Goal: Task Accomplishment & Management: Manage account settings

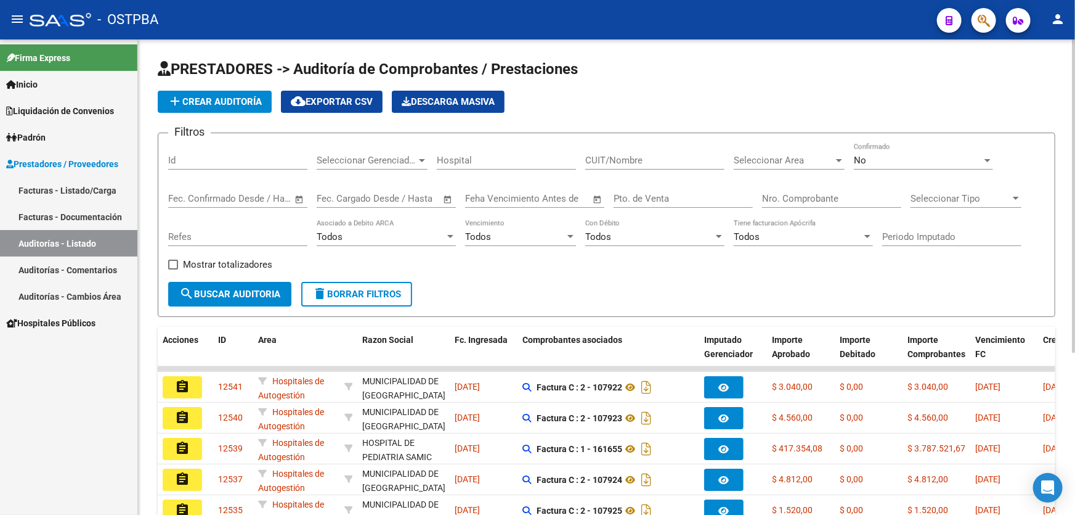
click at [850, 198] on input "Nro. Comprobante" at bounding box center [831, 198] width 139 height 11
type input "6213"
click at [918, 160] on div "No" at bounding box center [918, 160] width 128 height 11
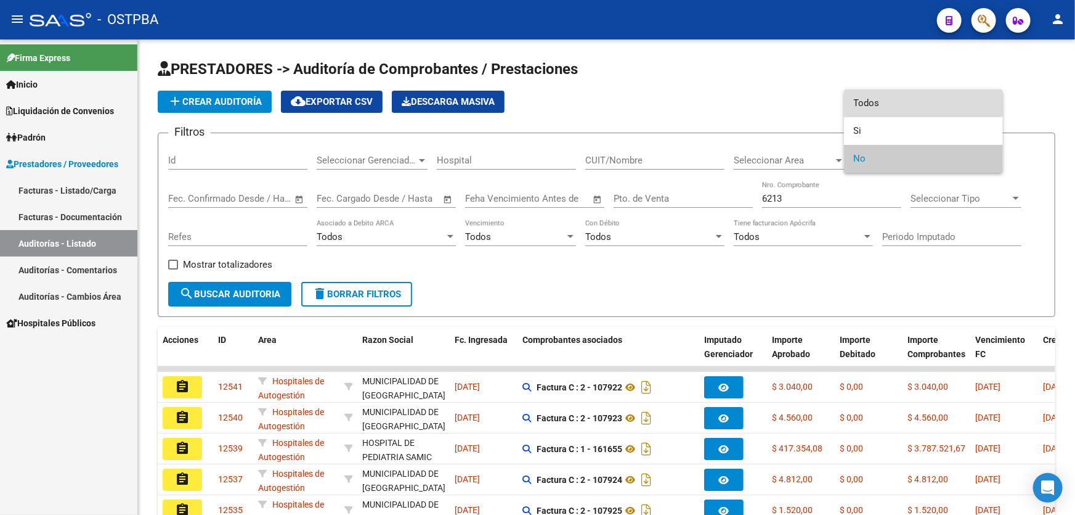
click at [902, 99] on span "Todos" at bounding box center [923, 103] width 139 height 28
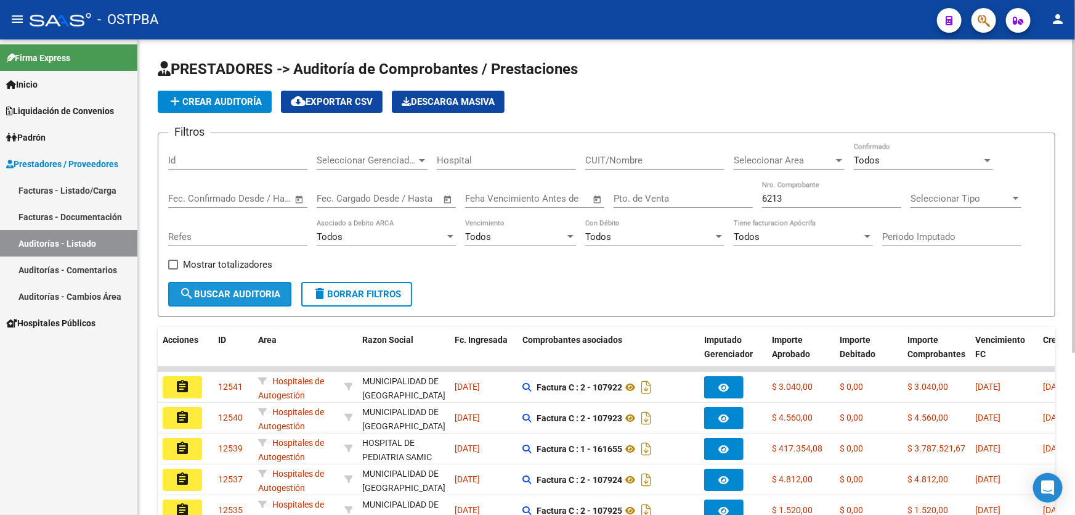
click at [228, 288] on span "search Buscar Auditoria" at bounding box center [229, 293] width 101 height 11
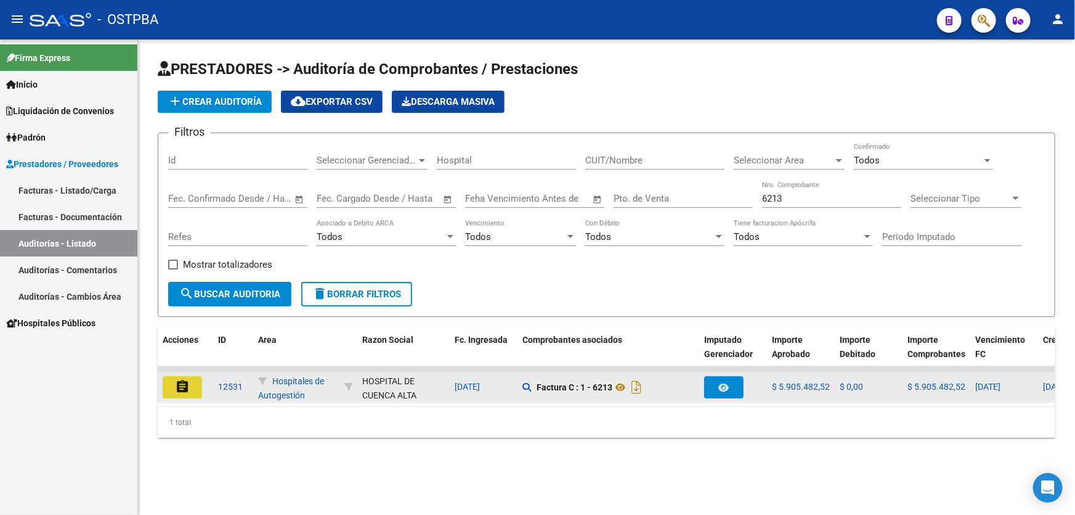
click at [191, 389] on button "assignment" at bounding box center [182, 387] width 39 height 22
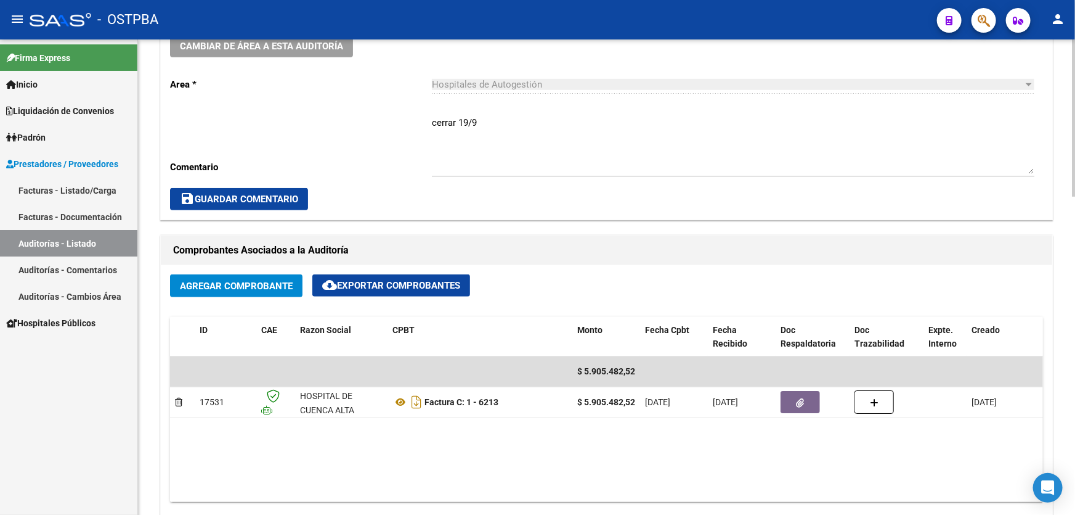
scroll to position [224, 0]
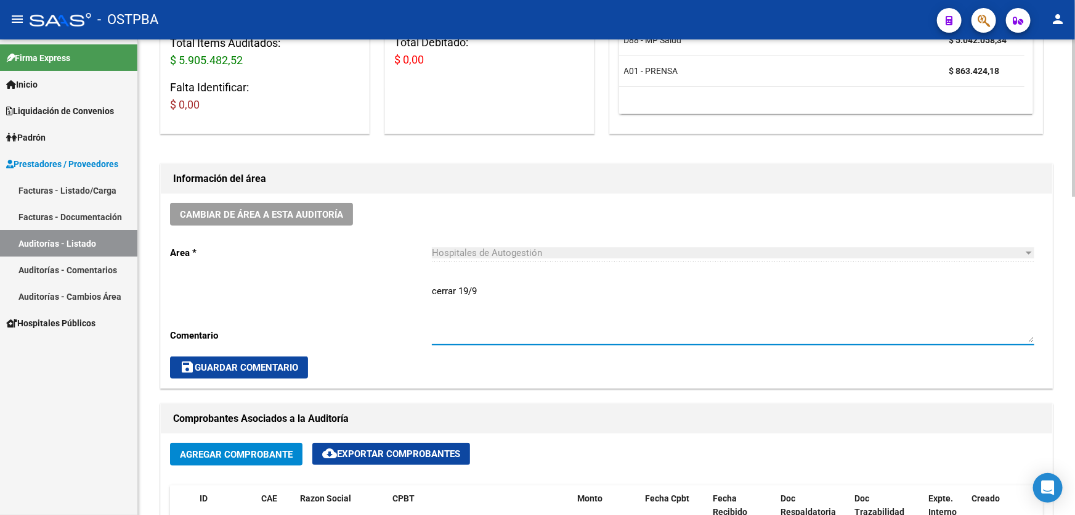
click at [502, 291] on textarea "cerrar 19/9" at bounding box center [733, 313] width 603 height 58
click at [569, 298] on textarea "cerrar 19/9 se notifica debito al htal el 8/9" at bounding box center [733, 313] width 603 height 58
type textarea "cerrar 19/9 se notifica debito al htal el 8/9"
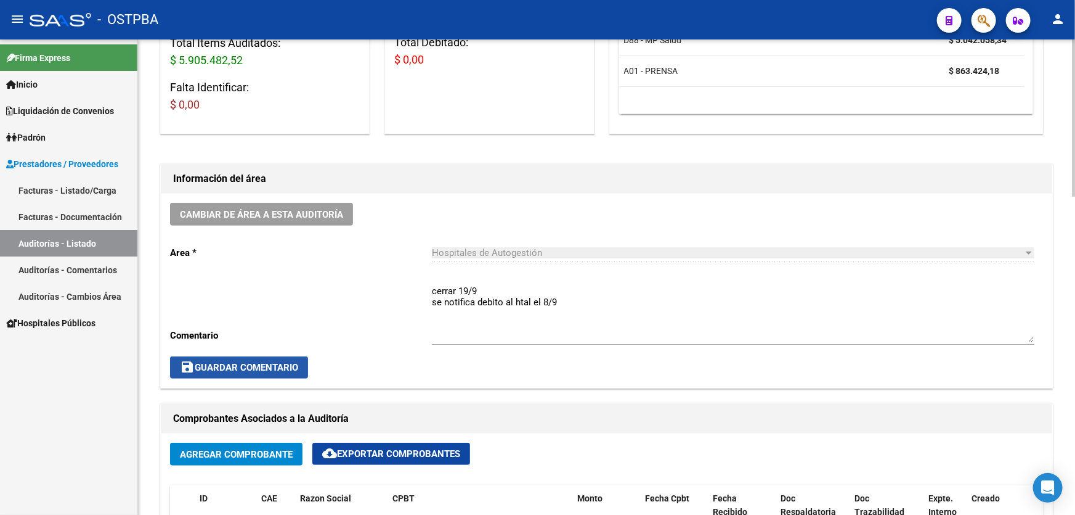
click at [281, 363] on span "save Guardar Comentario" at bounding box center [239, 367] width 118 height 11
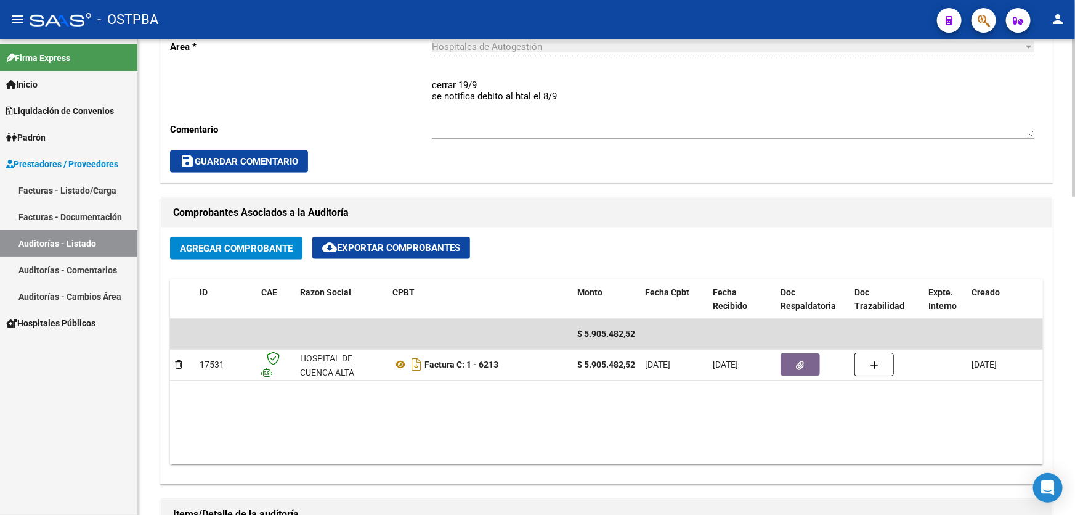
scroll to position [504, 0]
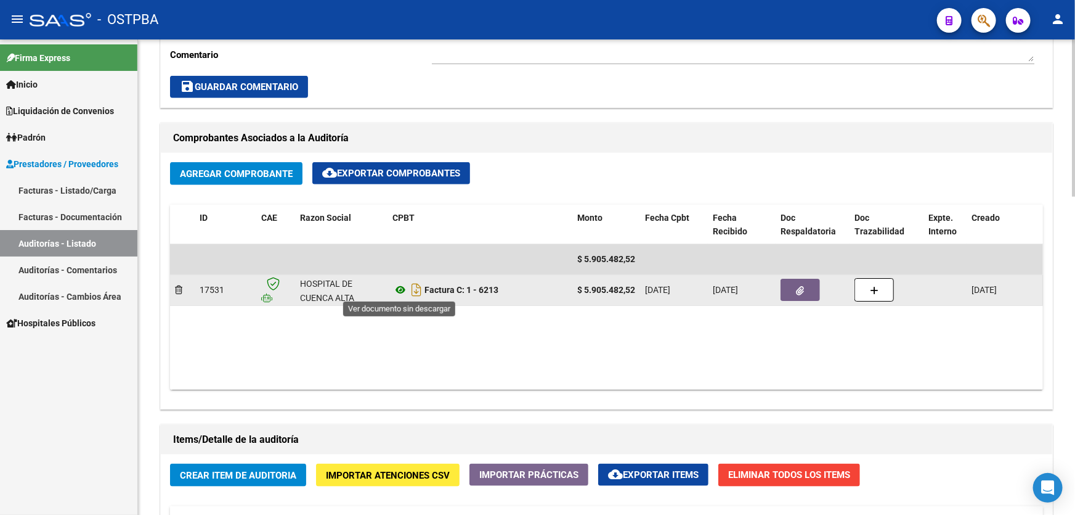
click at [397, 287] on icon at bounding box center [401, 289] width 16 height 15
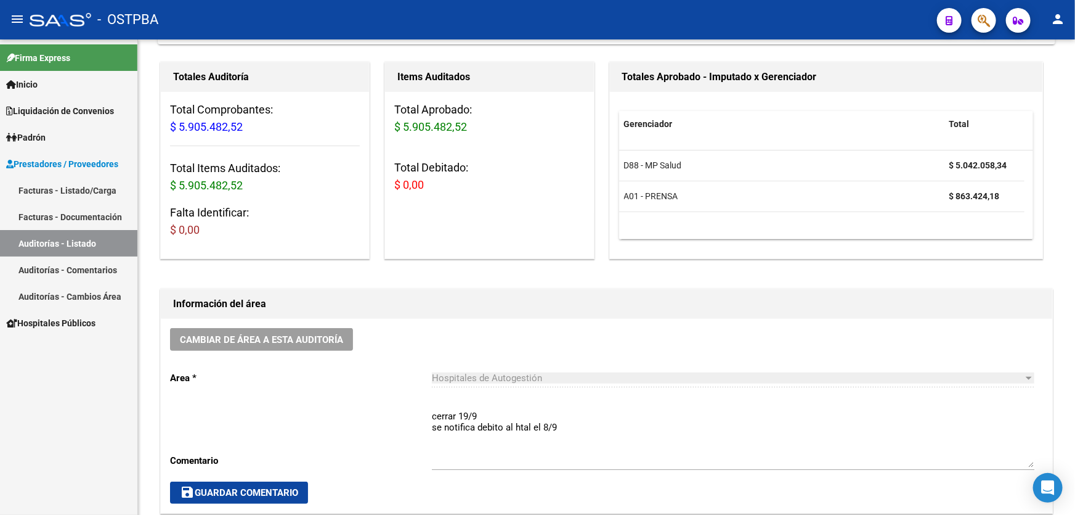
scroll to position [0, 0]
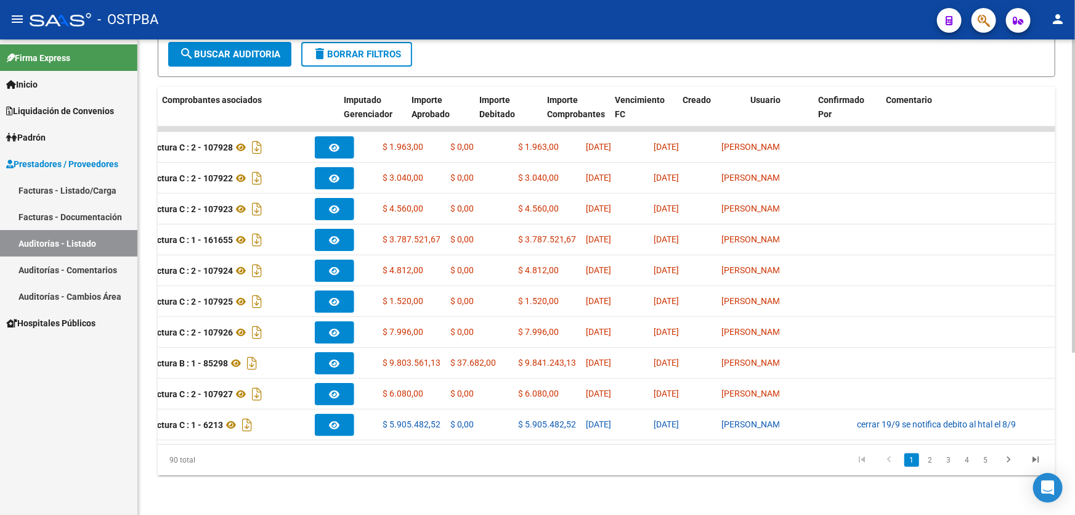
scroll to position [0, 404]
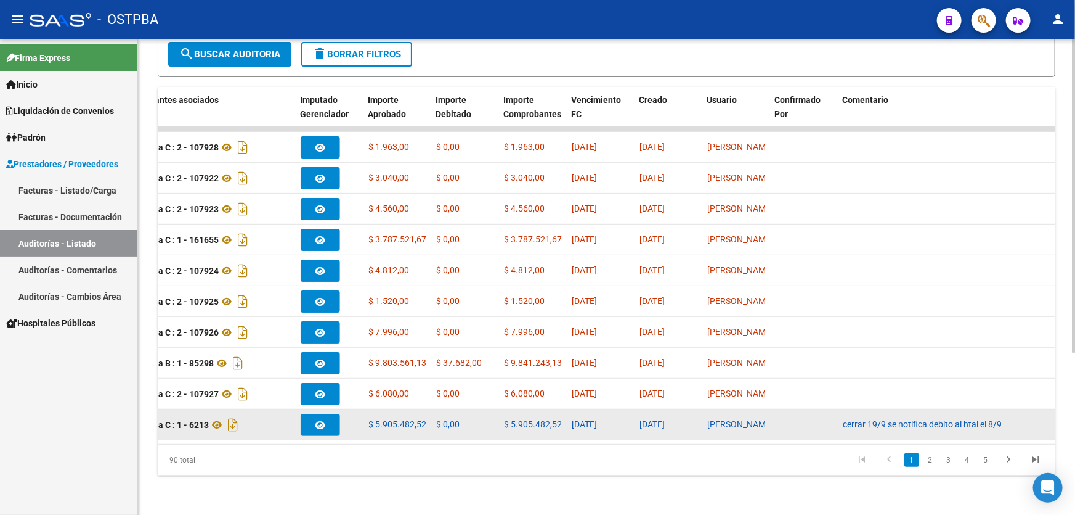
click at [800, 416] on datatable-body-cell at bounding box center [804, 424] width 68 height 30
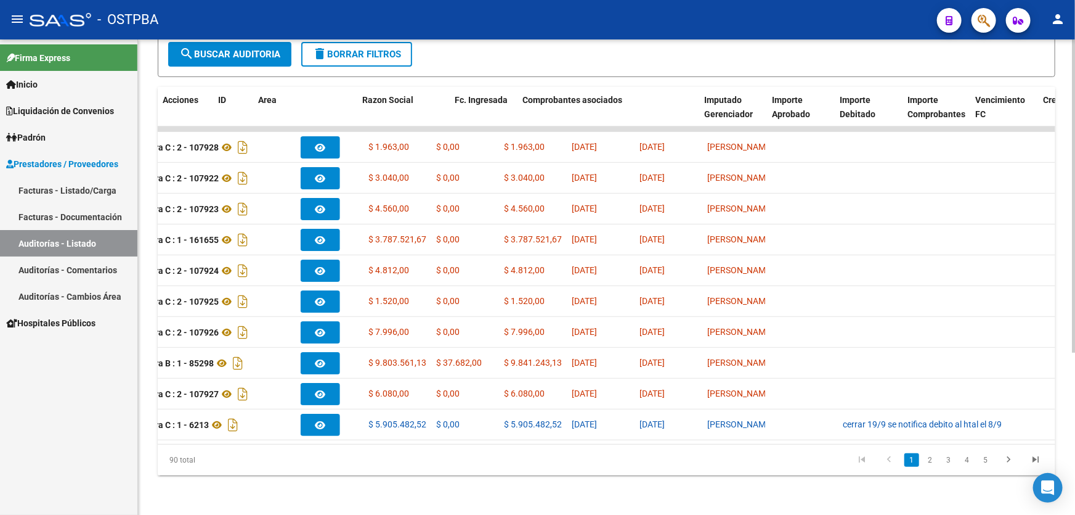
scroll to position [0, 0]
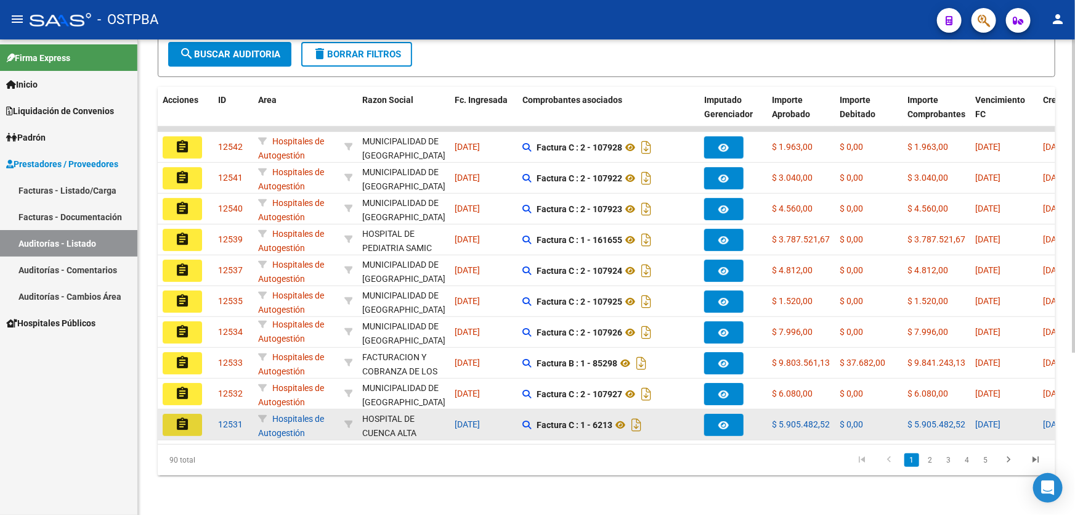
click at [185, 417] on mat-icon "assignment" at bounding box center [182, 424] width 15 height 15
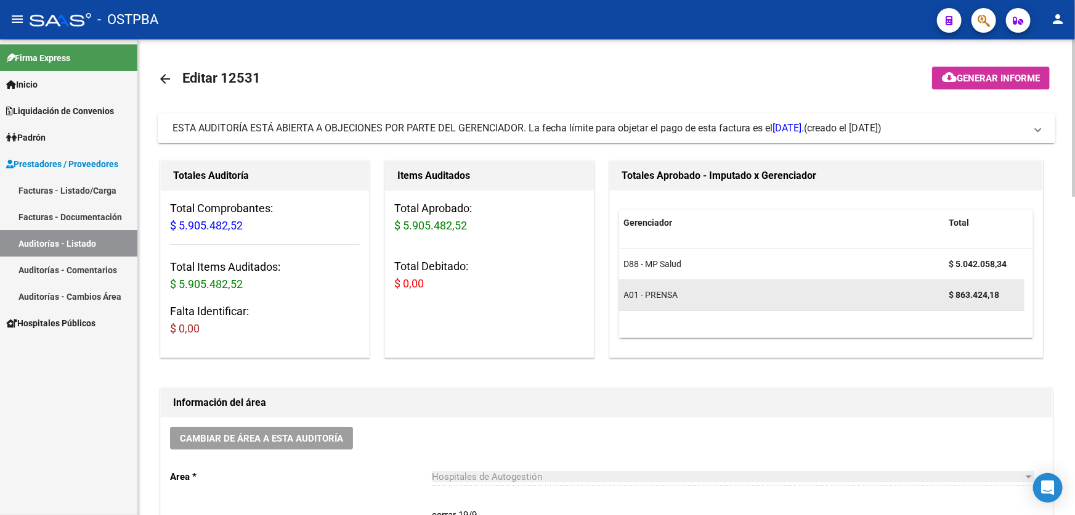
scroll to position [336, 0]
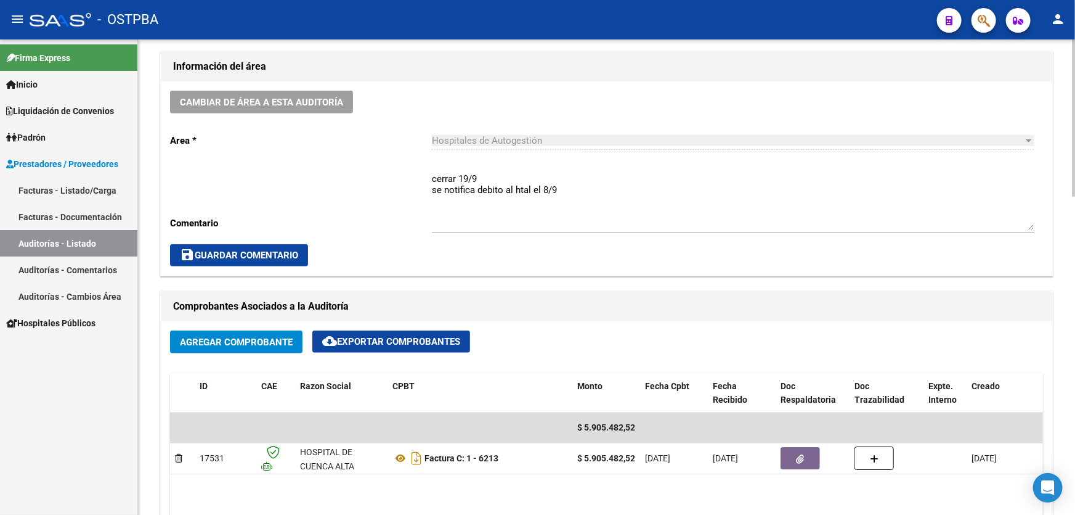
click at [502, 189] on textarea "cerrar 19/9 se notifica debito al htal el 8/9" at bounding box center [733, 201] width 603 height 58
click at [596, 185] on textarea "cerrar 19/9 se notifica debito de MP al htal el 8/9" at bounding box center [733, 201] width 603 height 58
type textarea "cerrar 19/9 se notifica debito de MP al htal el 8/9"
click at [264, 251] on span "save Guardar Comentario" at bounding box center [239, 255] width 118 height 11
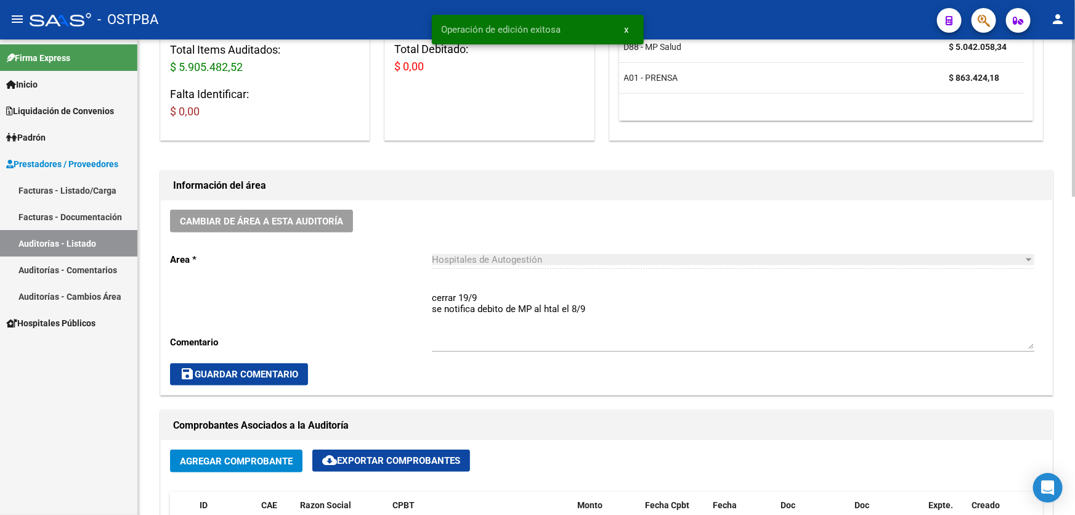
scroll to position [0, 0]
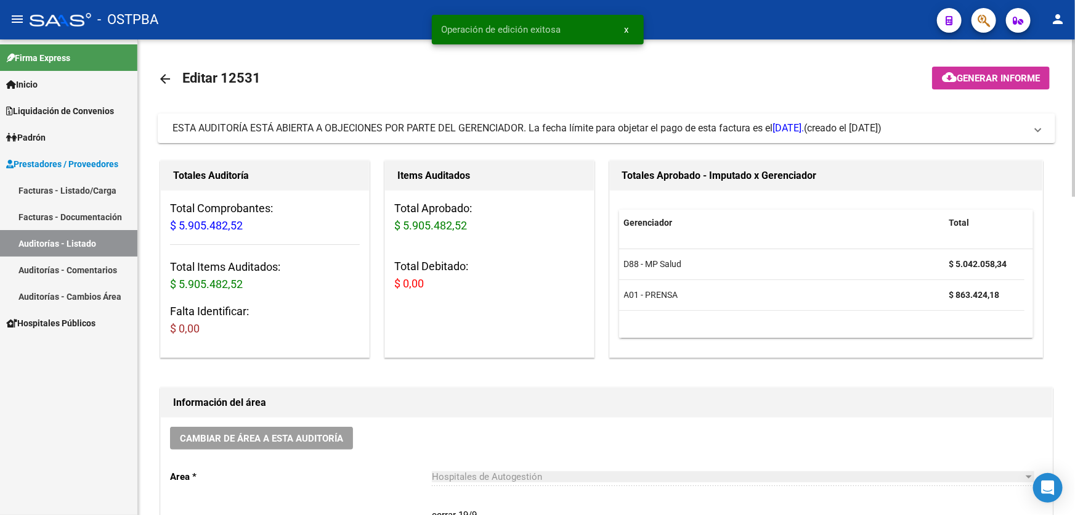
click at [161, 81] on mat-icon "arrow_back" at bounding box center [165, 78] width 15 height 15
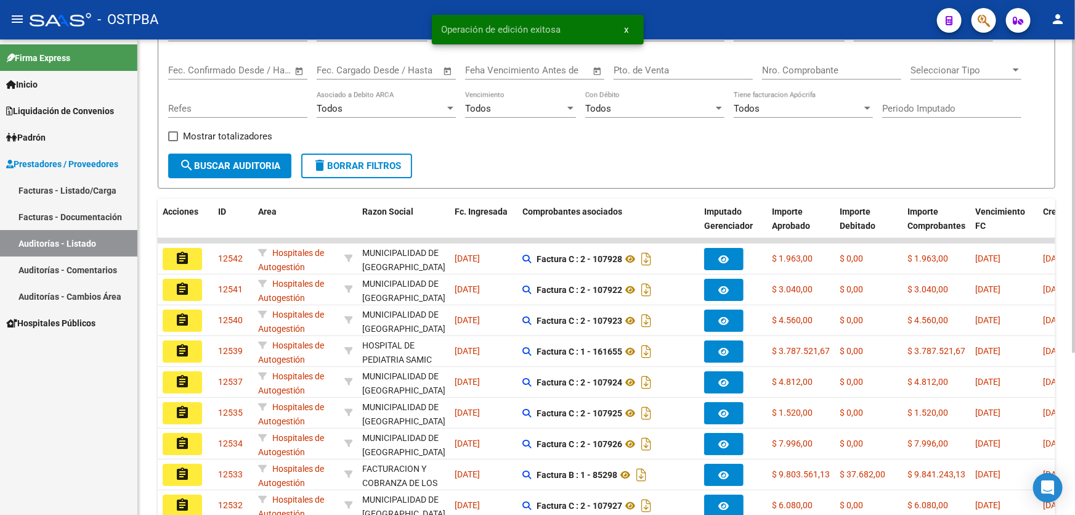
scroll to position [246, 0]
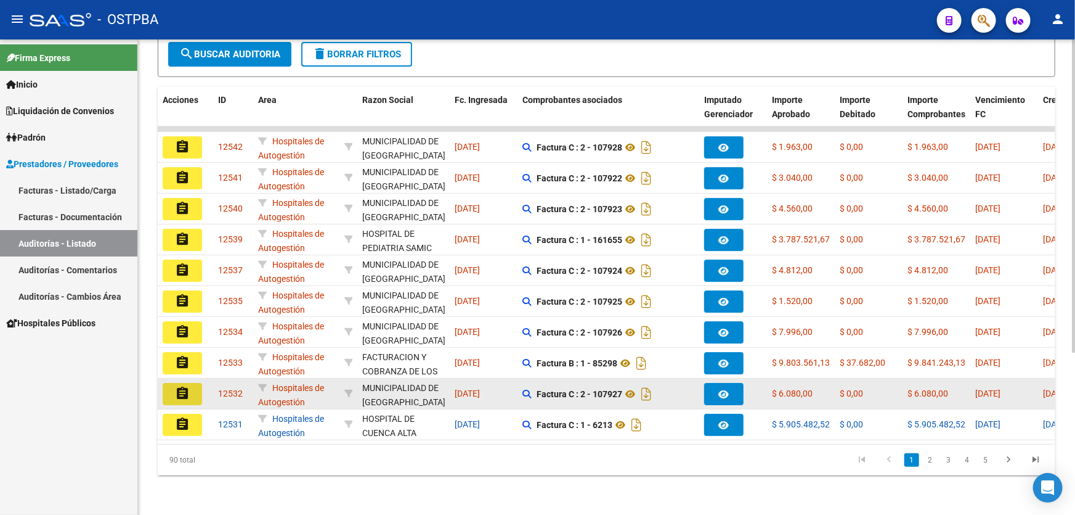
click at [190, 383] on button "assignment" at bounding box center [182, 394] width 39 height 22
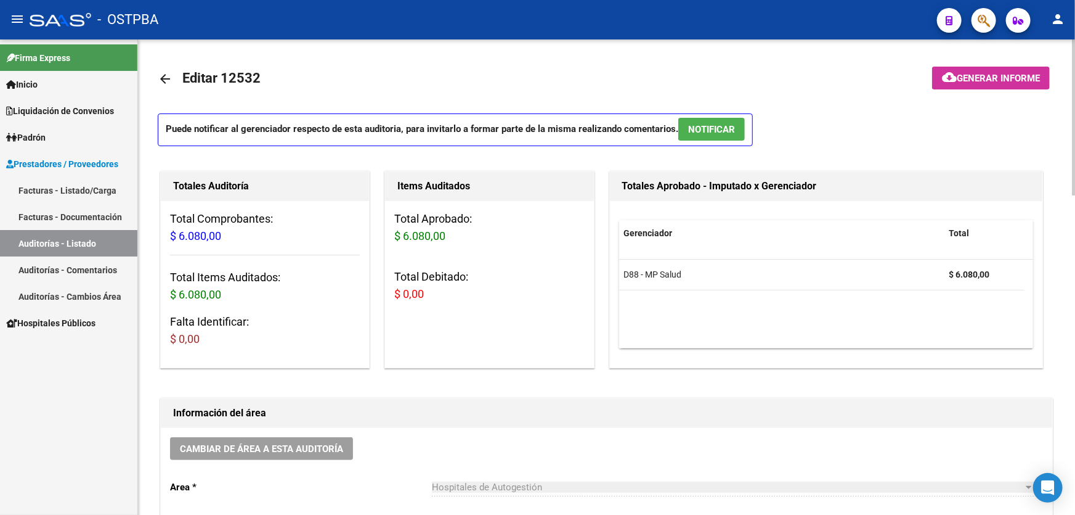
click at [735, 136] on button "NOTIFICAR" at bounding box center [711, 129] width 67 height 23
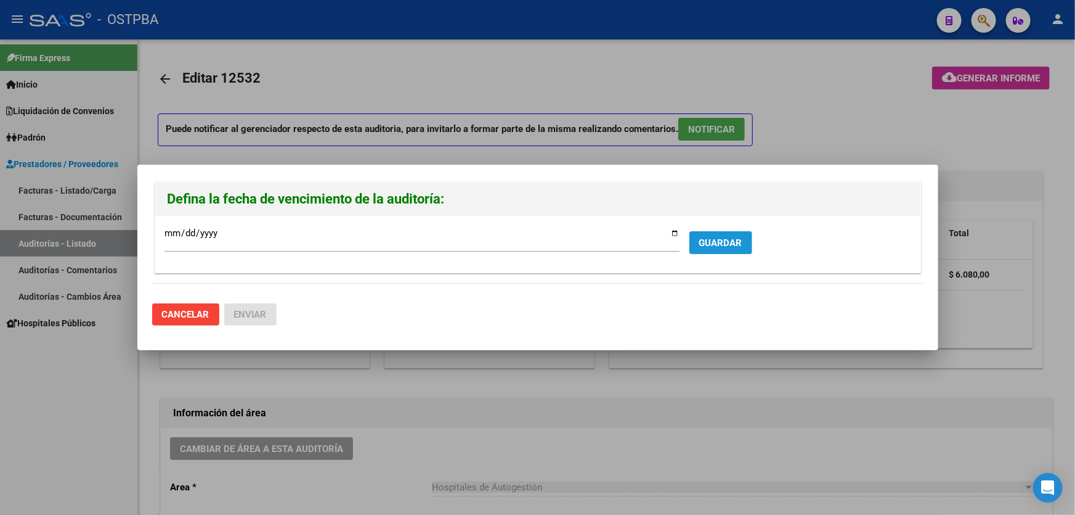
click at [735, 240] on span "GUARDAR" at bounding box center [720, 242] width 43 height 11
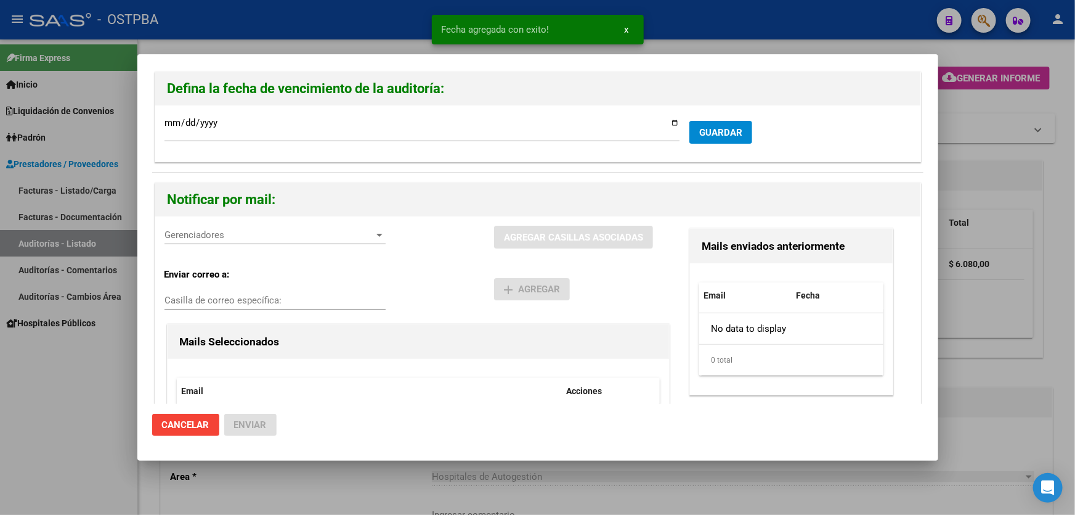
click at [217, 242] on div "Gerenciadores Gerenciadores" at bounding box center [275, 235] width 221 height 18
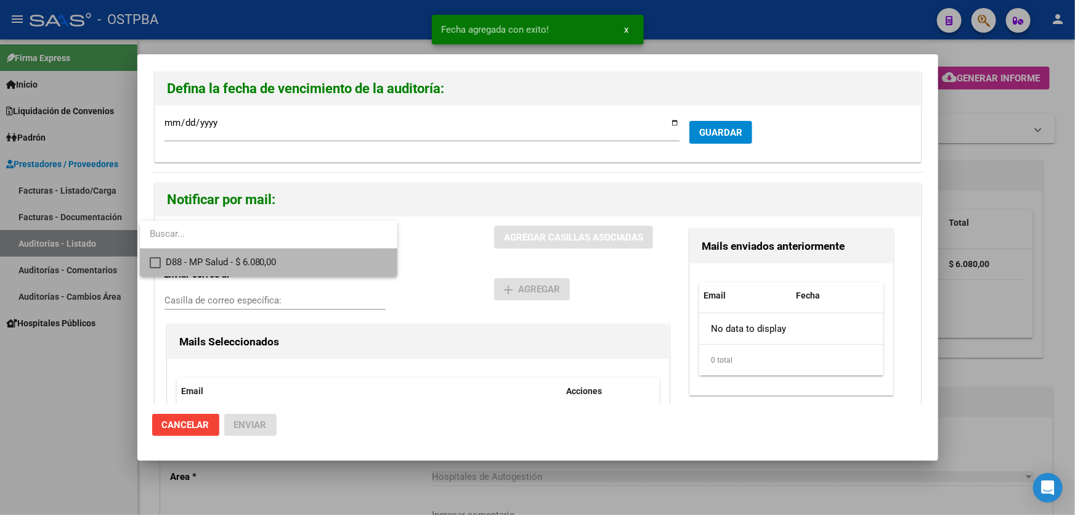
click at [153, 262] on mat-pseudo-checkbox at bounding box center [155, 262] width 11 height 11
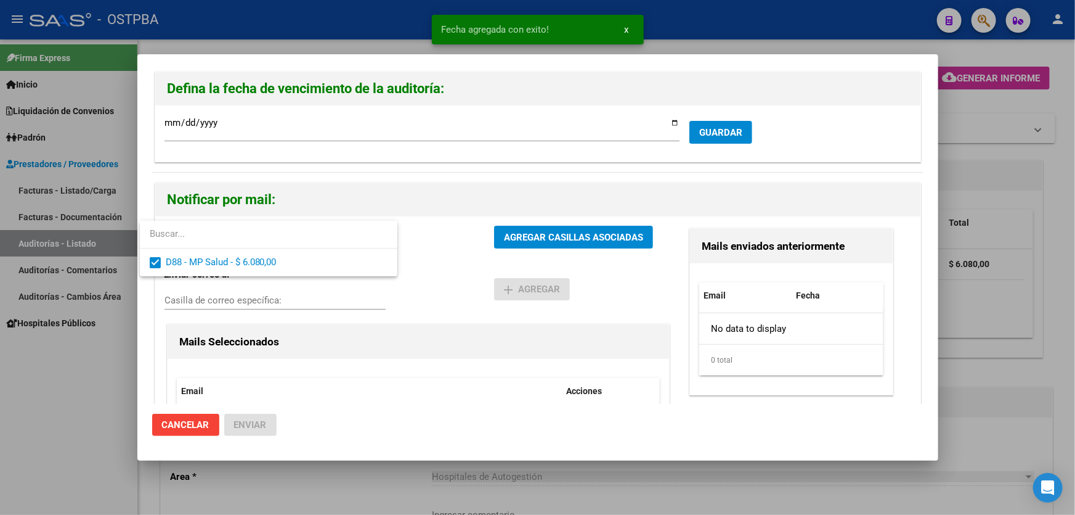
click at [457, 291] on div at bounding box center [537, 257] width 1075 height 515
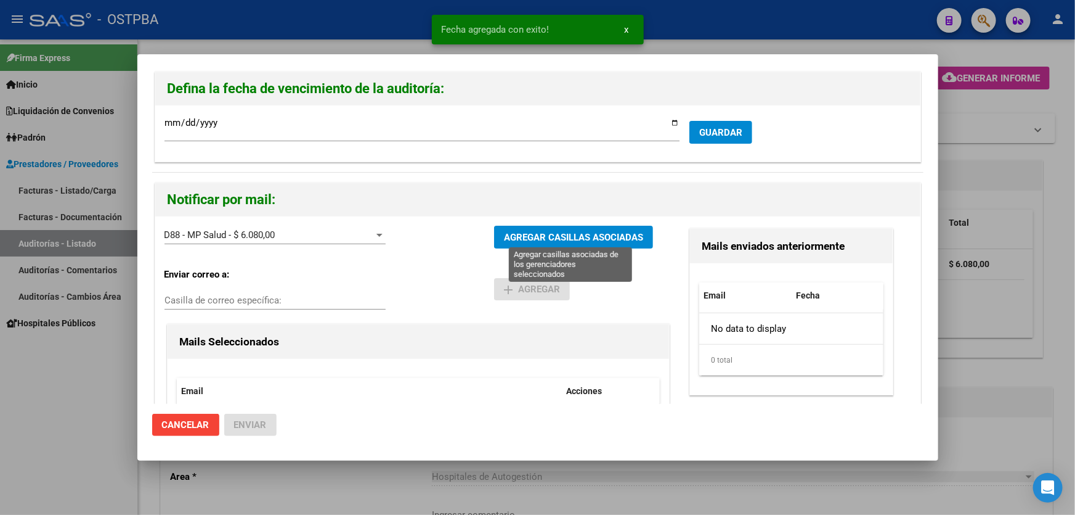
click at [539, 232] on span "AGREGAR CASILLAS ASOCIADAS" at bounding box center [573, 237] width 139 height 11
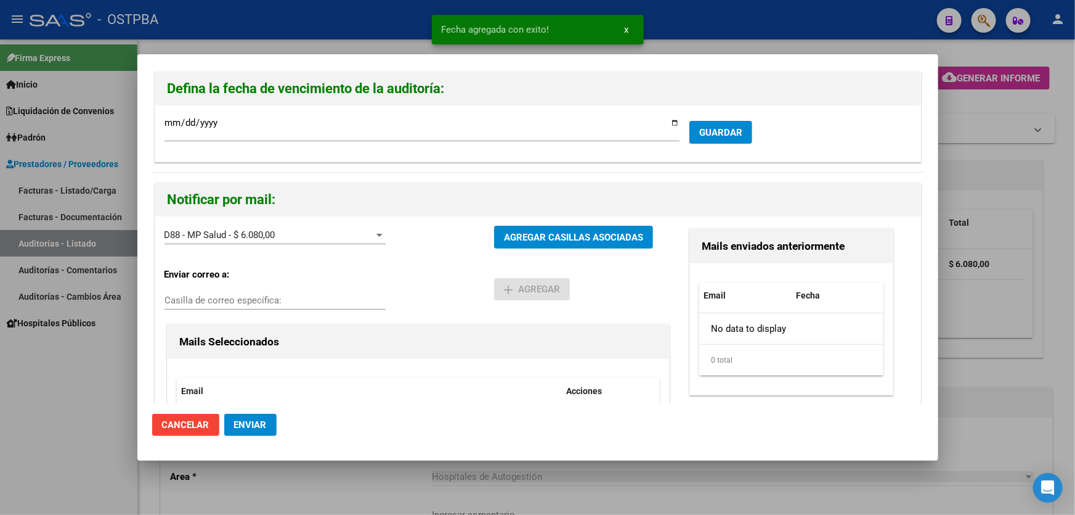
click at [254, 428] on span "Enviar" at bounding box center [250, 424] width 33 height 11
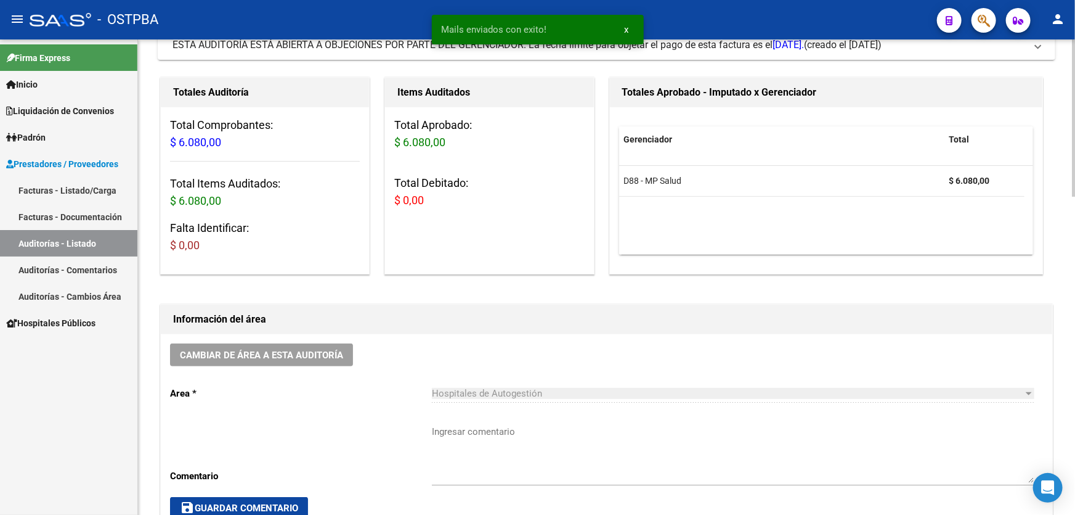
scroll to position [280, 0]
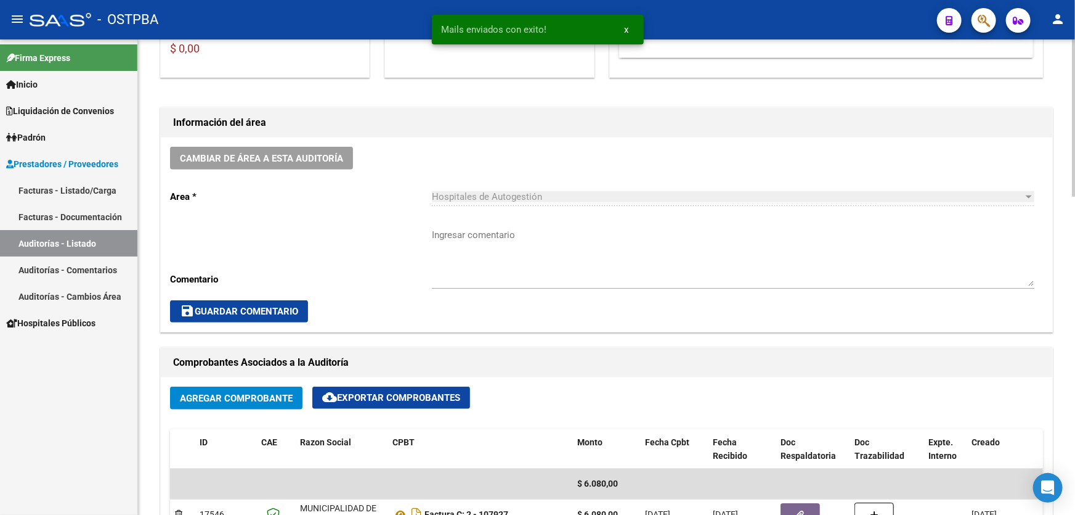
click at [473, 267] on textarea "Ingresar comentario" at bounding box center [733, 257] width 603 height 58
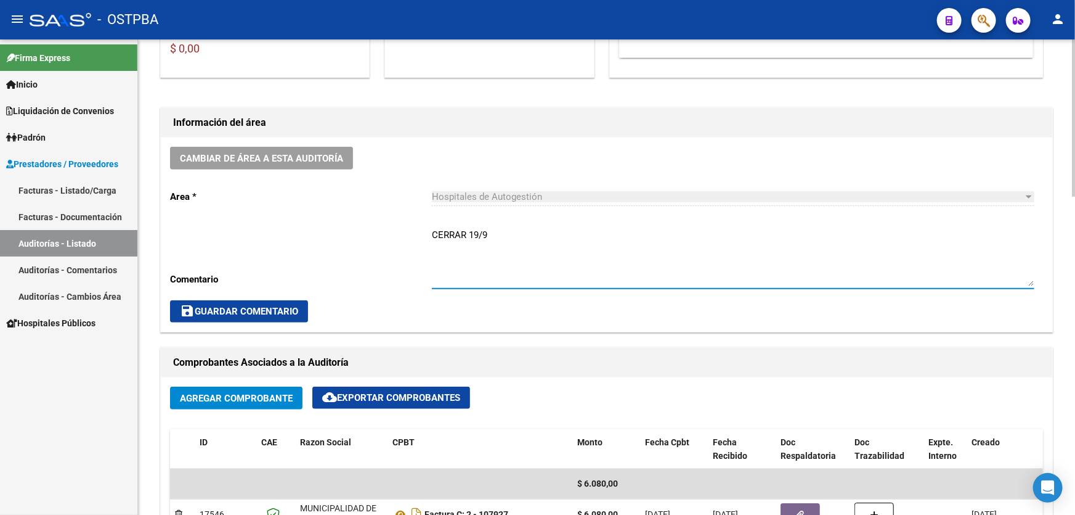
click at [473, 267] on textarea "CERRAR 19/9" at bounding box center [733, 257] width 603 height 58
drag, startPoint x: 433, startPoint y: 230, endPoint x: 491, endPoint y: 240, distance: 59.4
click at [491, 240] on textarea "CERRAR 19/9" at bounding box center [733, 257] width 603 height 58
click at [507, 231] on textarea "CERRAR 19/9" at bounding box center [733, 257] width 603 height 58
type textarea "CERRAR 19/9"
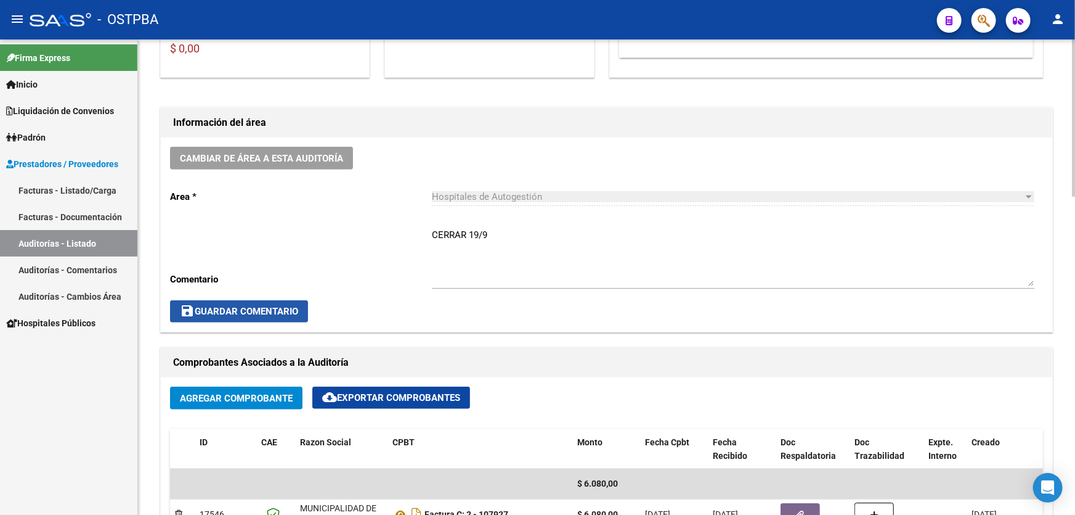
click at [249, 308] on span "save Guardar Comentario" at bounding box center [239, 311] width 118 height 11
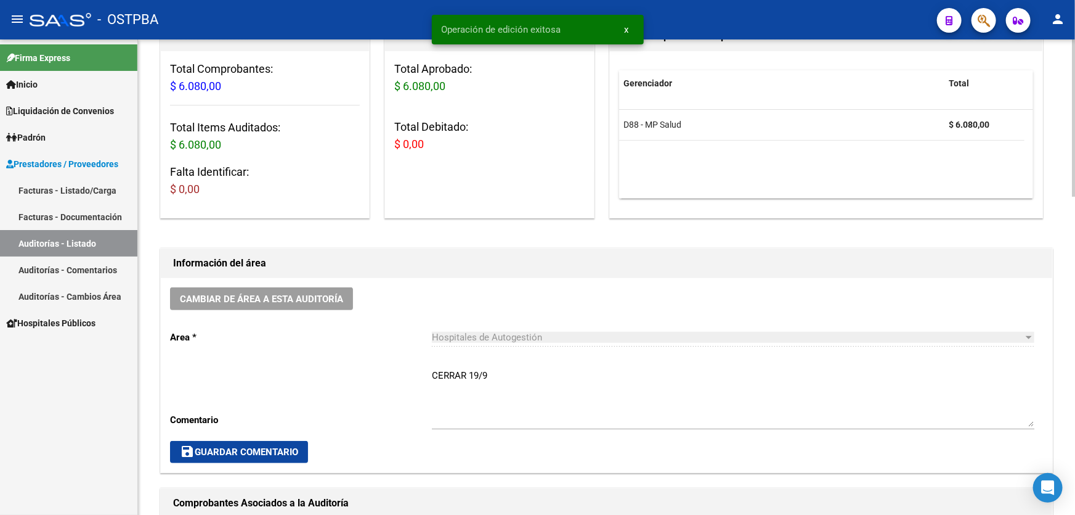
scroll to position [0, 0]
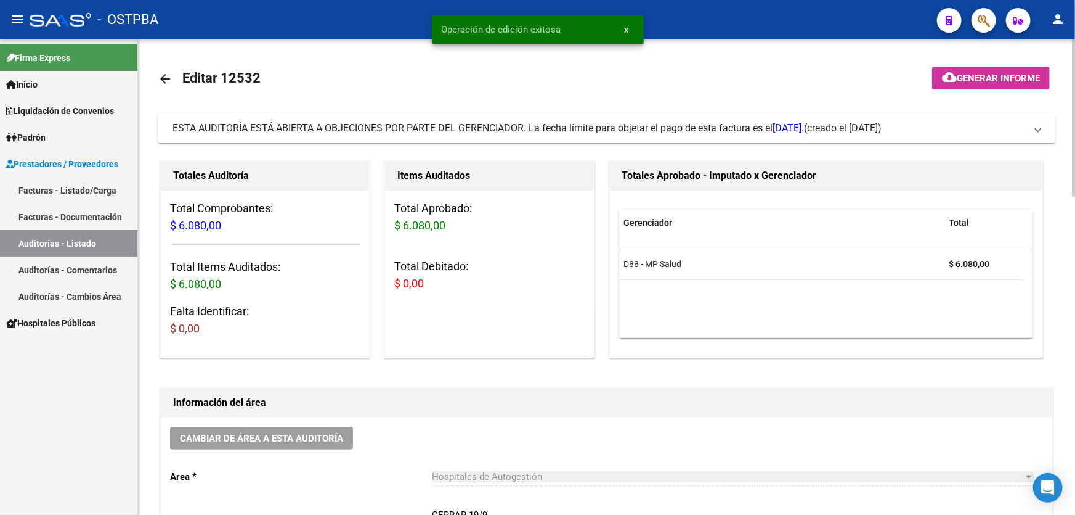
click at [162, 78] on mat-icon "arrow_back" at bounding box center [165, 78] width 15 height 15
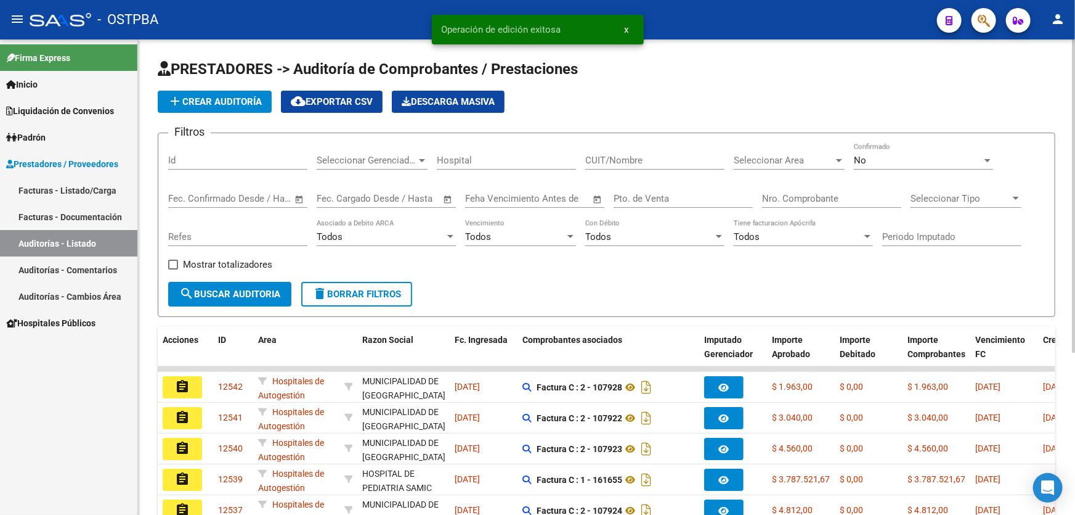
scroll to position [246, 0]
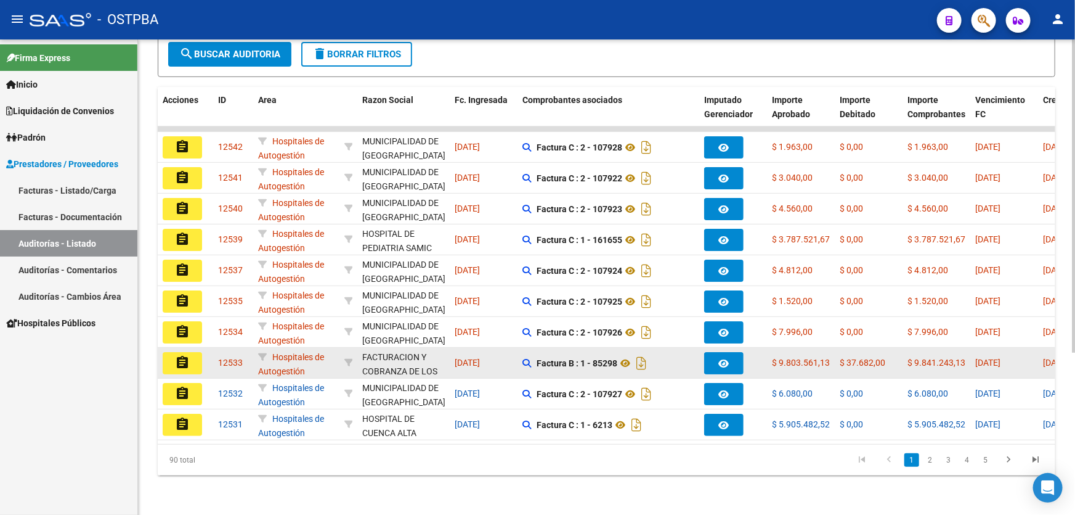
click at [180, 355] on mat-icon "assignment" at bounding box center [182, 362] width 15 height 15
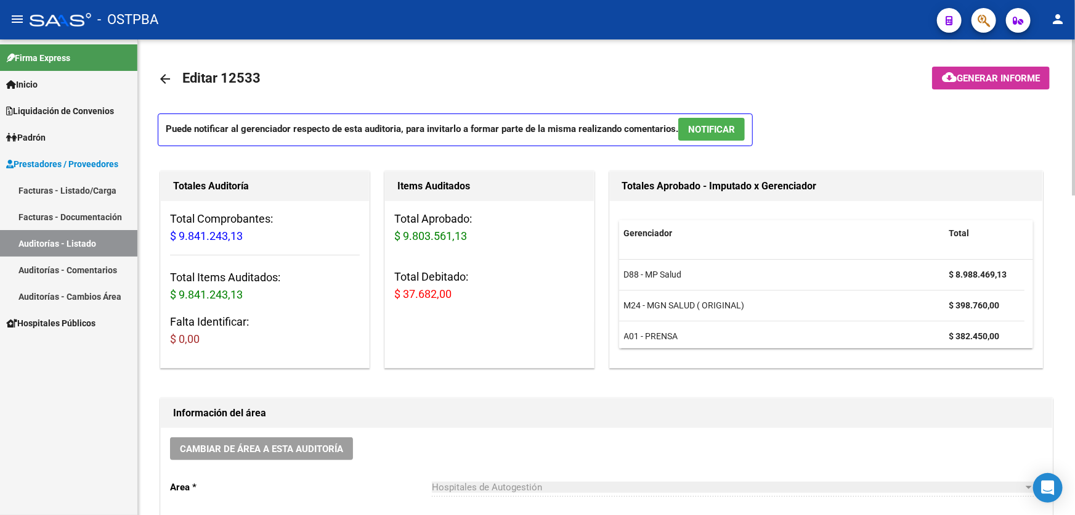
click at [169, 76] on mat-icon "arrow_back" at bounding box center [165, 78] width 15 height 15
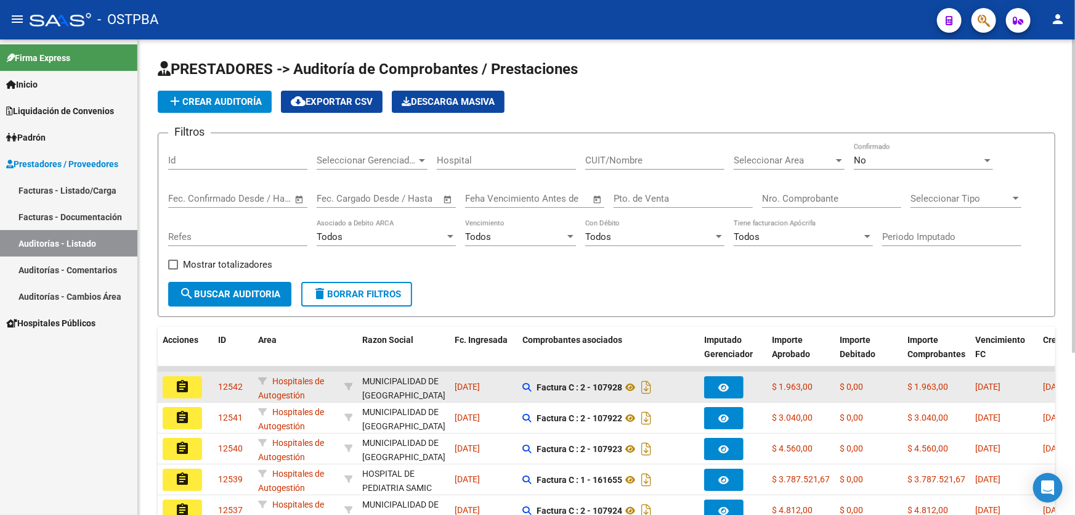
click at [182, 385] on mat-icon "assignment" at bounding box center [182, 386] width 15 height 15
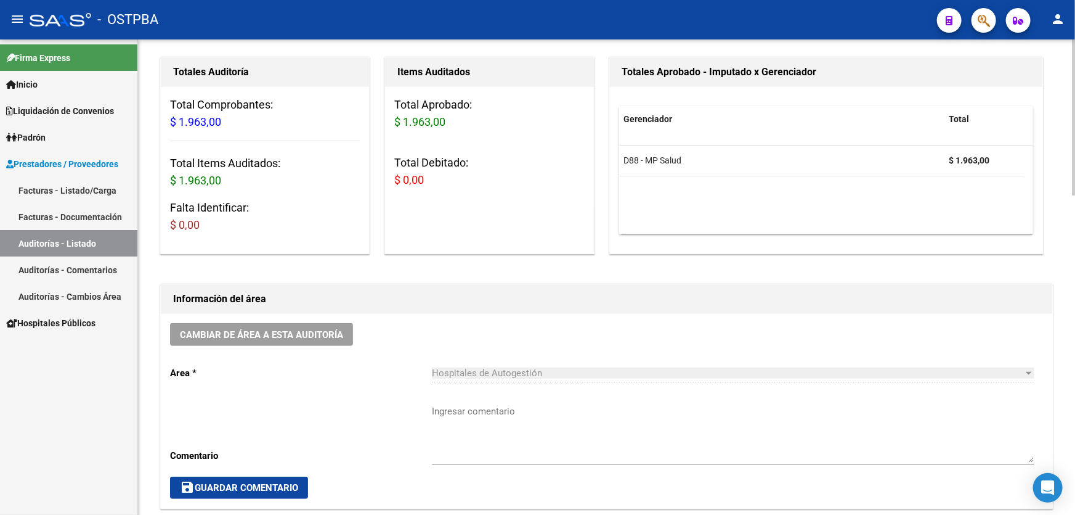
scroll to position [280, 0]
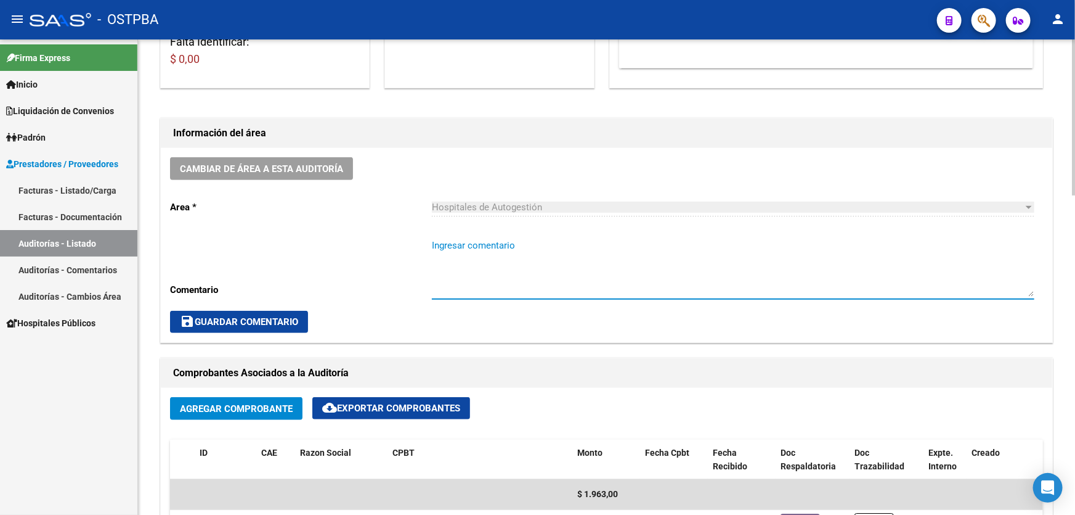
paste textarea "CERRAR 19/9"
type textarea "CERRAR 19/9"
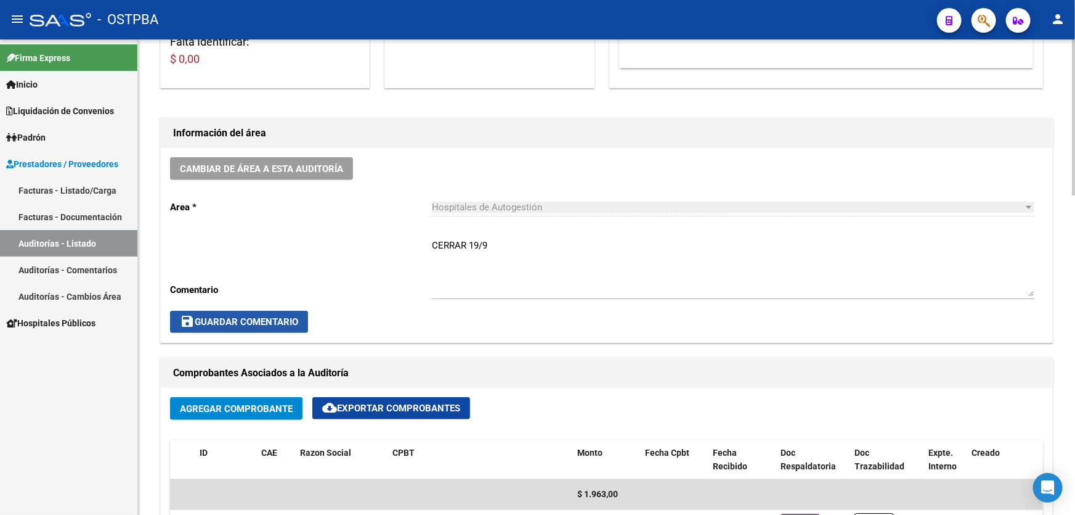
click at [277, 320] on span "save Guardar Comentario" at bounding box center [239, 321] width 118 height 11
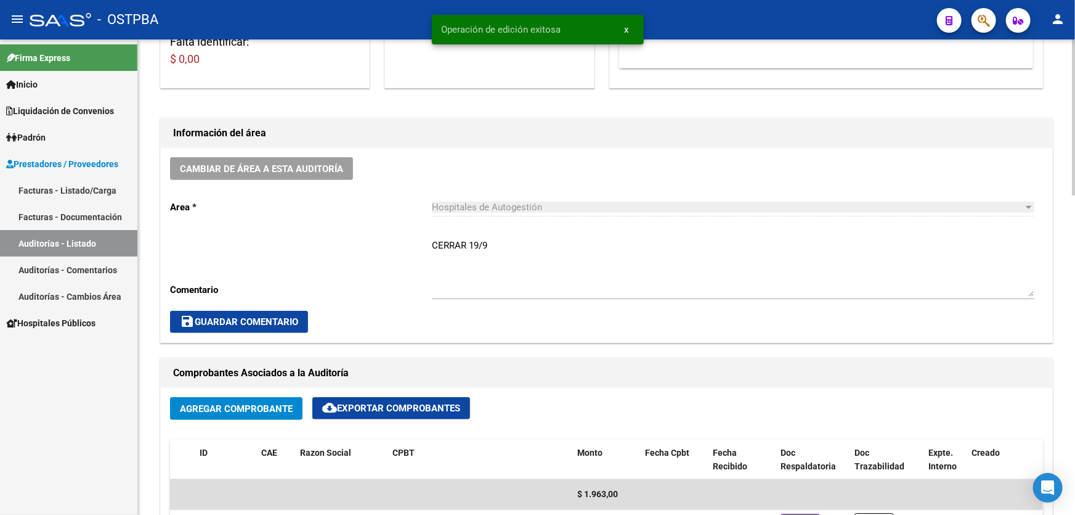
scroll to position [0, 0]
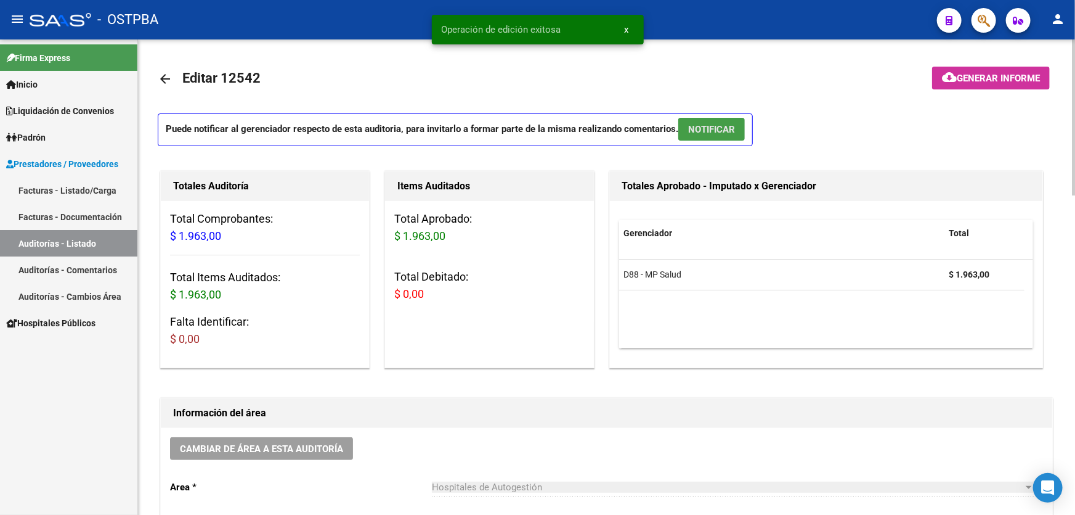
click at [698, 118] on button "NOTIFICAR" at bounding box center [711, 129] width 67 height 23
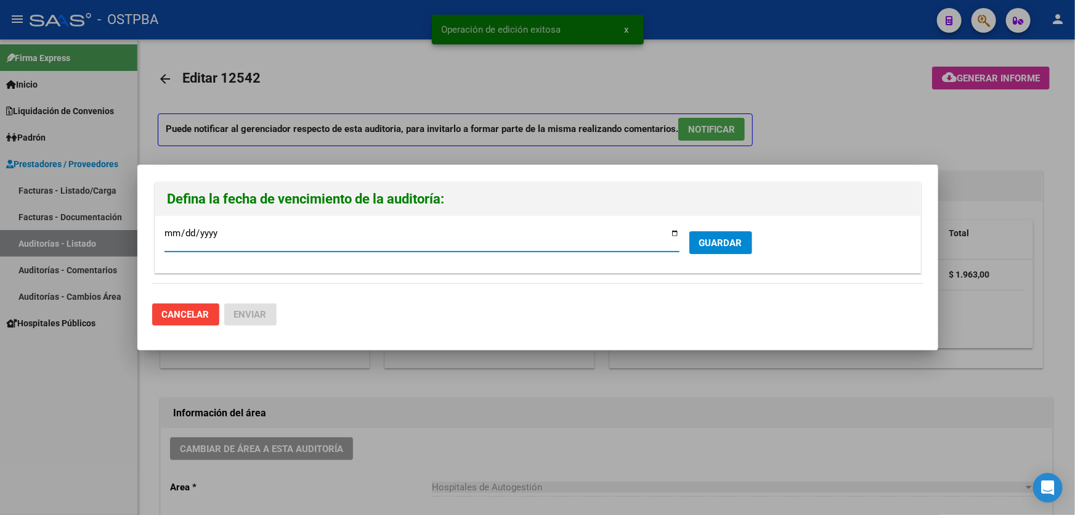
click at [711, 238] on span "GUARDAR" at bounding box center [720, 242] width 43 height 11
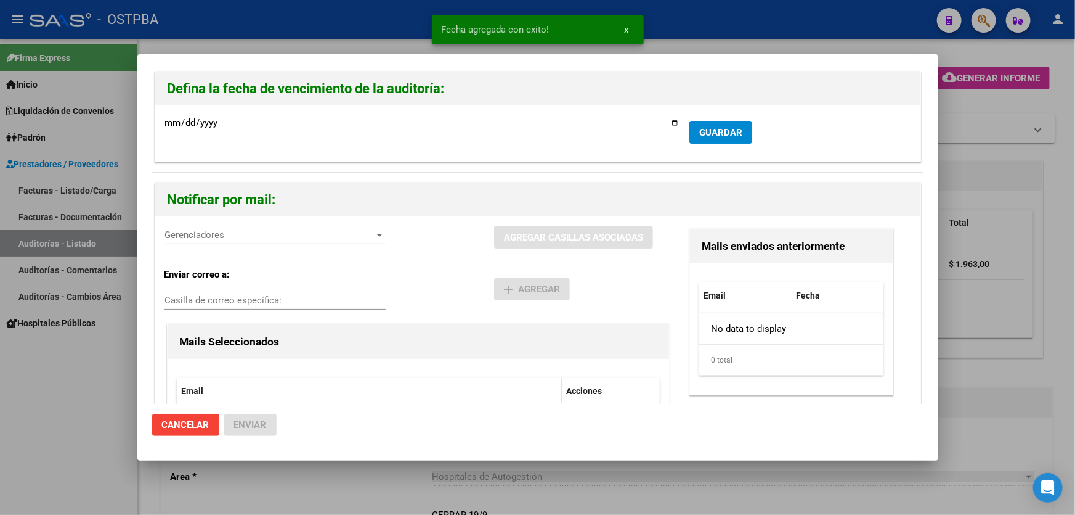
click at [233, 240] on div "Gerenciadores Gerenciadores" at bounding box center [275, 235] width 221 height 18
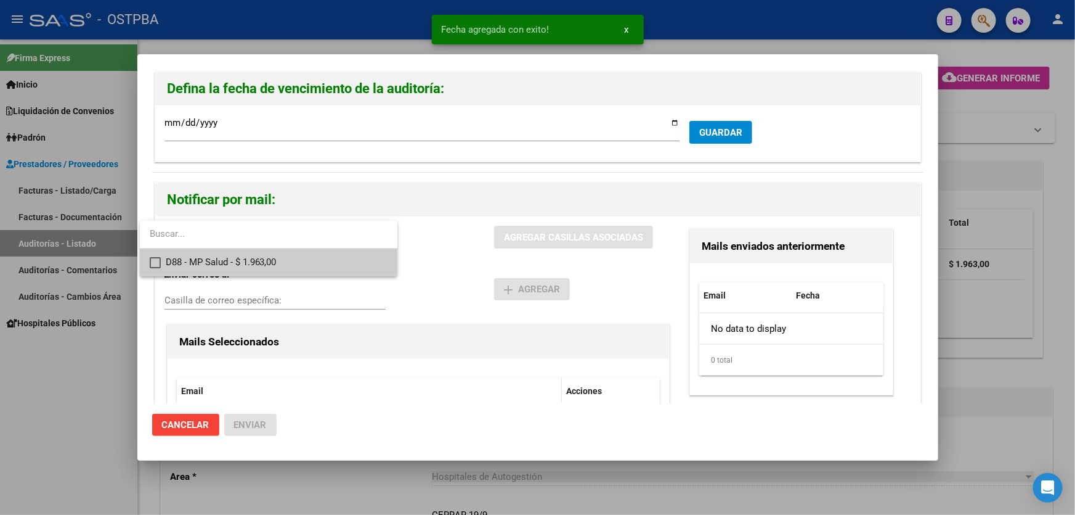
click at [150, 259] on mat-pseudo-checkbox at bounding box center [155, 262] width 11 height 11
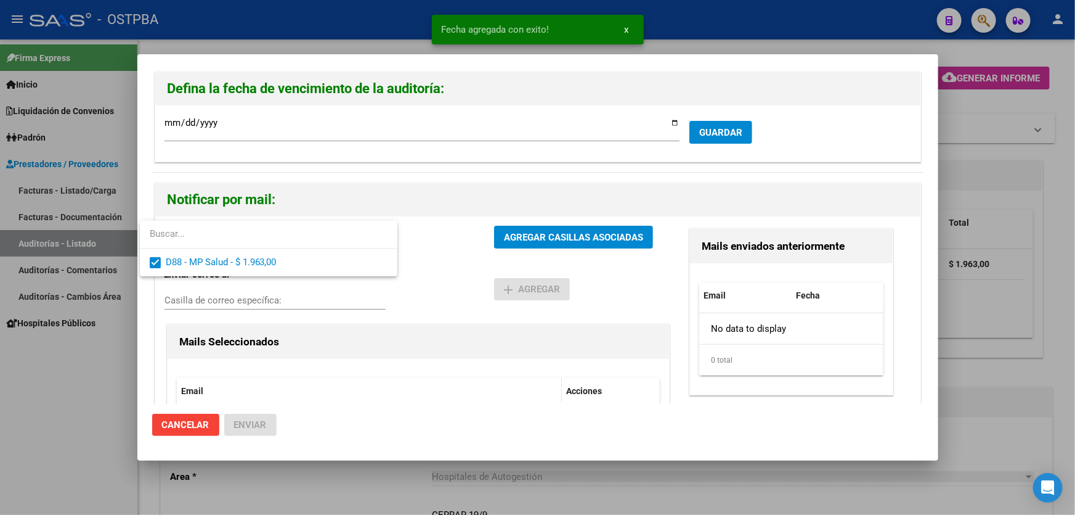
drag, startPoint x: 430, startPoint y: 253, endPoint x: 545, endPoint y: 238, distance: 116.1
click at [434, 253] on div at bounding box center [537, 257] width 1075 height 515
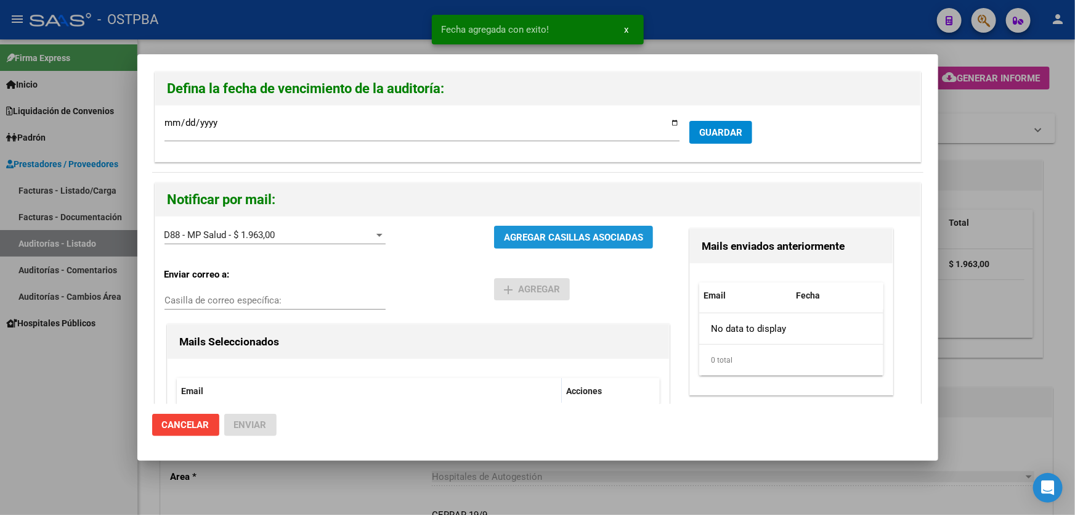
click at [571, 247] on button "AGREGAR CASILLAS ASOCIADAS" at bounding box center [573, 237] width 159 height 23
click at [251, 421] on span "Enviar" at bounding box center [250, 424] width 33 height 11
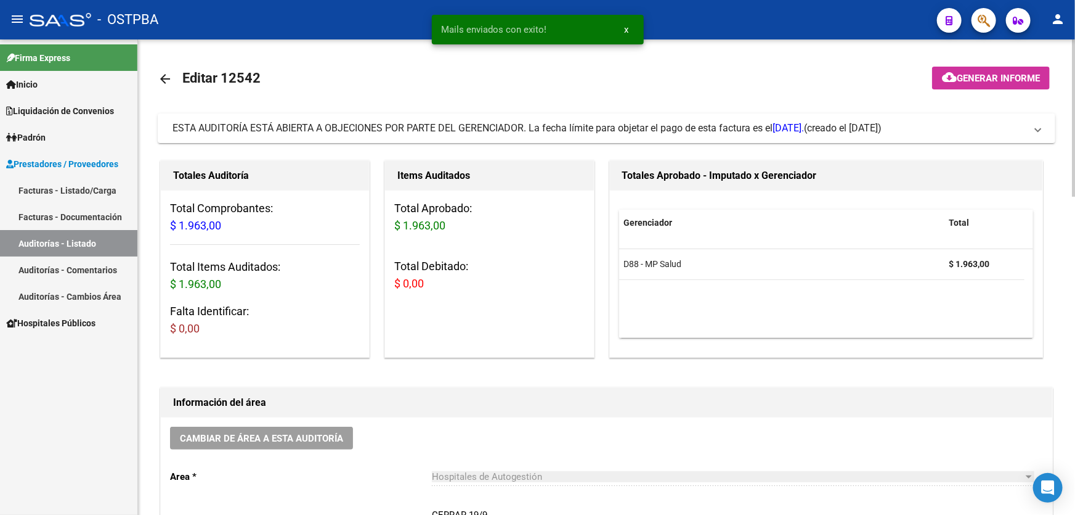
click at [161, 79] on mat-icon "arrow_back" at bounding box center [165, 78] width 15 height 15
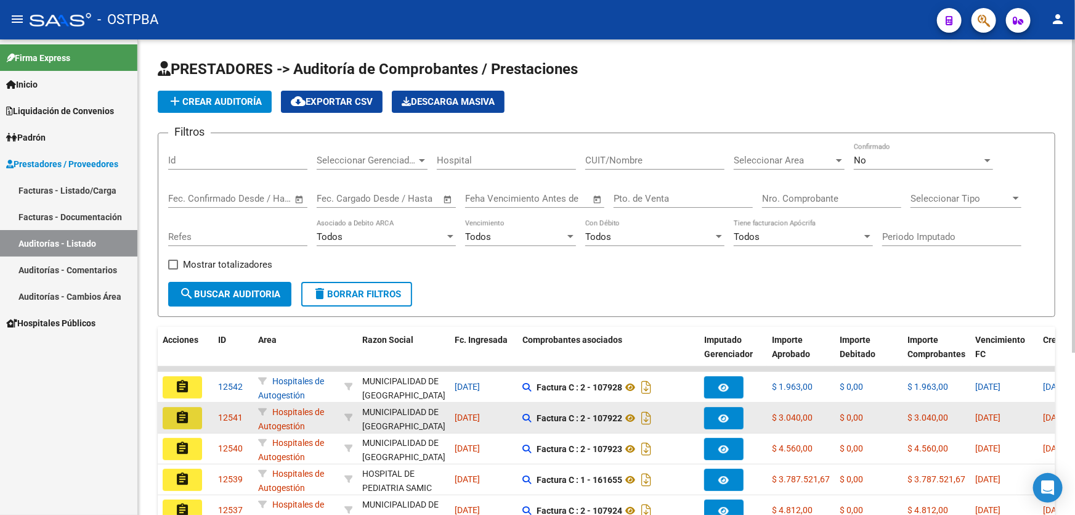
click at [186, 414] on mat-icon "assignment" at bounding box center [182, 417] width 15 height 15
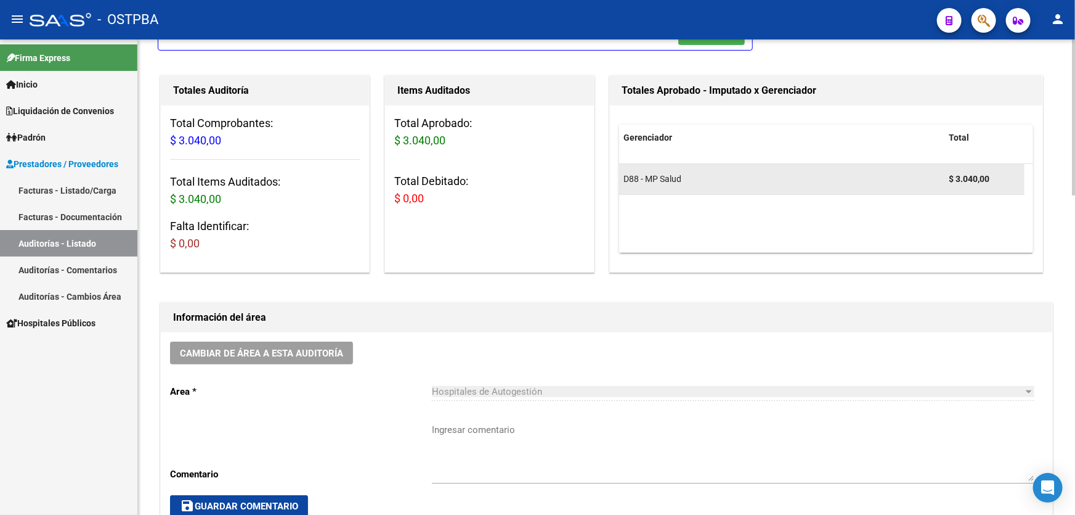
scroll to position [224, 0]
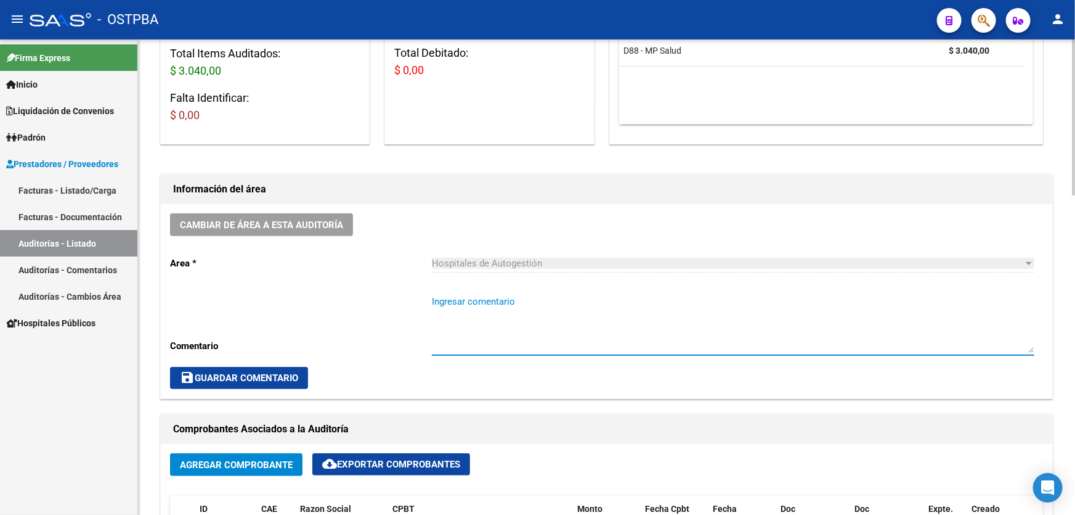
drag, startPoint x: 524, startPoint y: 340, endPoint x: 490, endPoint y: 320, distance: 38.9
click at [490, 320] on textarea "Ingresar comentario" at bounding box center [733, 324] width 603 height 58
paste textarea "CERRAR 19/9"
type textarea "CERRAR 19/9"
click at [234, 373] on span "save Guardar Comentario" at bounding box center [239, 377] width 118 height 11
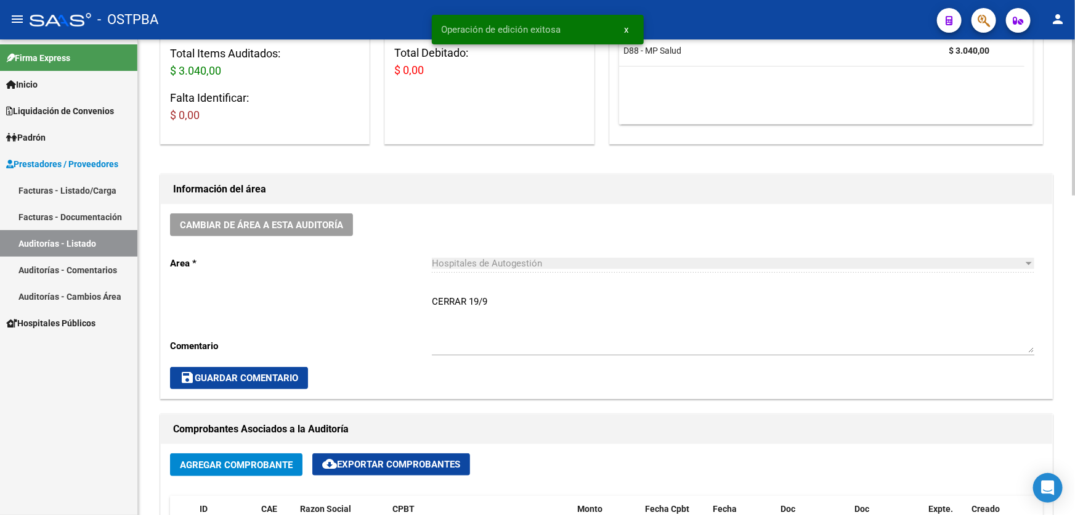
scroll to position [0, 0]
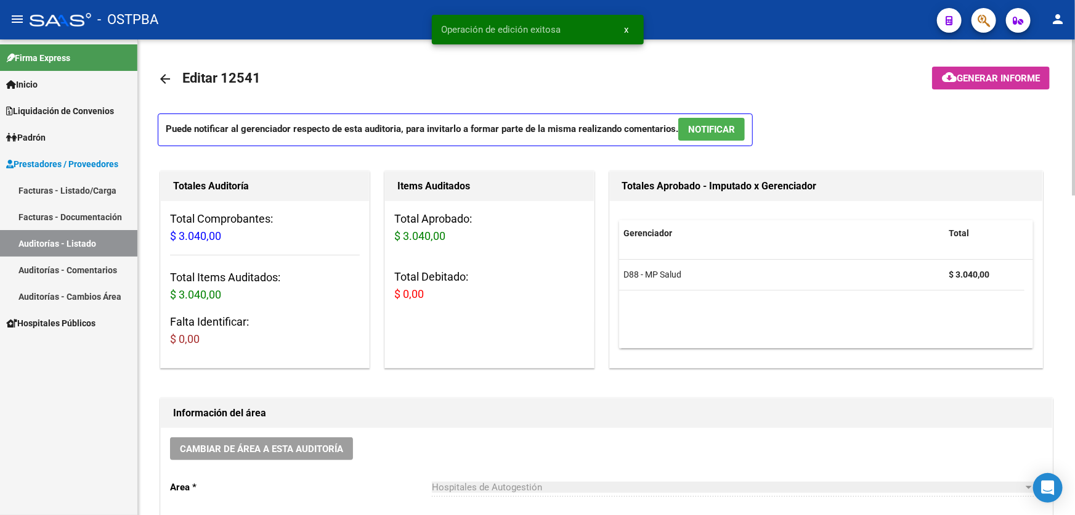
click at [717, 124] on span "NOTIFICAR" at bounding box center [711, 129] width 47 height 11
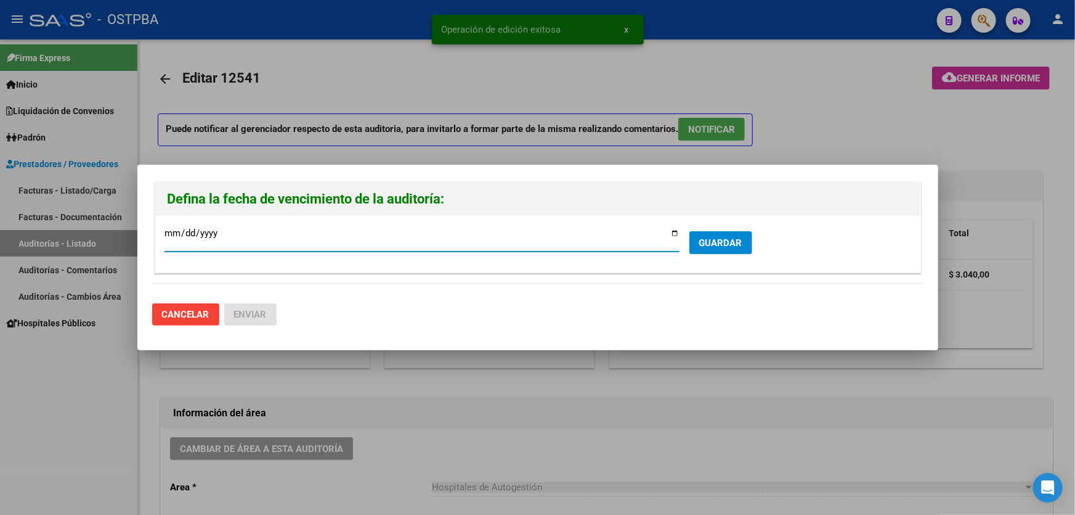
click at [718, 237] on span "GUARDAR" at bounding box center [720, 242] width 43 height 11
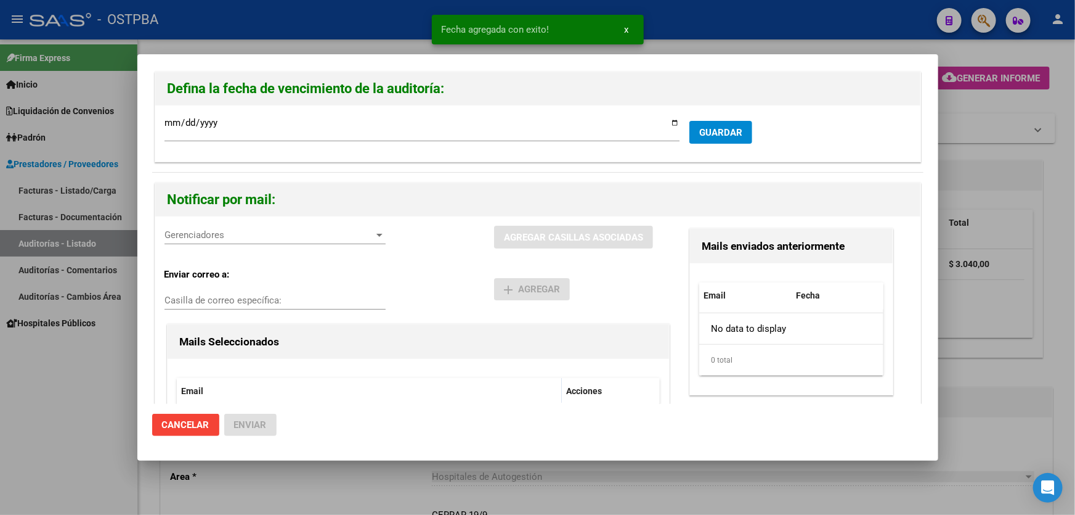
click at [201, 233] on span "Gerenciadores" at bounding box center [270, 234] width 210 height 11
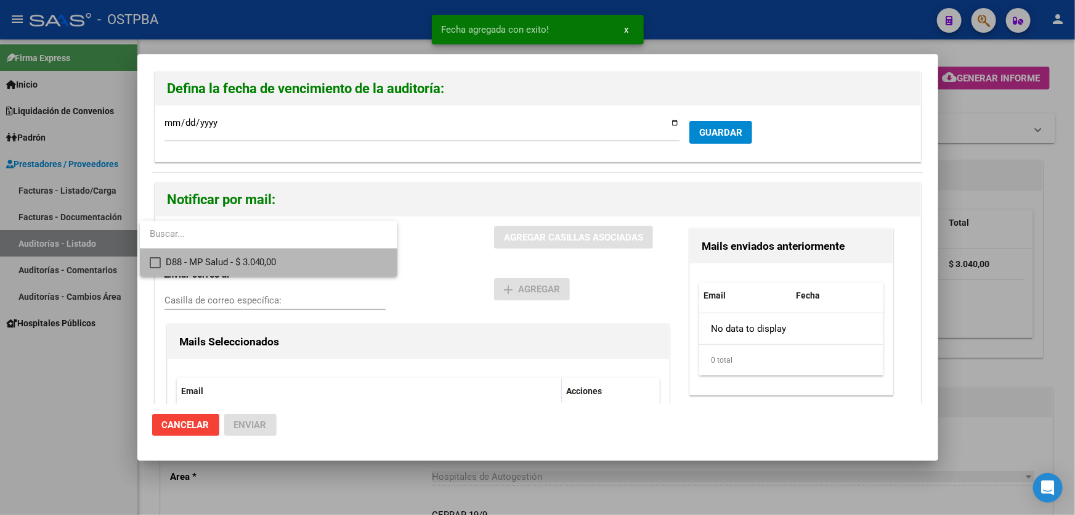
click at [155, 262] on mat-pseudo-checkbox at bounding box center [155, 262] width 11 height 11
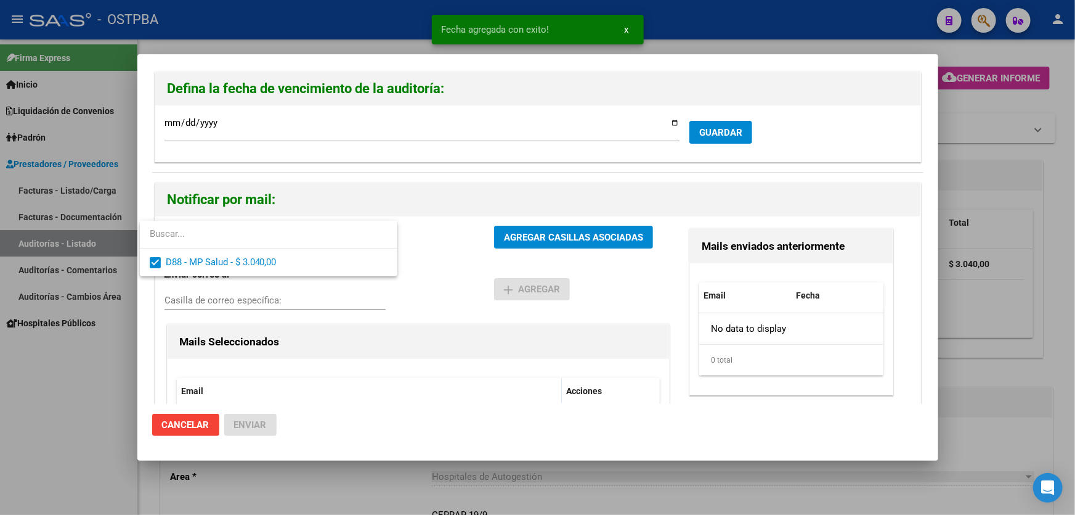
drag, startPoint x: 424, startPoint y: 290, endPoint x: 475, endPoint y: 259, distance: 59.2
click at [427, 290] on div at bounding box center [537, 257] width 1075 height 515
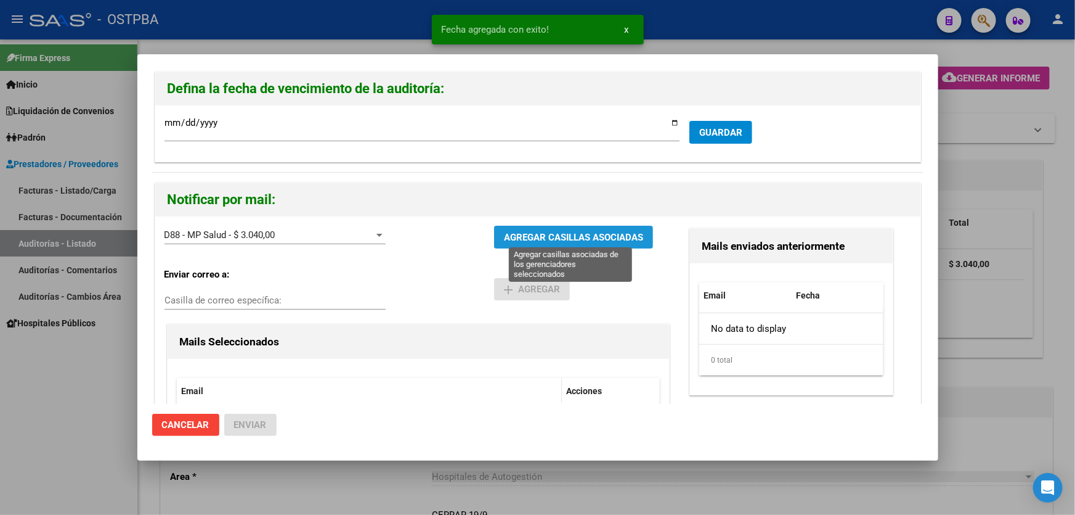
click at [520, 232] on span "AGREGAR CASILLAS ASOCIADAS" at bounding box center [573, 237] width 139 height 11
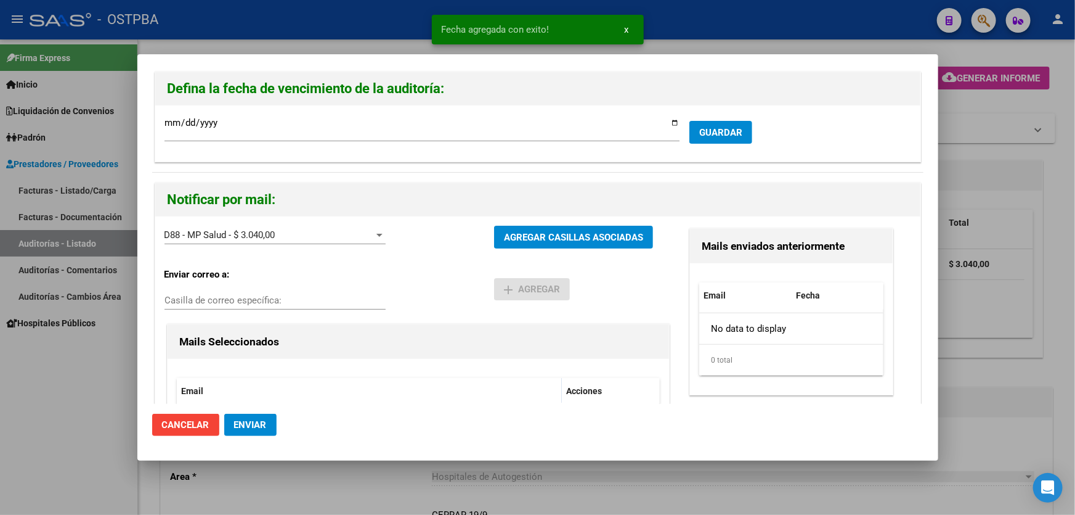
click at [251, 425] on span "Enviar" at bounding box center [250, 424] width 33 height 11
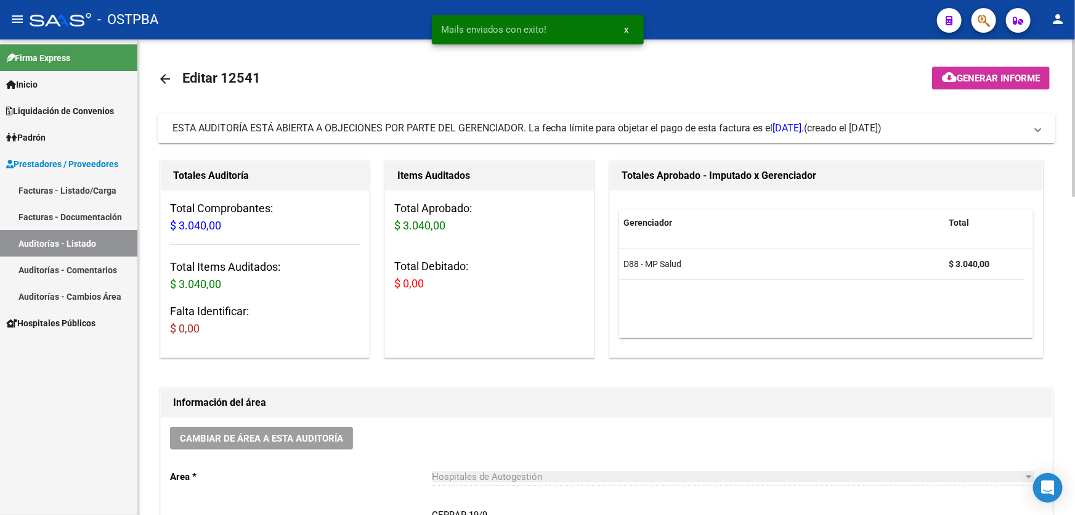
click at [162, 76] on mat-icon "arrow_back" at bounding box center [165, 78] width 15 height 15
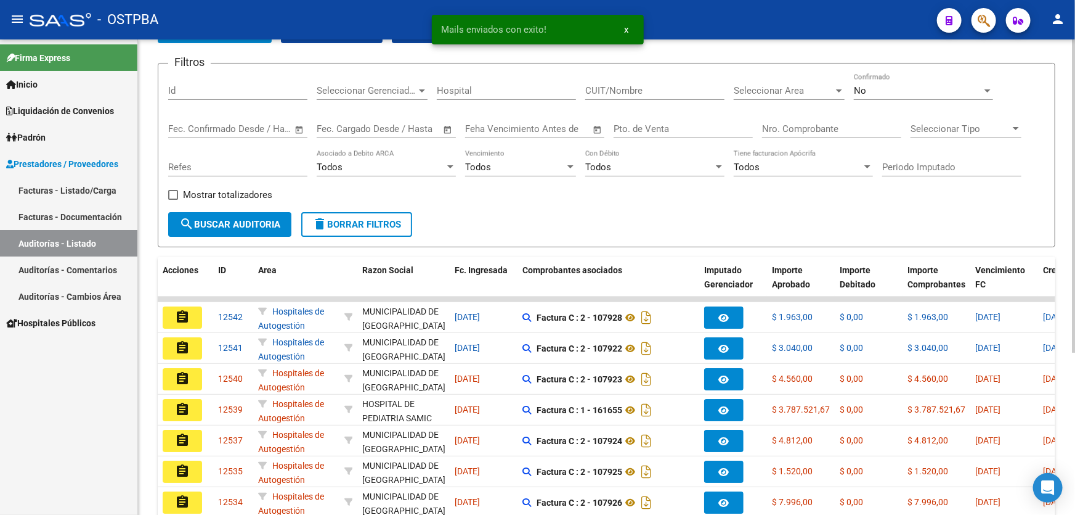
scroll to position [246, 0]
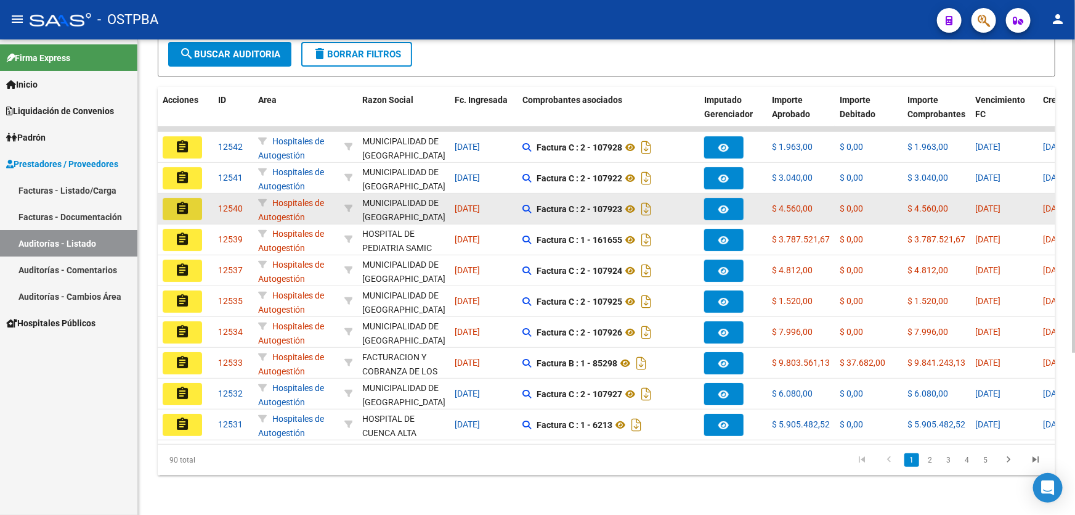
click at [185, 202] on mat-icon "assignment" at bounding box center [182, 208] width 15 height 15
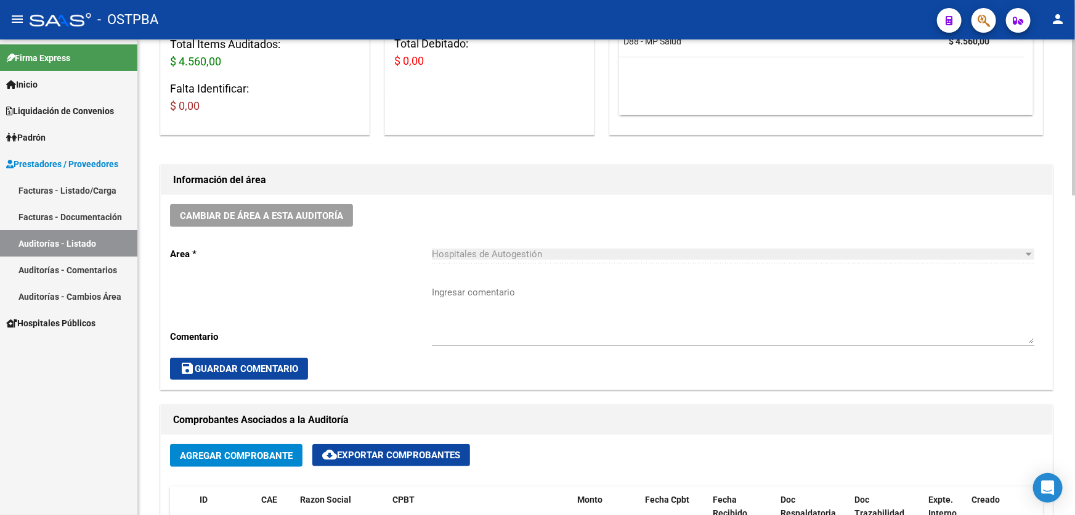
scroll to position [280, 0]
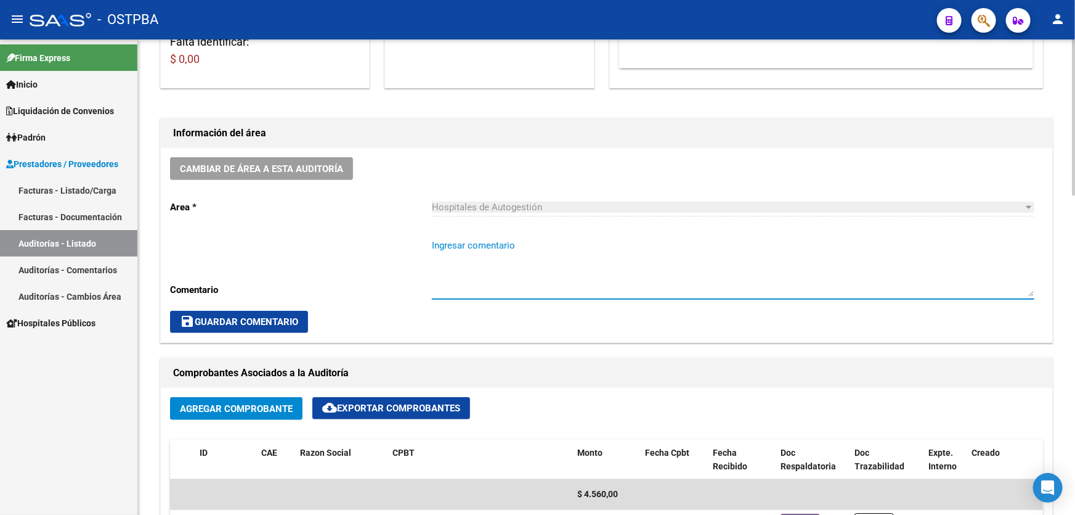
paste textarea "CERRAR 19/9"
type textarea "CERRAR 19/9"
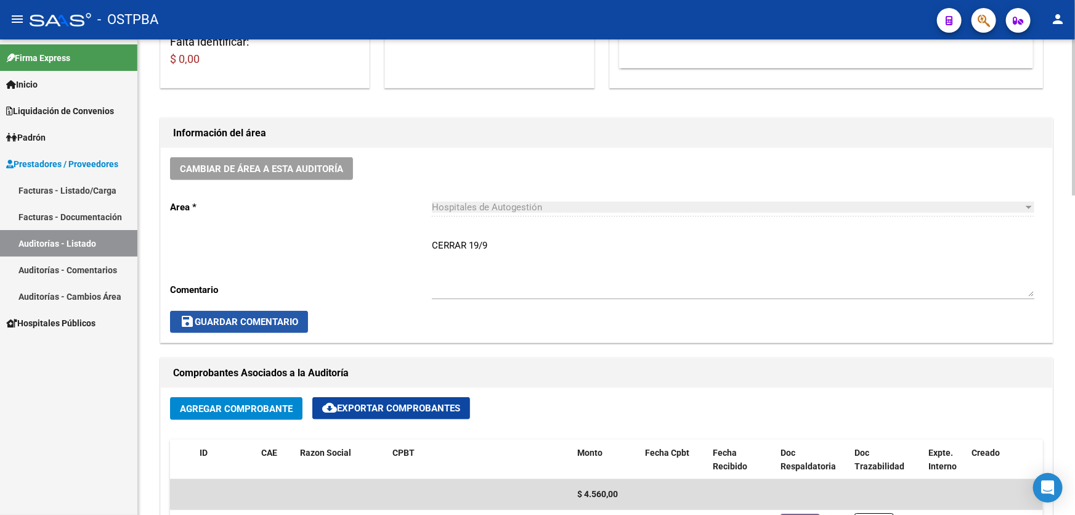
click at [205, 320] on span "save Guardar Comentario" at bounding box center [239, 321] width 118 height 11
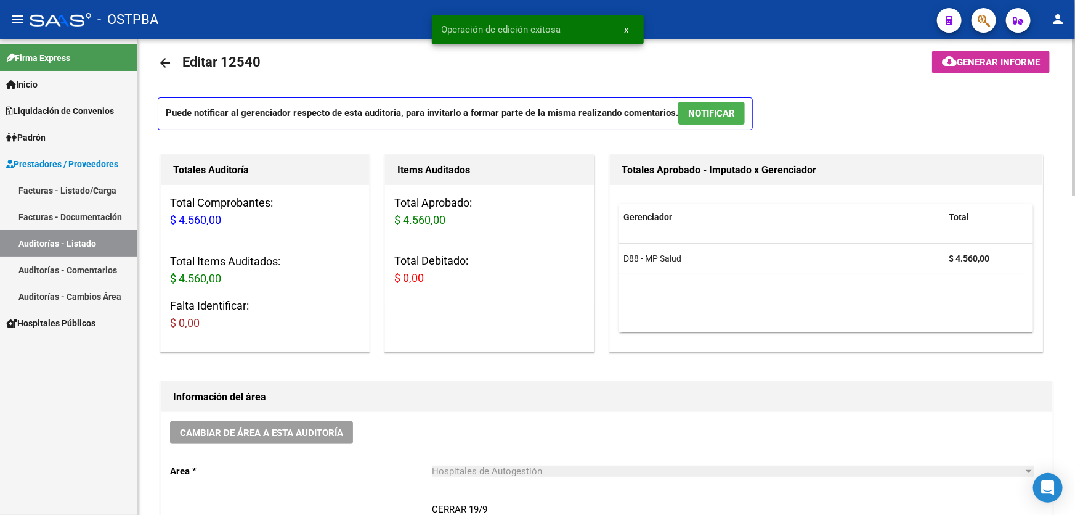
scroll to position [0, 0]
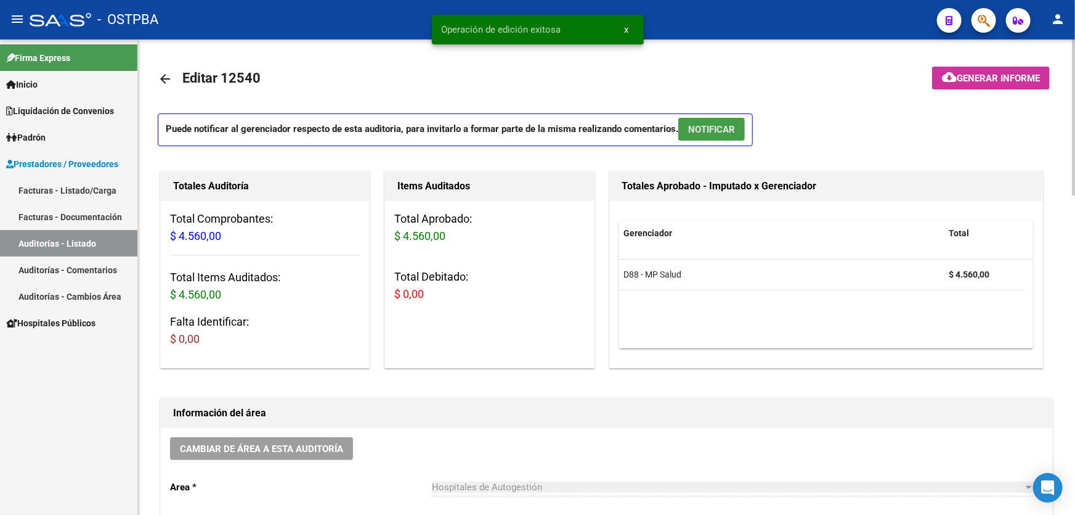
click at [723, 124] on span "NOTIFICAR" at bounding box center [711, 129] width 47 height 11
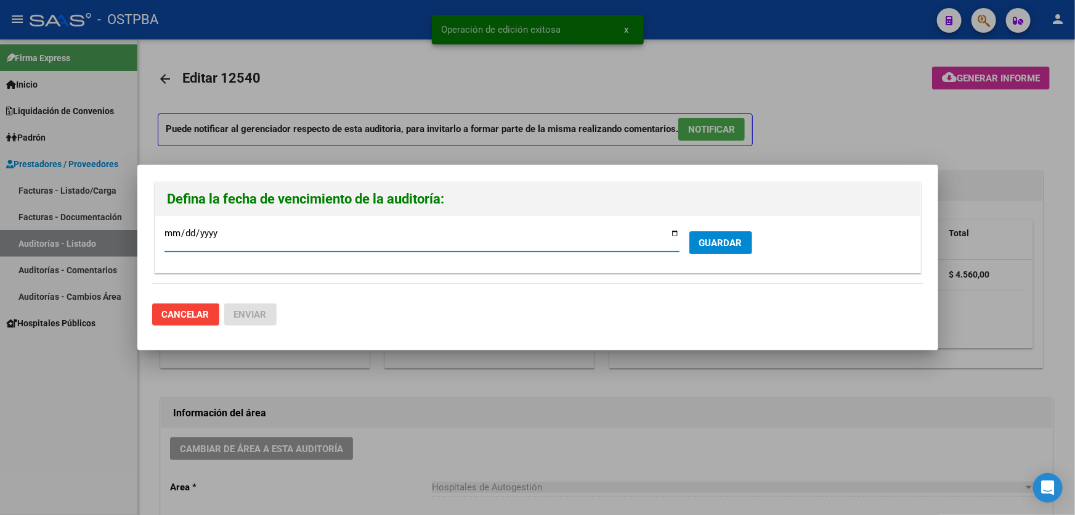
click at [711, 242] on span "GUARDAR" at bounding box center [720, 242] width 43 height 11
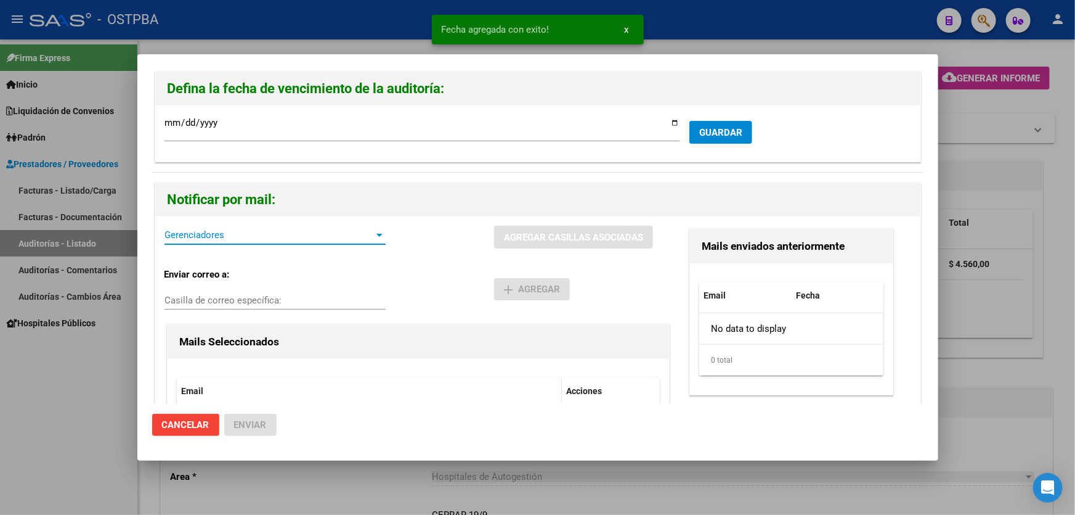
click at [231, 238] on span "Gerenciadores" at bounding box center [270, 234] width 210 height 11
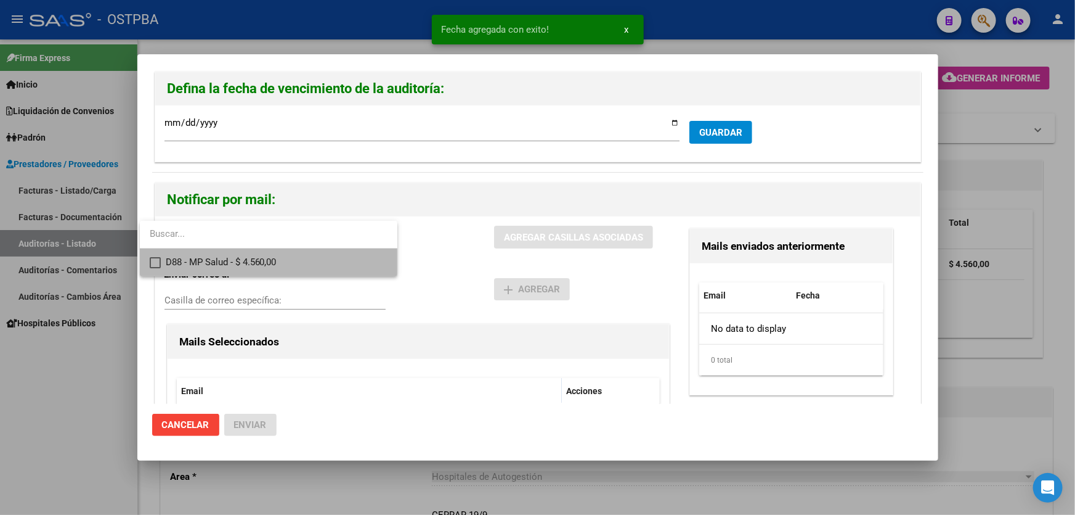
click at [156, 263] on mat-pseudo-checkbox at bounding box center [155, 262] width 11 height 11
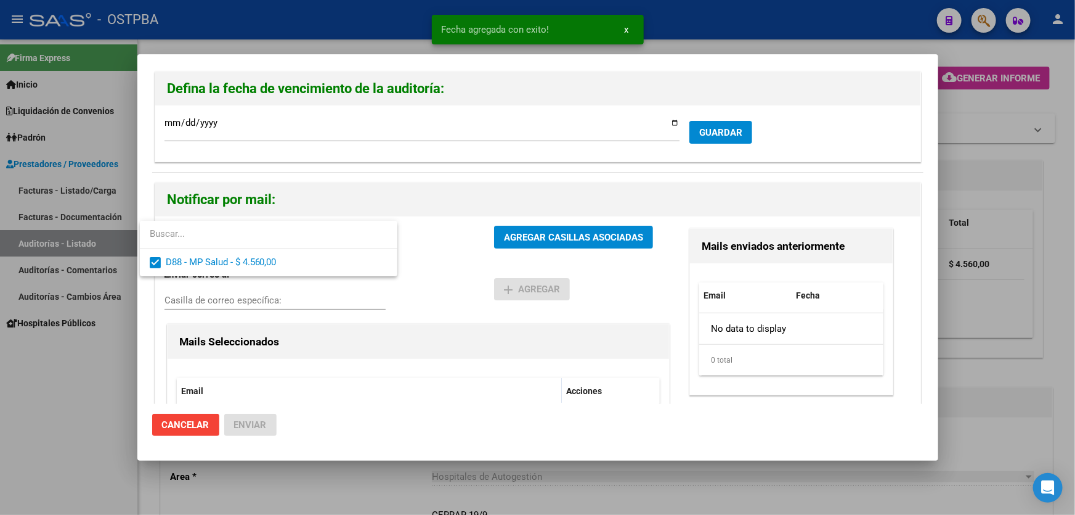
drag, startPoint x: 428, startPoint y: 274, endPoint x: 438, endPoint y: 267, distance: 12.0
click at [438, 267] on div at bounding box center [537, 257] width 1075 height 515
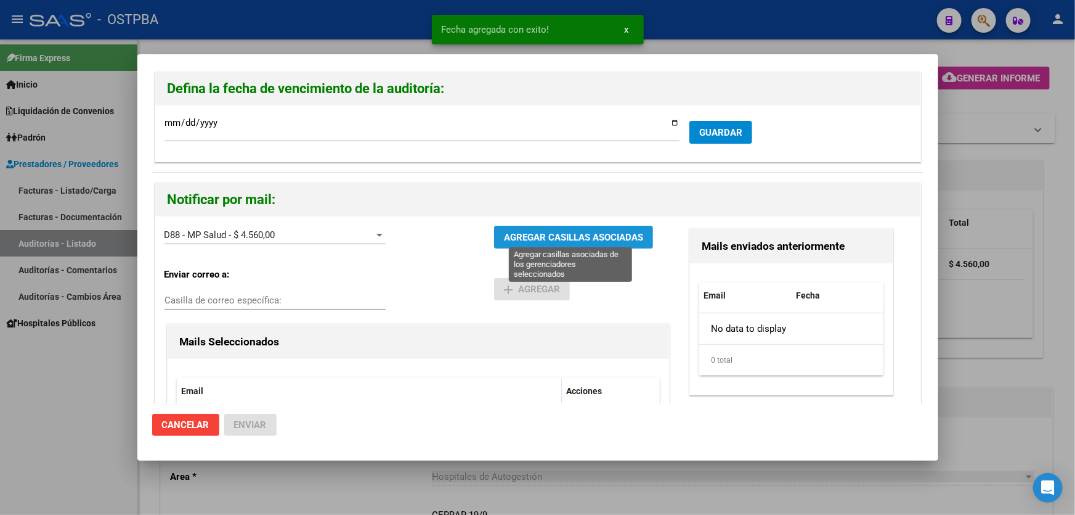
click at [524, 238] on span "AGREGAR CASILLAS ASOCIADAS" at bounding box center [573, 237] width 139 height 11
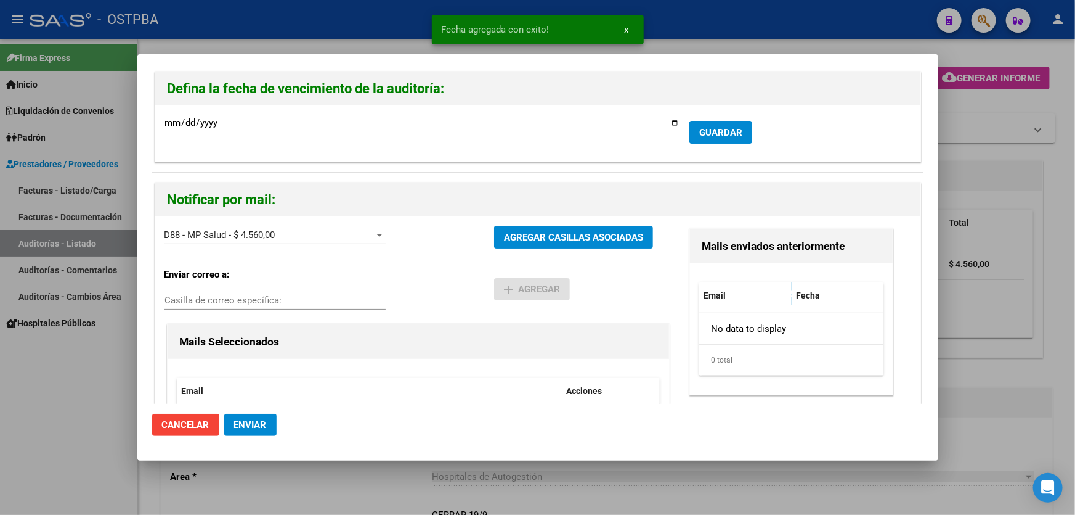
click at [255, 425] on span "Enviar" at bounding box center [250, 424] width 33 height 11
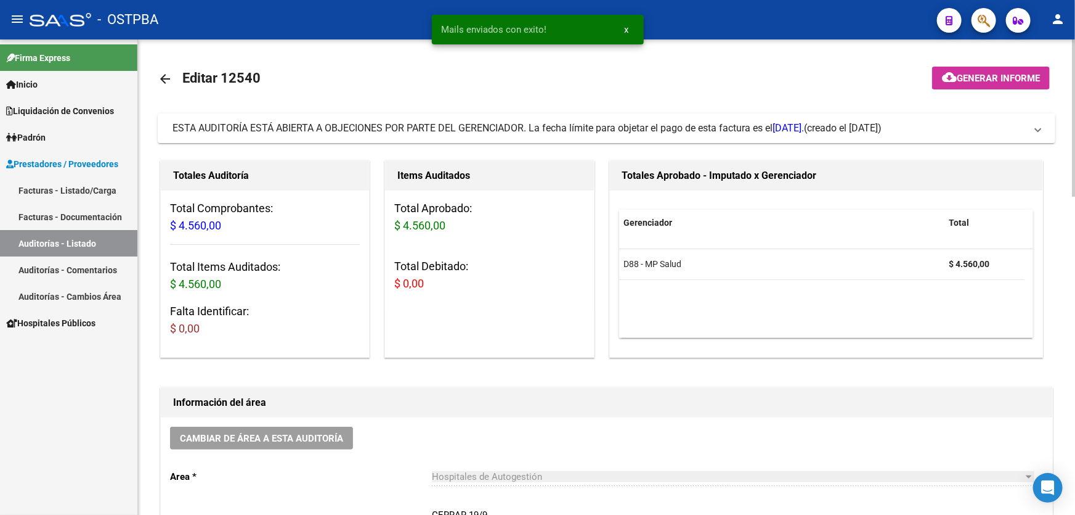
click at [161, 78] on mat-icon "arrow_back" at bounding box center [165, 78] width 15 height 15
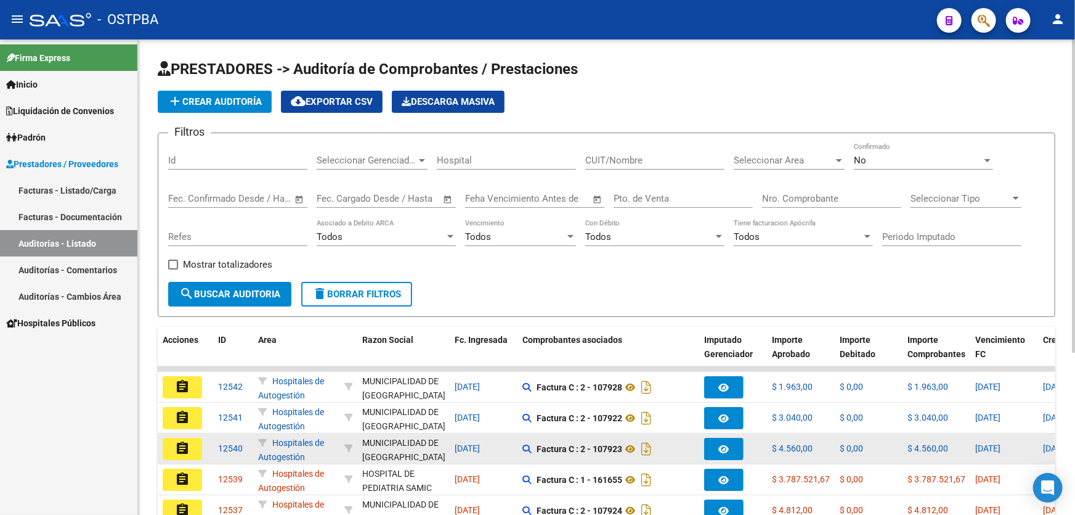
click at [169, 442] on button "assignment" at bounding box center [182, 449] width 39 height 22
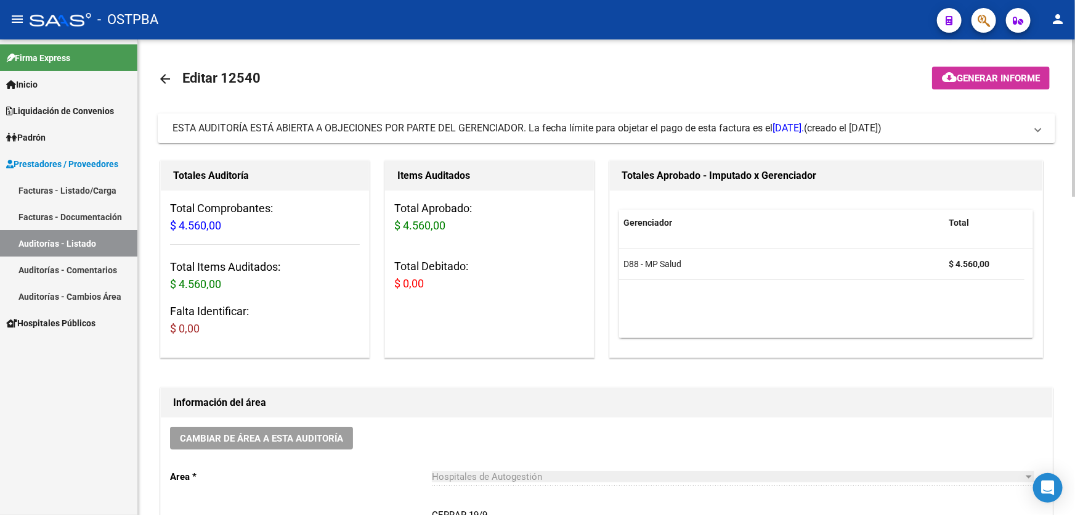
click at [160, 73] on mat-icon "arrow_back" at bounding box center [165, 78] width 15 height 15
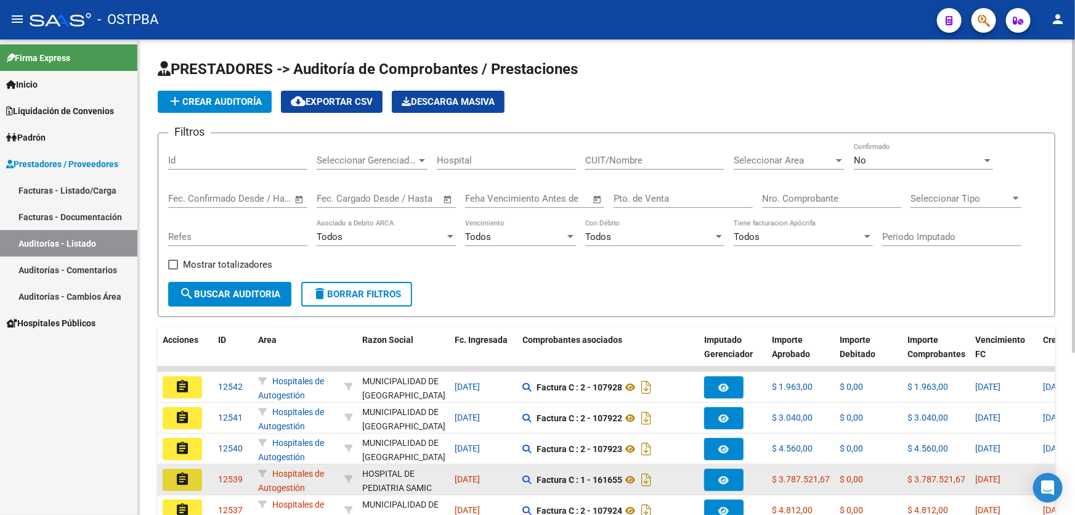
click at [182, 480] on mat-icon "assignment" at bounding box center [182, 478] width 15 height 15
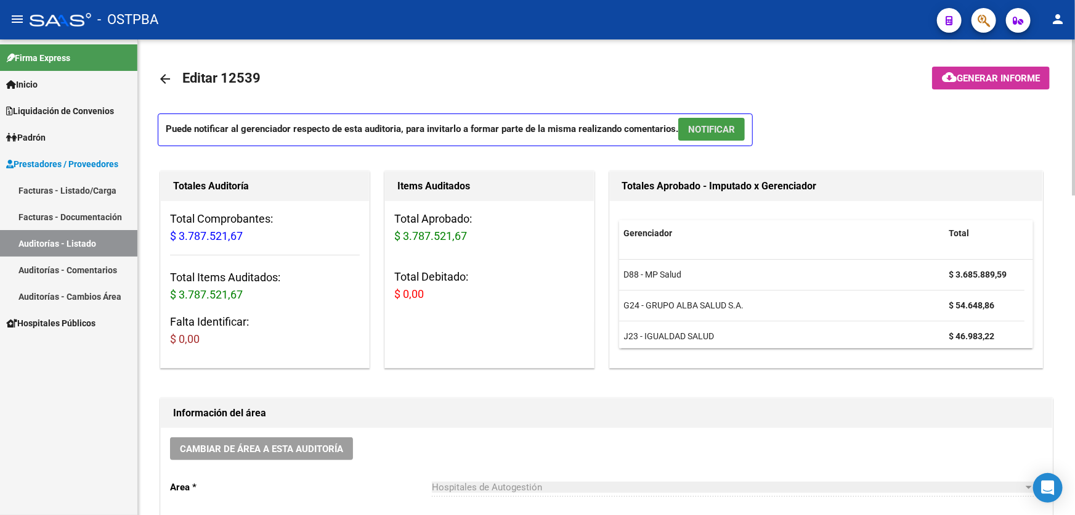
click at [720, 129] on span "NOTIFICAR" at bounding box center [711, 129] width 47 height 11
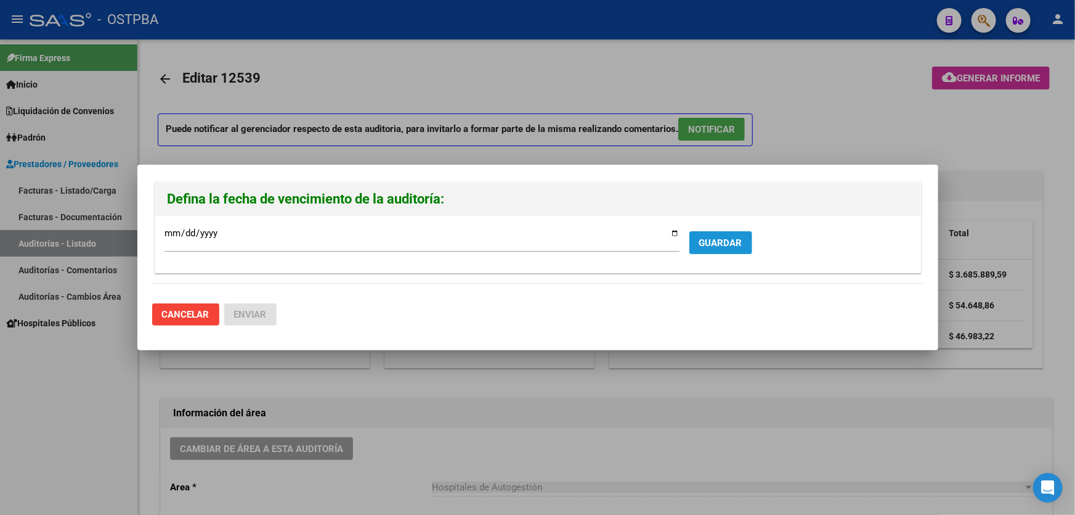
click at [709, 234] on button "GUARDAR" at bounding box center [721, 242] width 63 height 23
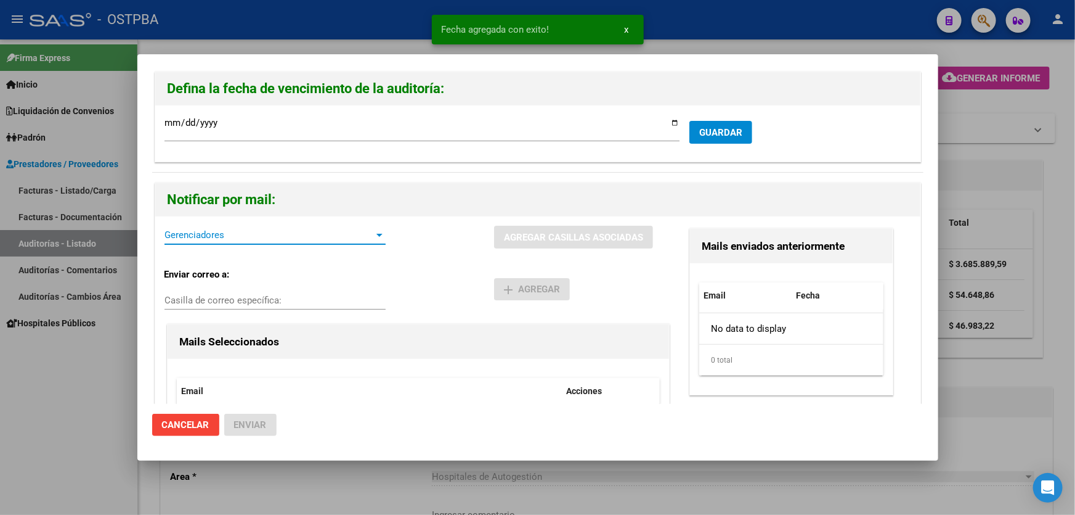
click at [269, 234] on span "Gerenciadores" at bounding box center [270, 234] width 210 height 11
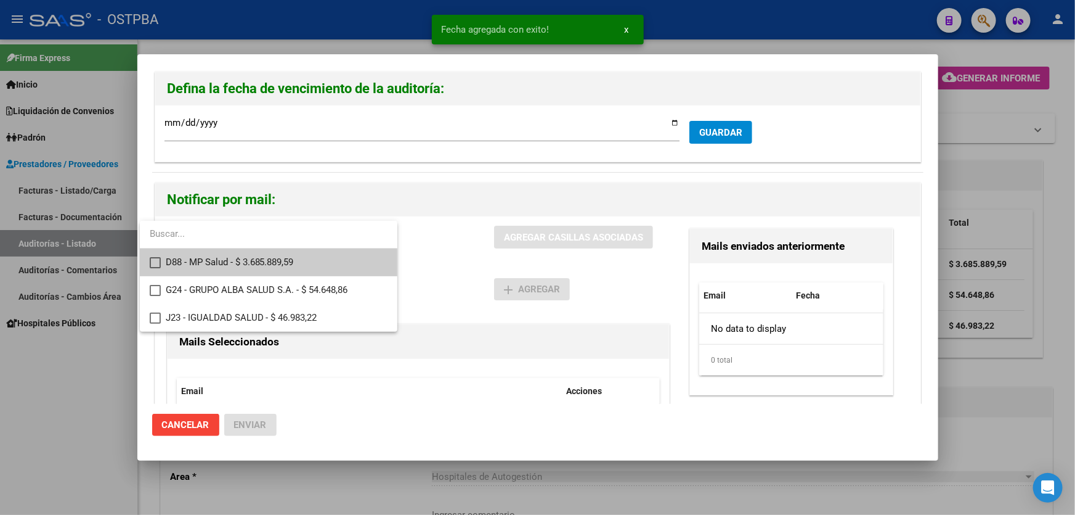
click at [157, 256] on mat-option "D88 - MP Salud - $ 3.685.889,59" at bounding box center [269, 262] width 258 height 28
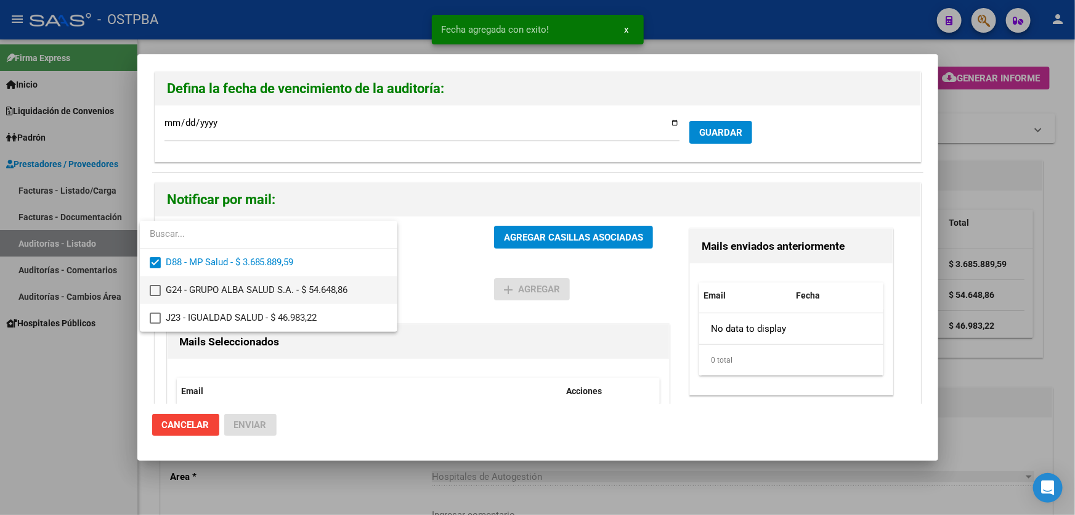
click at [151, 285] on mat-pseudo-checkbox at bounding box center [155, 290] width 11 height 11
click at [153, 316] on mat-pseudo-checkbox at bounding box center [155, 317] width 11 height 11
click at [435, 282] on div at bounding box center [537, 257] width 1075 height 515
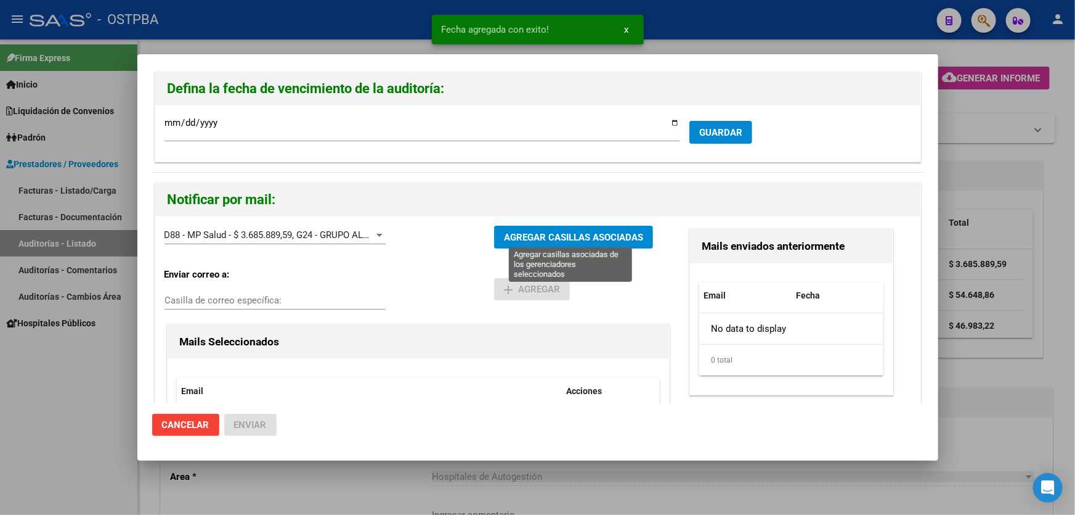
click at [579, 235] on span "AGREGAR CASILLAS ASOCIADAS" at bounding box center [573, 237] width 139 height 11
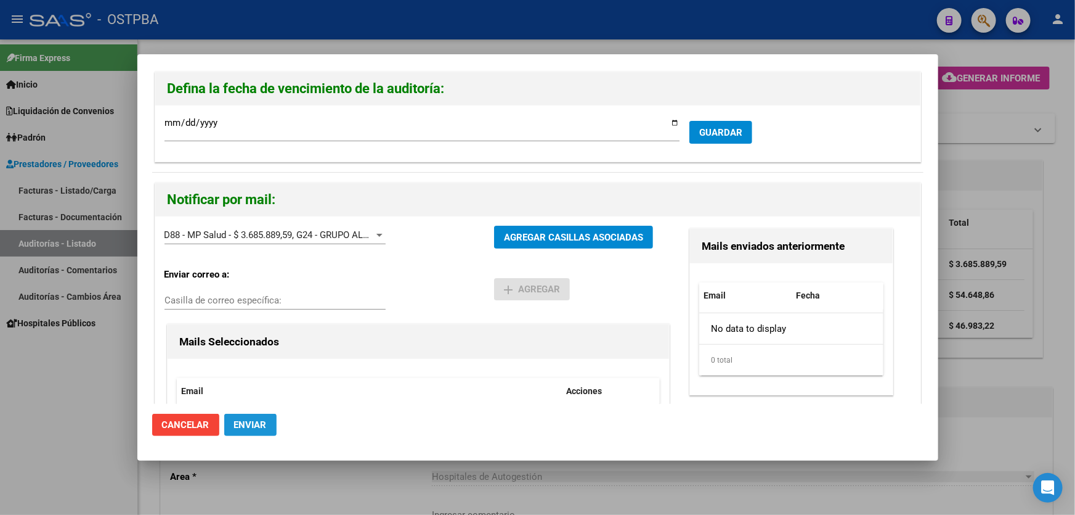
click at [244, 418] on button "Enviar" at bounding box center [250, 425] width 52 height 22
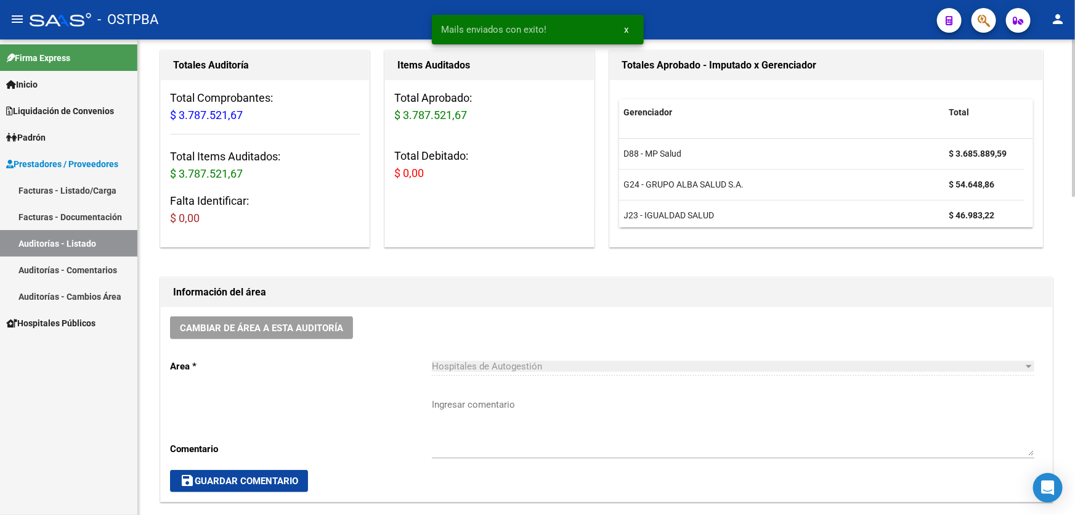
scroll to position [336, 0]
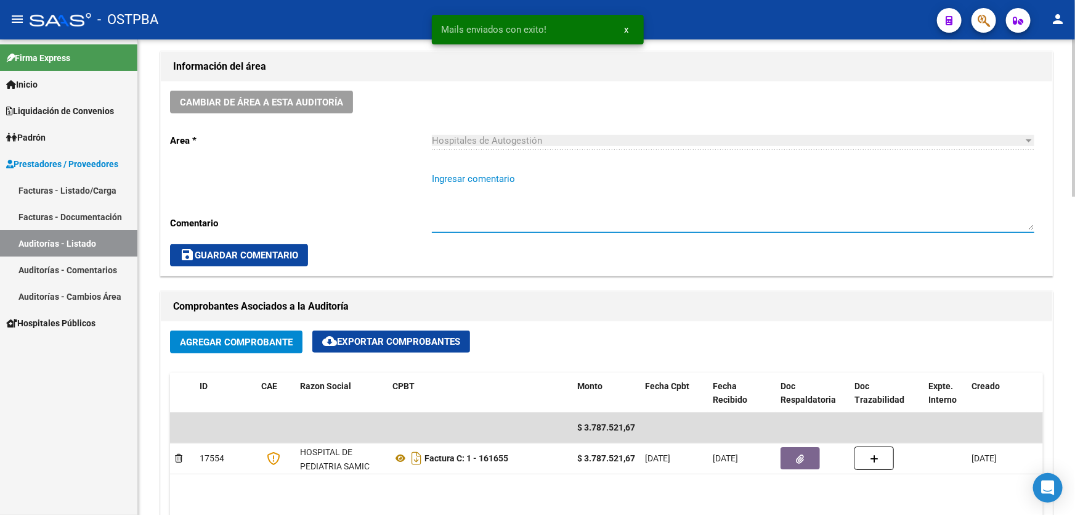
click at [508, 202] on textarea "Ingresar comentario" at bounding box center [733, 201] width 603 height 58
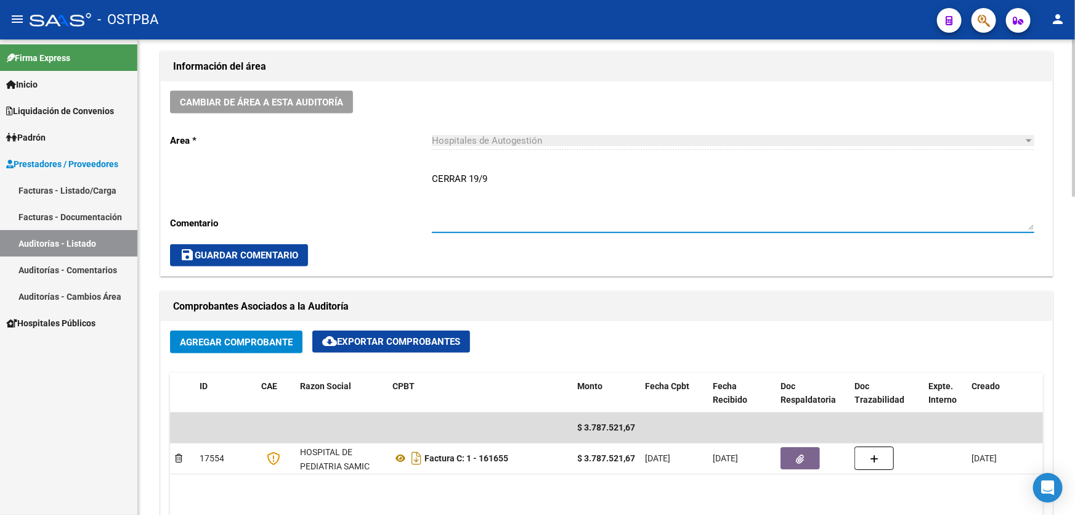
type textarea "CERRAR 19/9"
click at [271, 257] on span "save Guardar Comentario" at bounding box center [239, 255] width 118 height 11
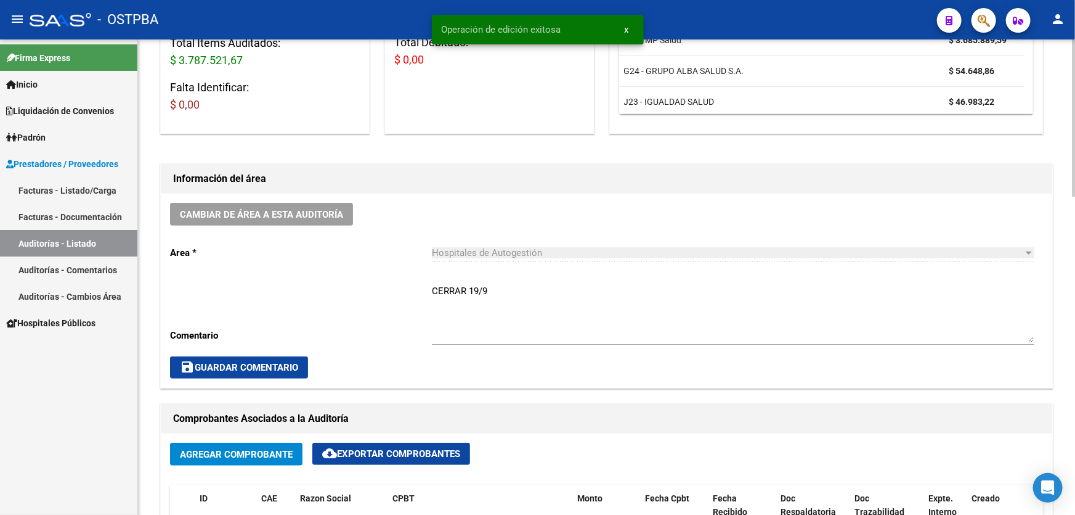
scroll to position [0, 0]
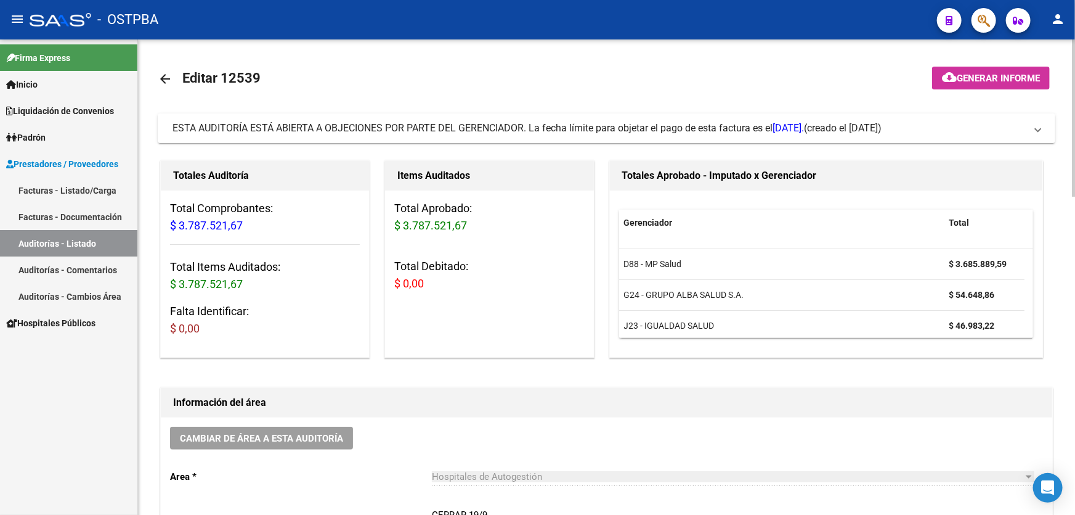
click at [162, 73] on mat-icon "arrow_back" at bounding box center [165, 78] width 15 height 15
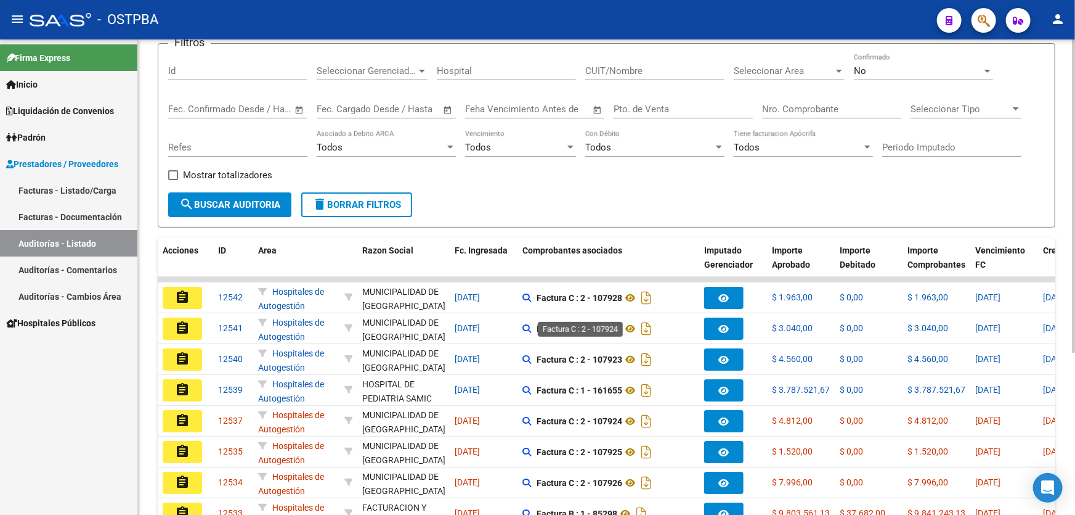
scroll to position [246, 0]
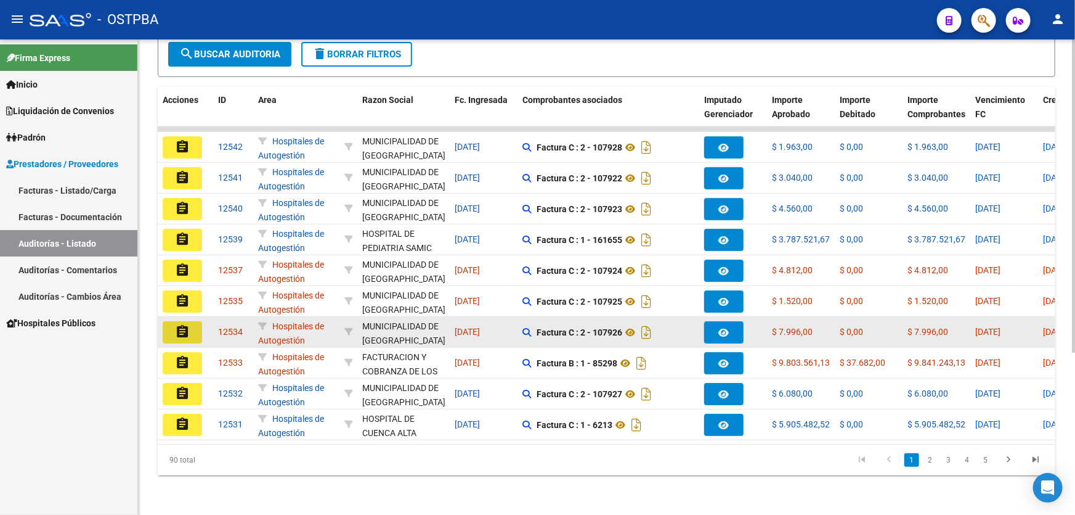
click at [181, 324] on mat-icon "assignment" at bounding box center [182, 331] width 15 height 15
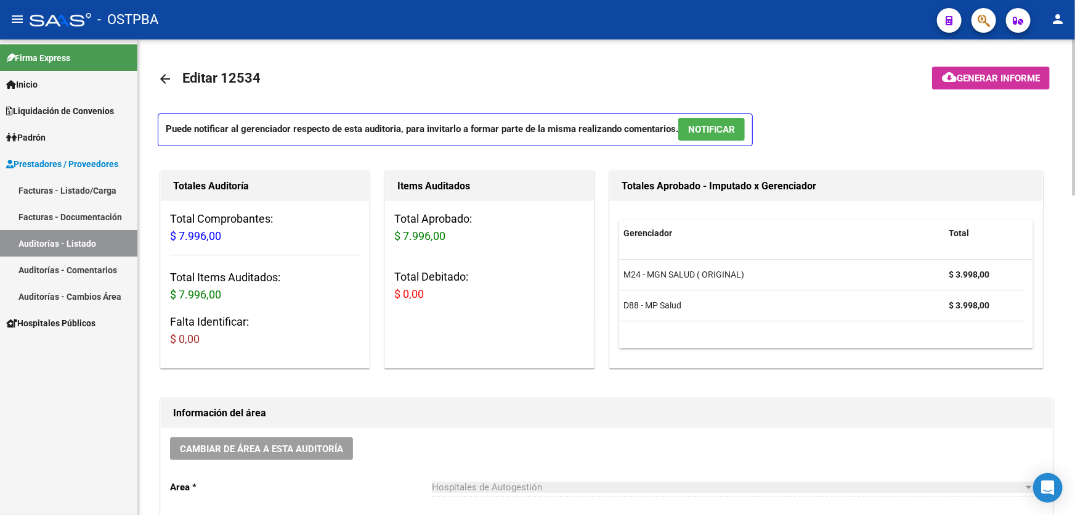
click at [715, 135] on button "NOTIFICAR" at bounding box center [711, 129] width 67 height 23
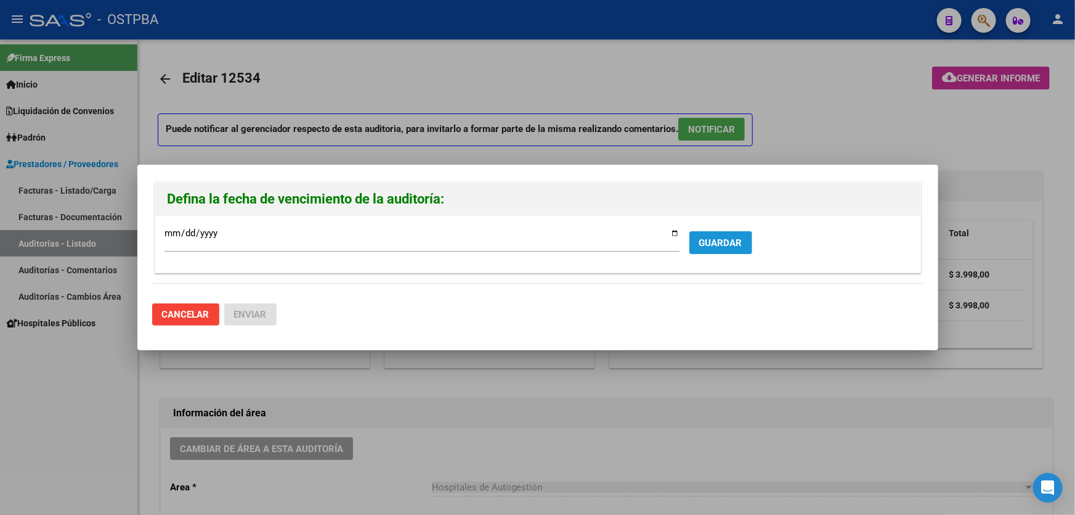
click at [712, 247] on span "GUARDAR" at bounding box center [720, 242] width 43 height 11
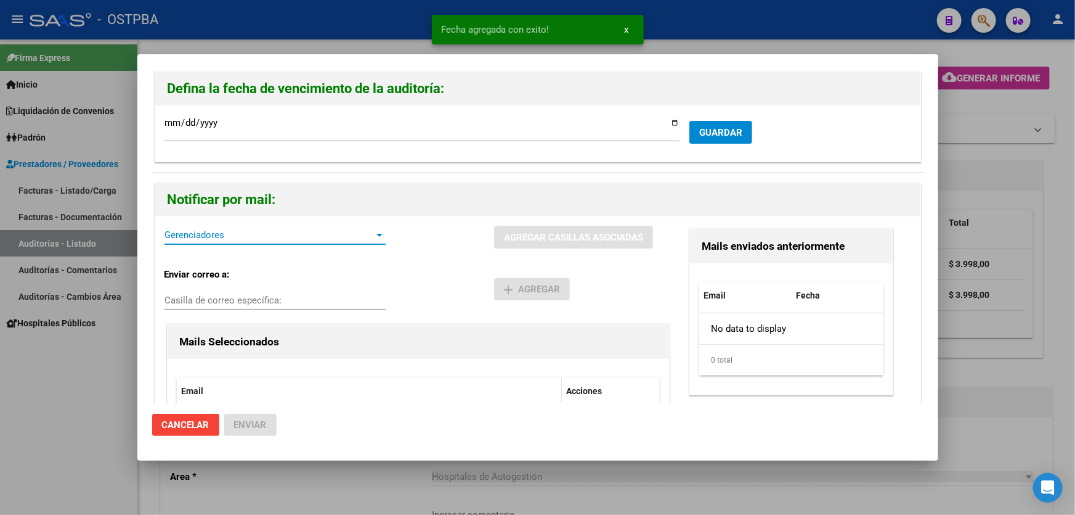
click at [185, 236] on span "Gerenciadores" at bounding box center [270, 234] width 210 height 11
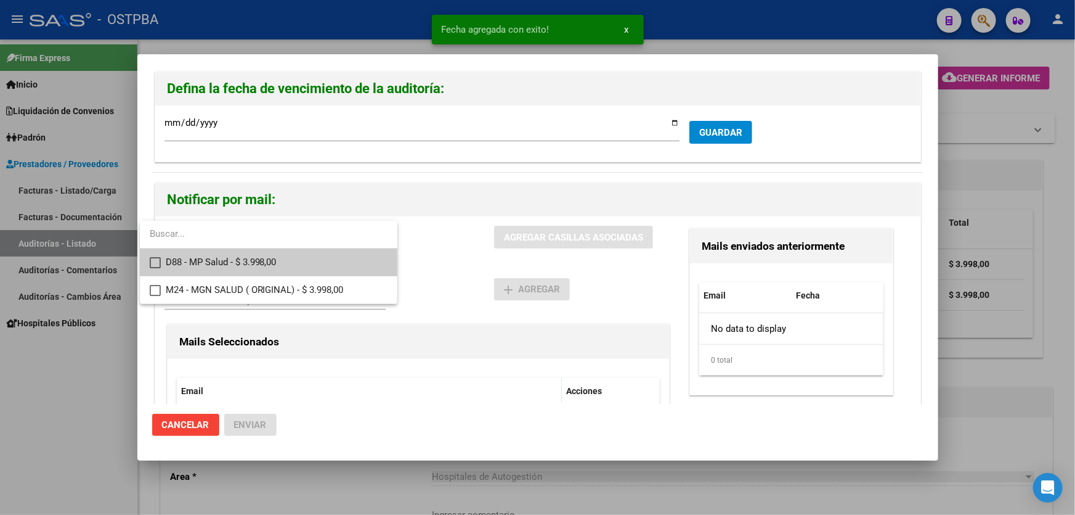
click at [153, 257] on mat-pseudo-checkbox at bounding box center [155, 262] width 11 height 11
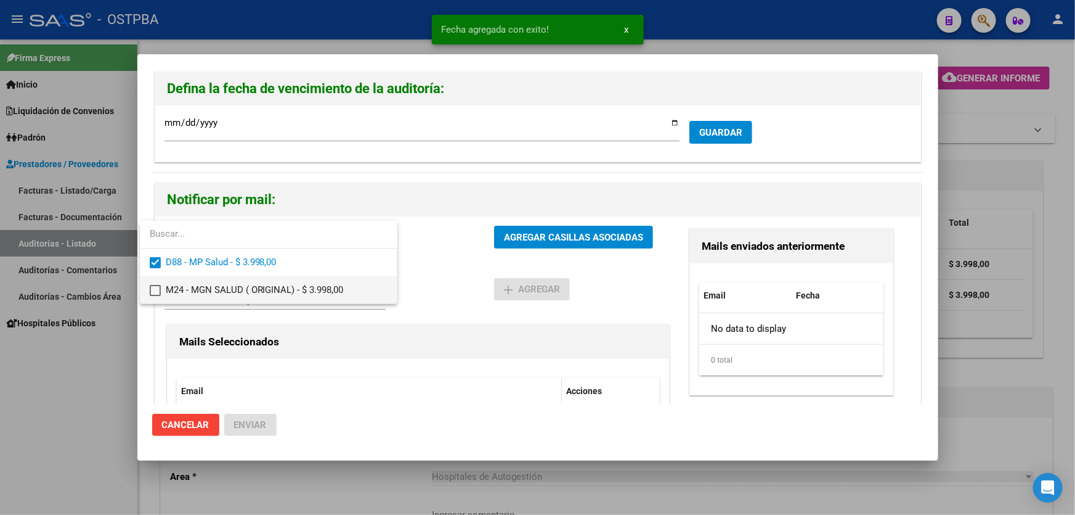
drag, startPoint x: 150, startPoint y: 288, endPoint x: 173, endPoint y: 277, distance: 24.5
click at [165, 281] on mat-option "M24 - MGN SALUD ( ORIGINAL) - $ 3.998,00" at bounding box center [269, 290] width 258 height 28
drag, startPoint x: 427, startPoint y: 275, endPoint x: 495, endPoint y: 248, distance: 73.4
click at [433, 275] on div at bounding box center [537, 257] width 1075 height 515
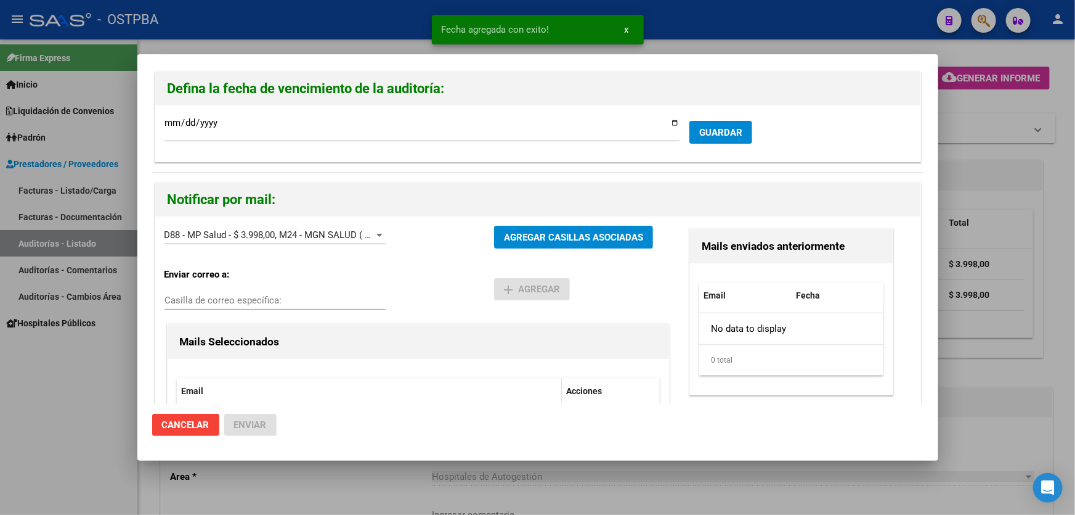
click at [555, 229] on button "AGREGAR CASILLAS ASOCIADAS" at bounding box center [573, 237] width 159 height 23
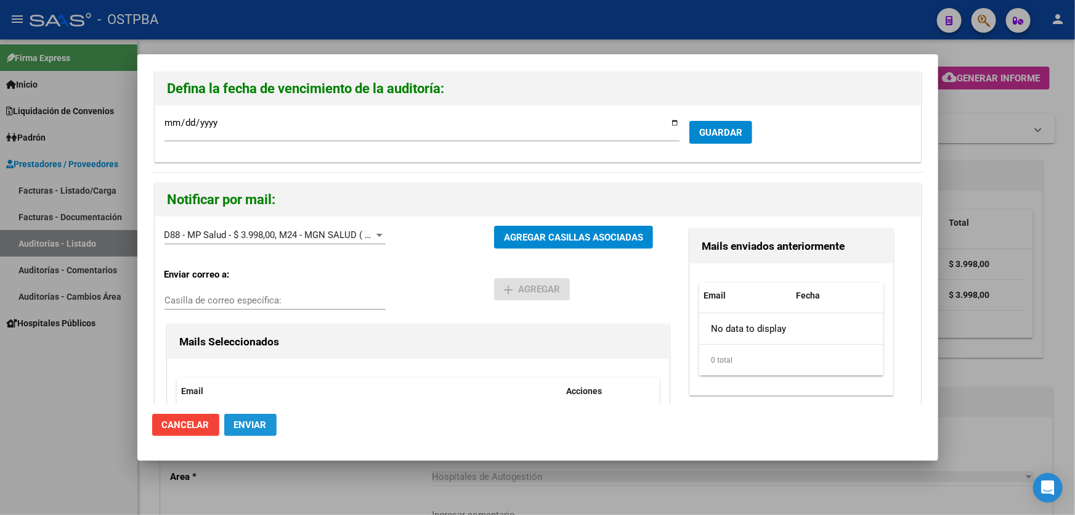
click at [256, 423] on span "Enviar" at bounding box center [250, 424] width 33 height 11
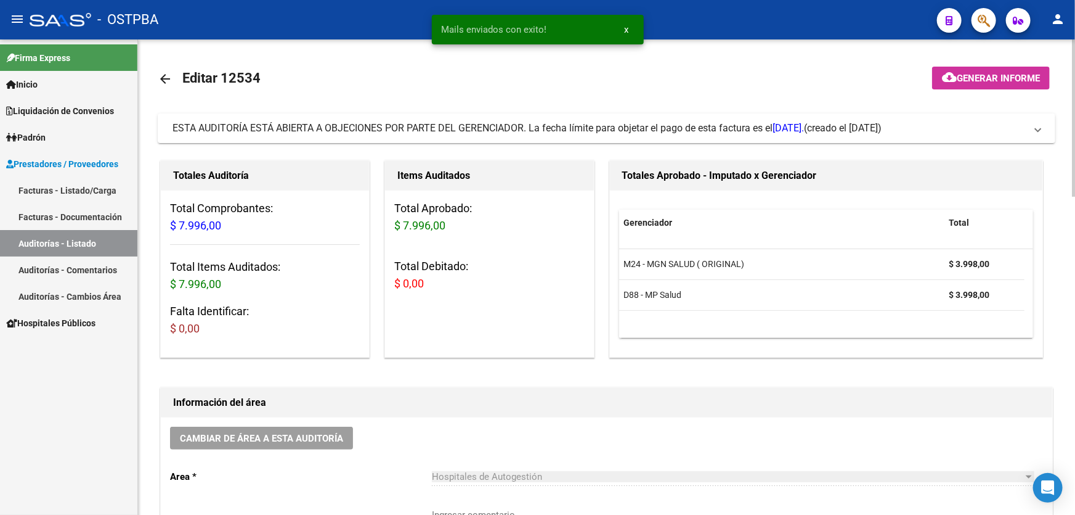
click at [166, 78] on mat-icon "arrow_back" at bounding box center [165, 78] width 15 height 15
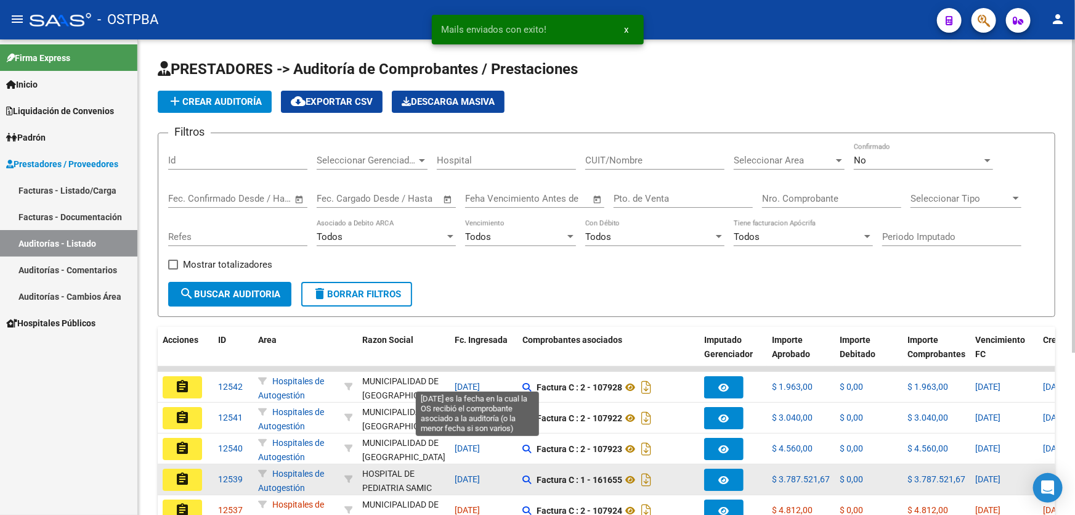
scroll to position [112, 0]
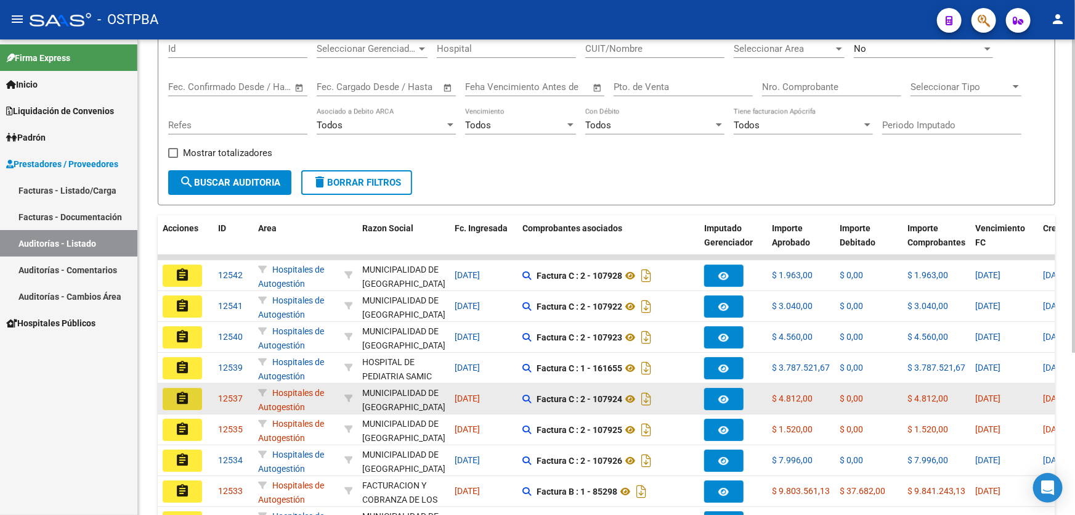
click at [179, 391] on mat-icon "assignment" at bounding box center [182, 398] width 15 height 15
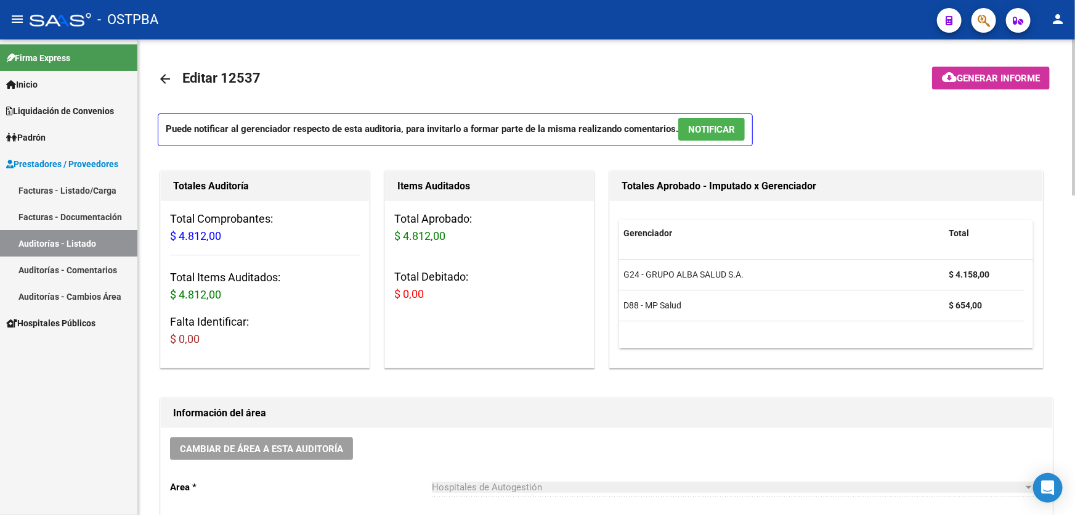
click at [729, 130] on span "NOTIFICAR" at bounding box center [711, 129] width 47 height 11
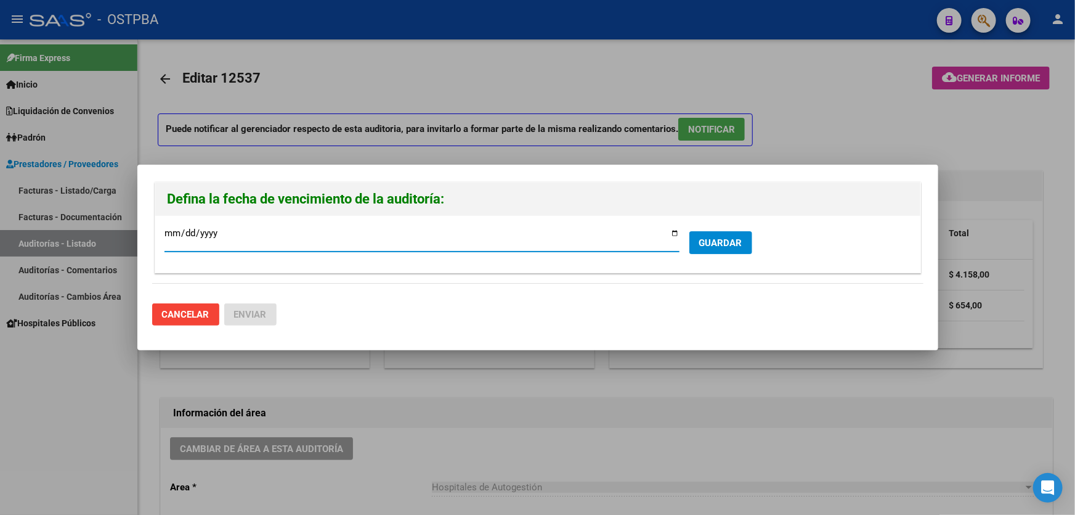
click at [717, 237] on span "GUARDAR" at bounding box center [720, 242] width 43 height 11
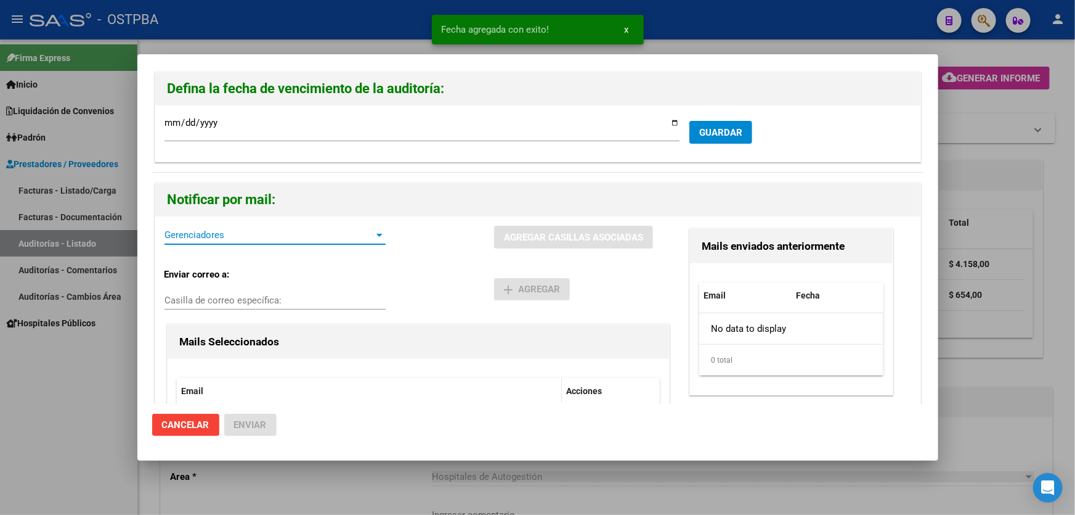
click at [287, 234] on span "Gerenciadores" at bounding box center [270, 234] width 210 height 11
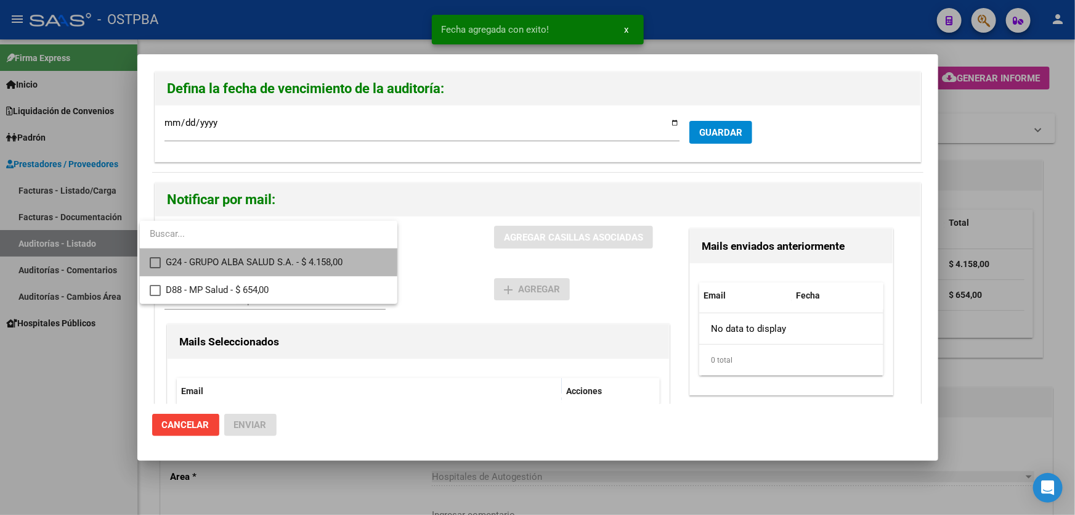
click at [158, 258] on mat-pseudo-checkbox at bounding box center [155, 262] width 11 height 11
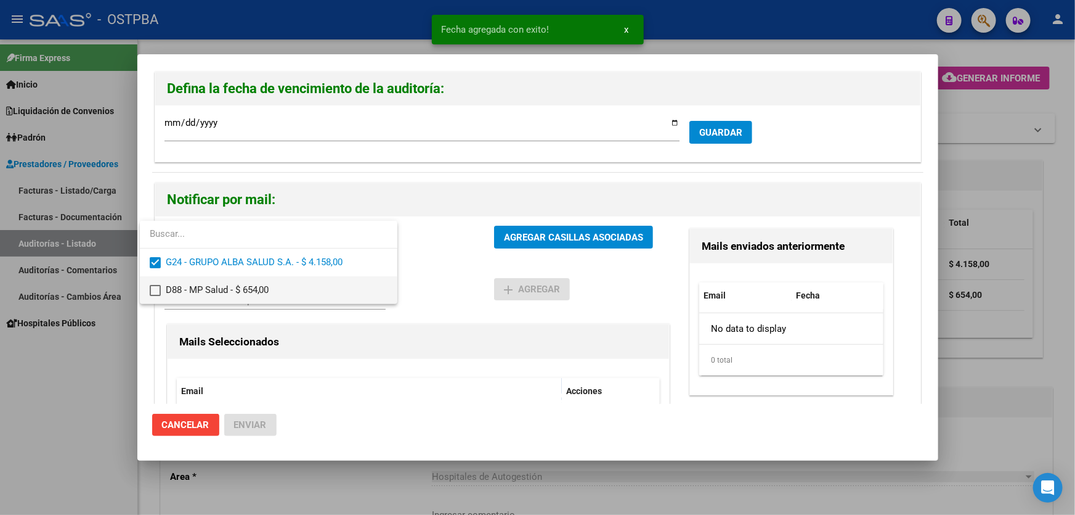
click at [158, 285] on mat-pseudo-checkbox at bounding box center [155, 290] width 11 height 11
drag, startPoint x: 440, startPoint y: 272, endPoint x: 515, endPoint y: 237, distance: 82.4
click at [442, 271] on div at bounding box center [537, 257] width 1075 height 515
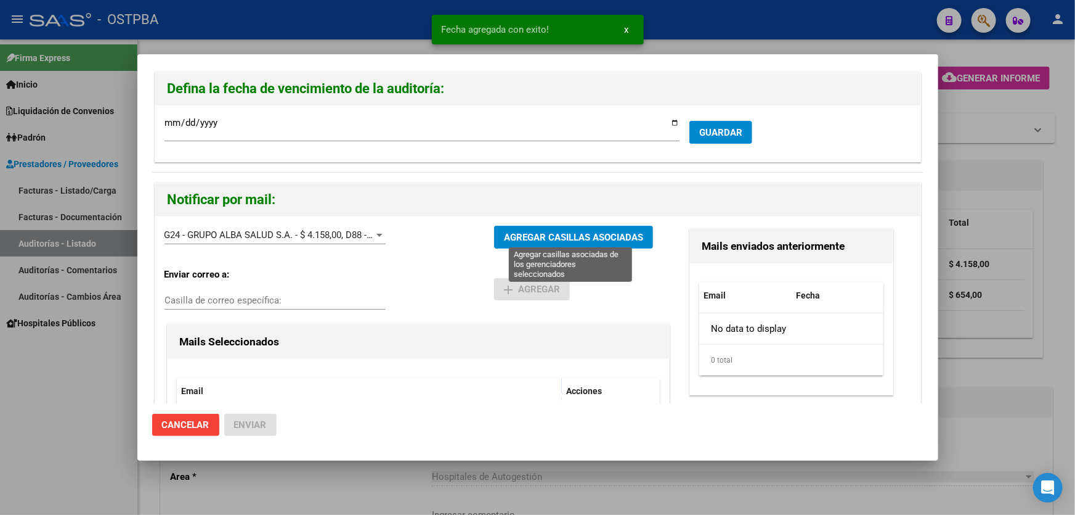
click at [534, 234] on span "AGREGAR CASILLAS ASOCIADAS" at bounding box center [573, 237] width 139 height 11
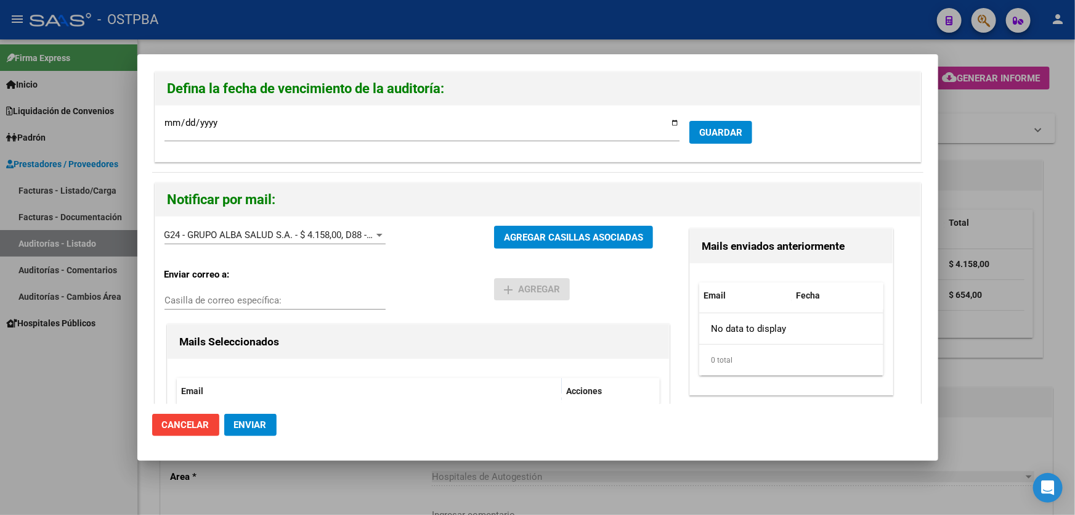
click at [245, 424] on span "Enviar" at bounding box center [250, 424] width 33 height 11
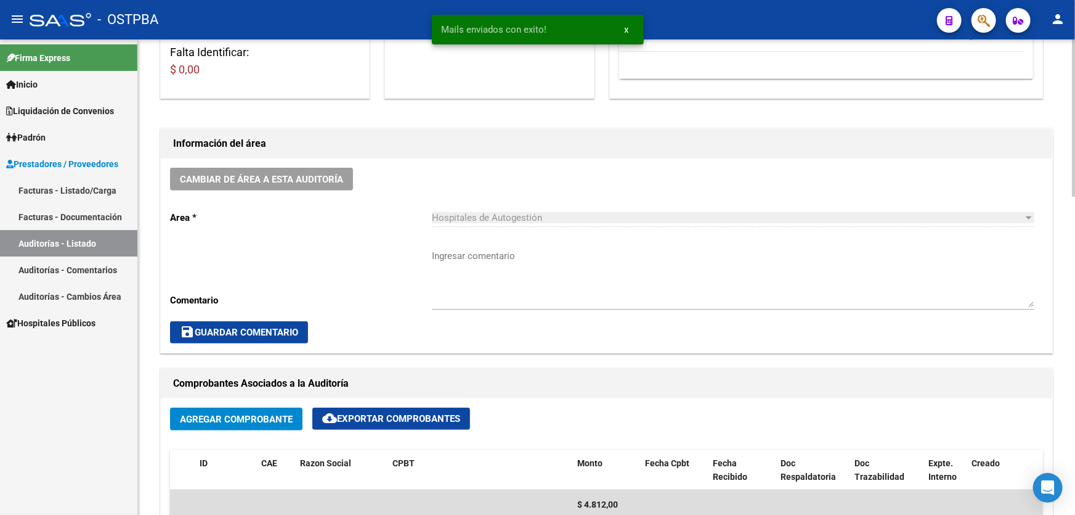
scroll to position [280, 0]
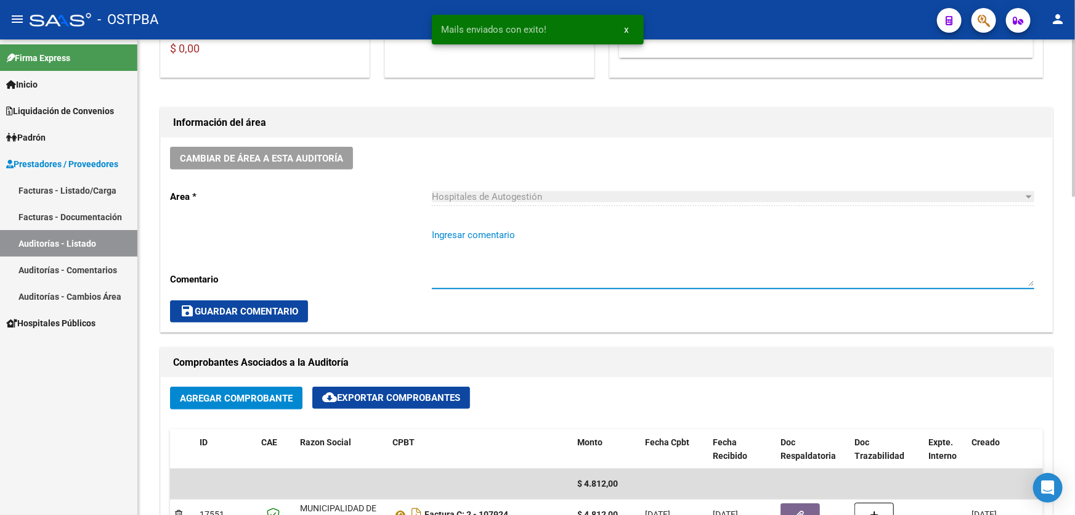
drag, startPoint x: 428, startPoint y: 247, endPoint x: 537, endPoint y: 231, distance: 110.2
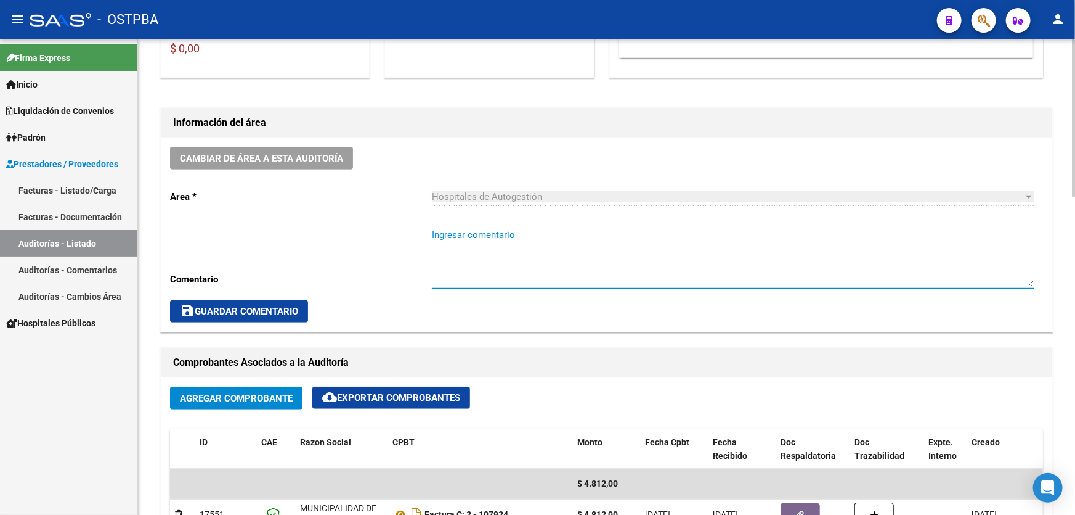
paste textarea "CERRAR 19/9"
type textarea "CERRAR 19/9"
click at [223, 315] on button "save Guardar Comentario" at bounding box center [239, 311] width 138 height 22
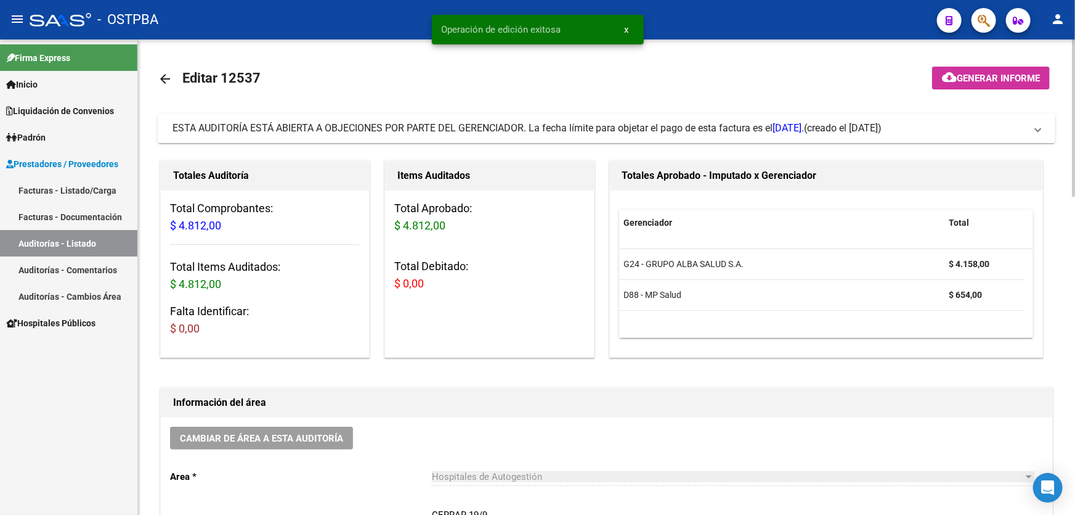
scroll to position [0, 0]
click at [163, 77] on mat-icon "arrow_back" at bounding box center [165, 78] width 15 height 15
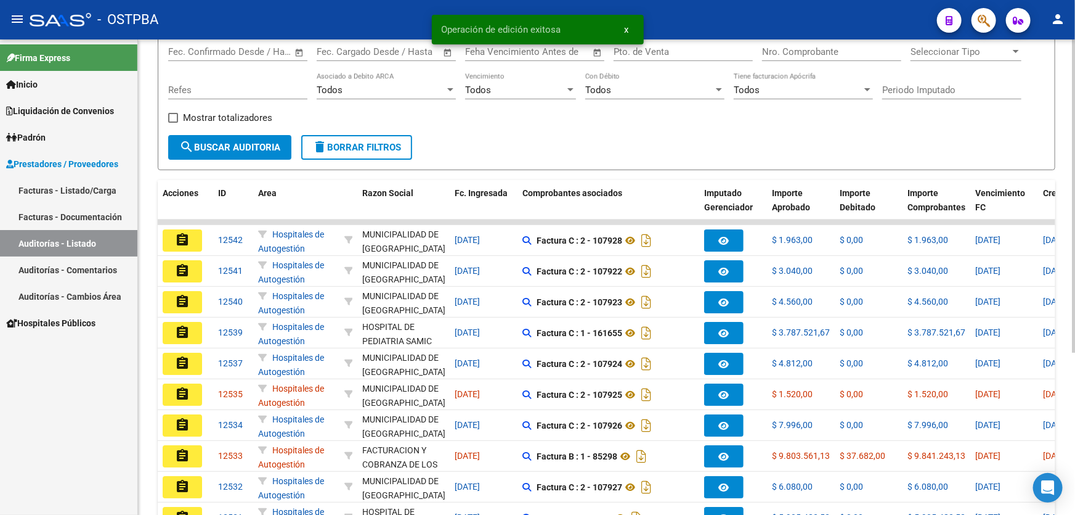
scroll to position [246, 0]
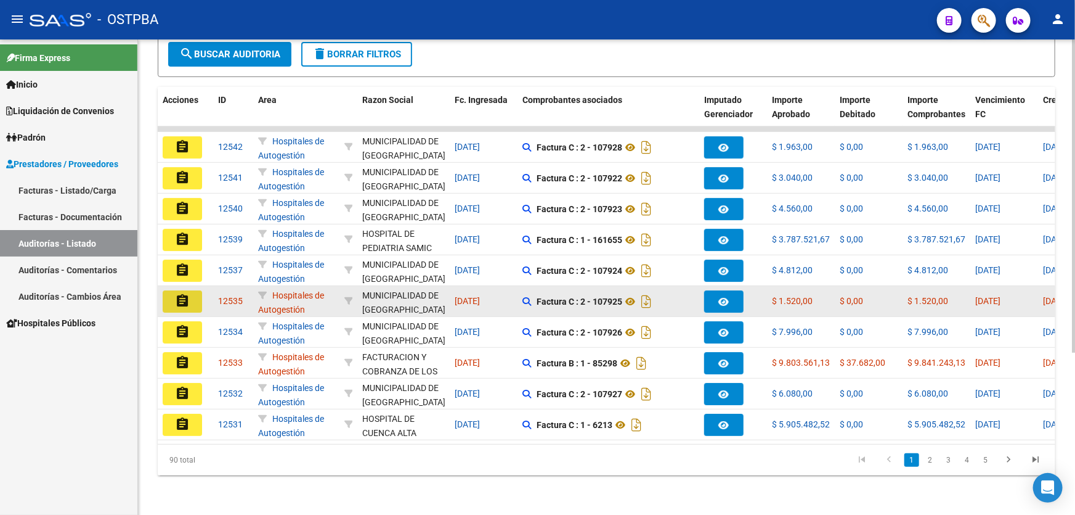
click at [180, 293] on mat-icon "assignment" at bounding box center [182, 300] width 15 height 15
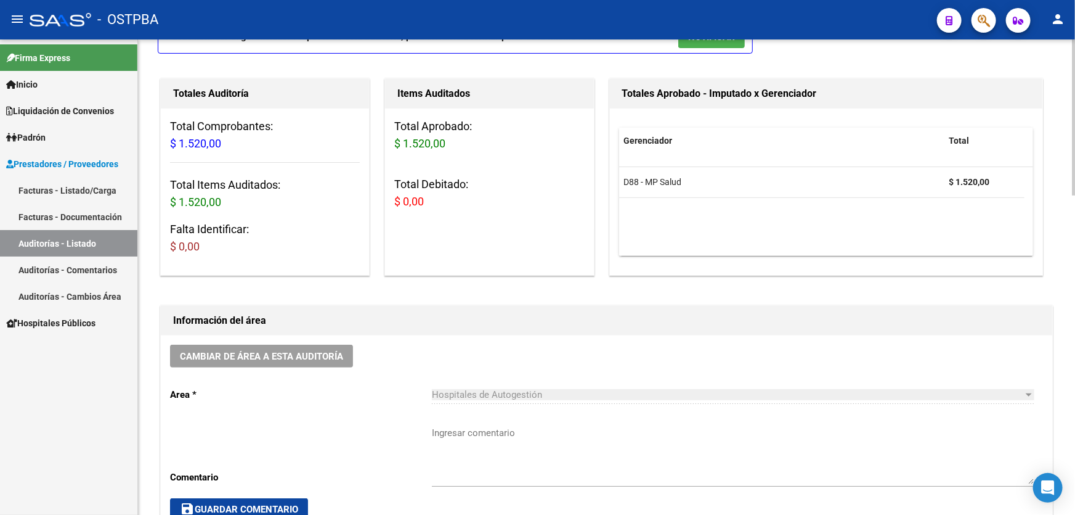
scroll to position [224, 0]
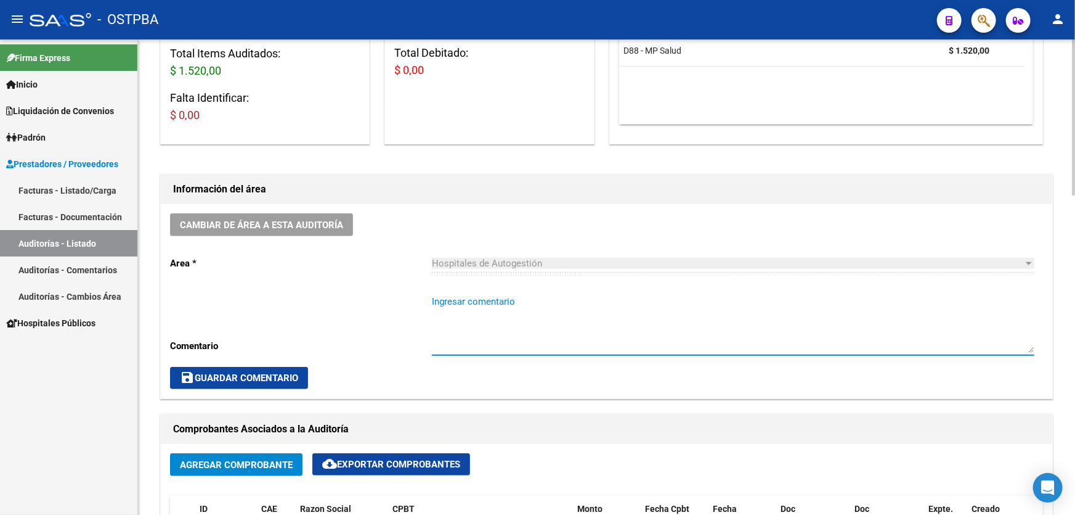
paste textarea "CERRAR 19/9"
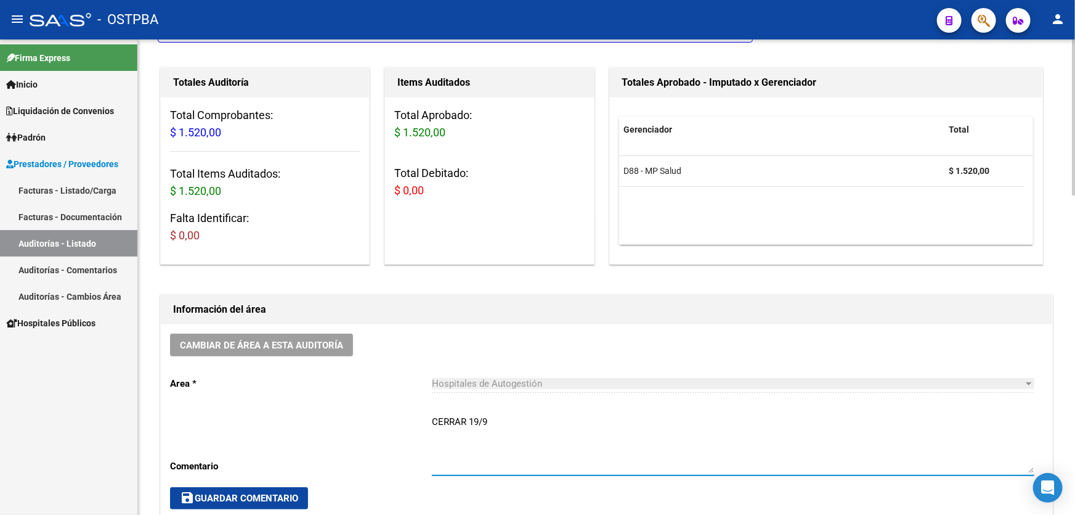
scroll to position [0, 0]
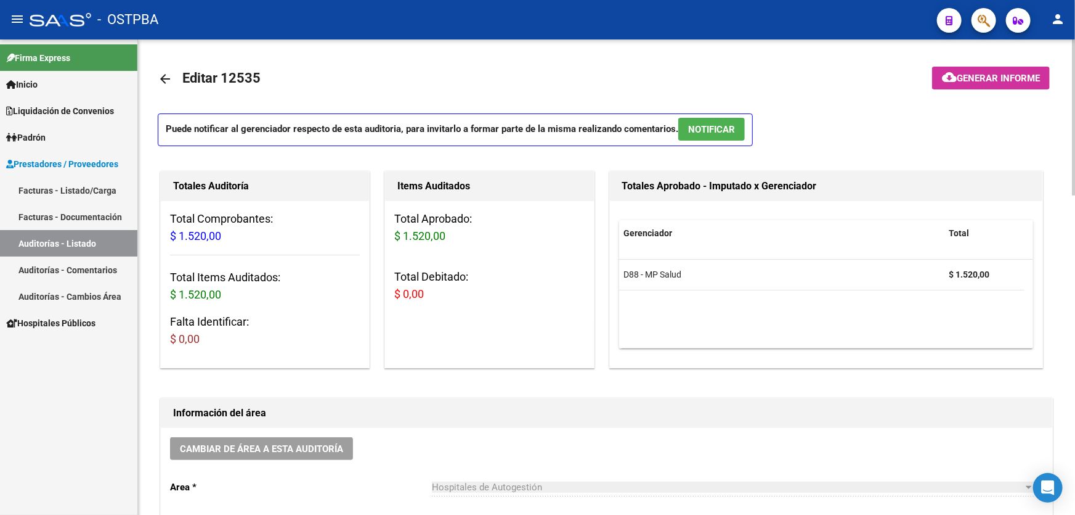
type textarea "CERRAR 19/9"
click at [710, 129] on span "NOTIFICAR" at bounding box center [711, 129] width 47 height 11
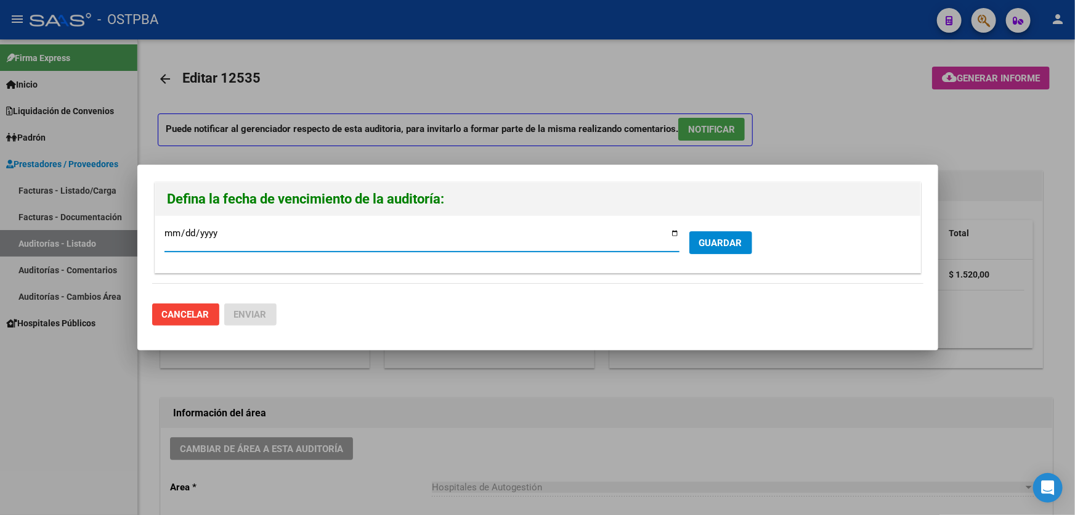
click at [740, 246] on span "GUARDAR" at bounding box center [720, 242] width 43 height 11
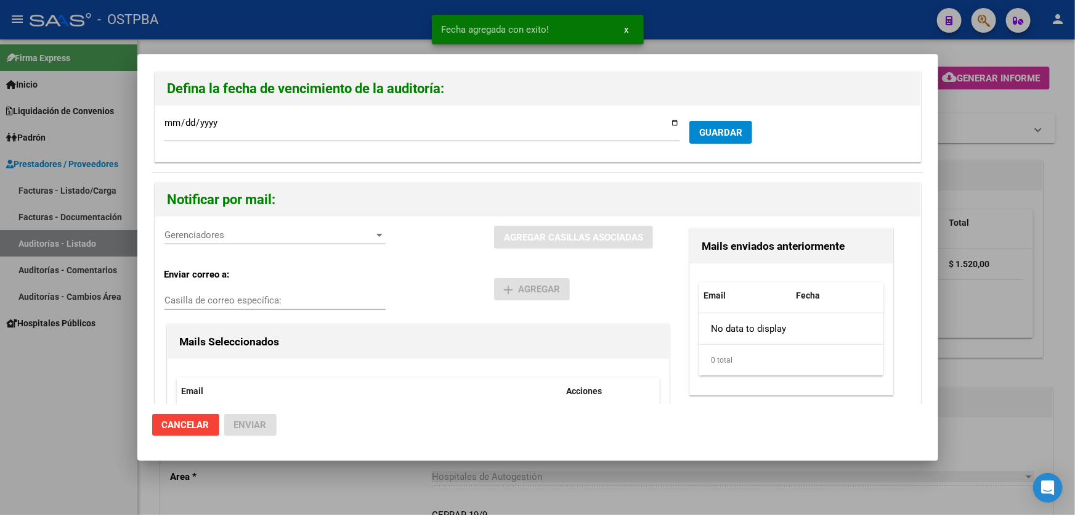
click at [191, 235] on span "Gerenciadores" at bounding box center [270, 234] width 210 height 11
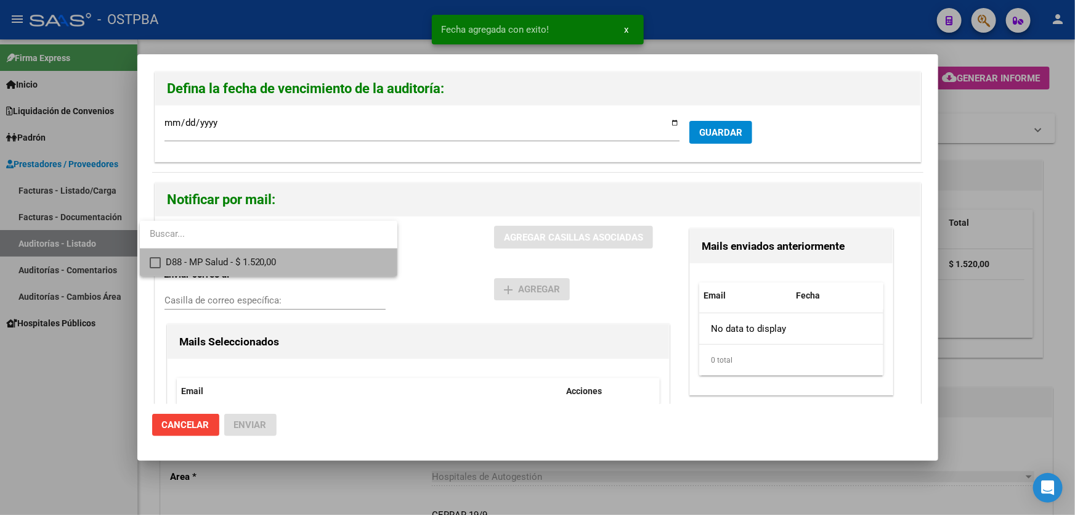
click at [155, 261] on mat-pseudo-checkbox at bounding box center [155, 262] width 11 height 11
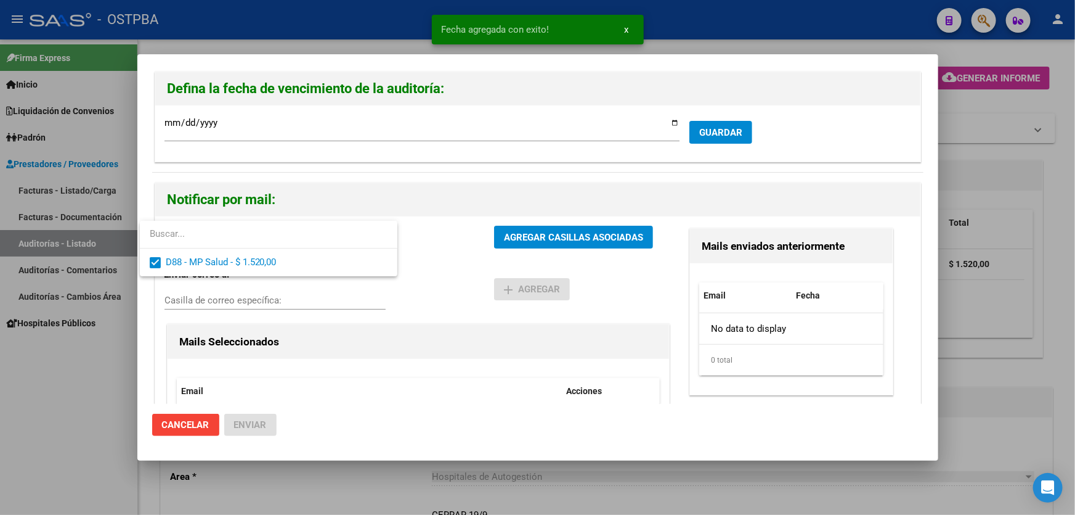
drag, startPoint x: 441, startPoint y: 283, endPoint x: 499, endPoint y: 248, distance: 67.4
click at [442, 283] on div at bounding box center [537, 257] width 1075 height 515
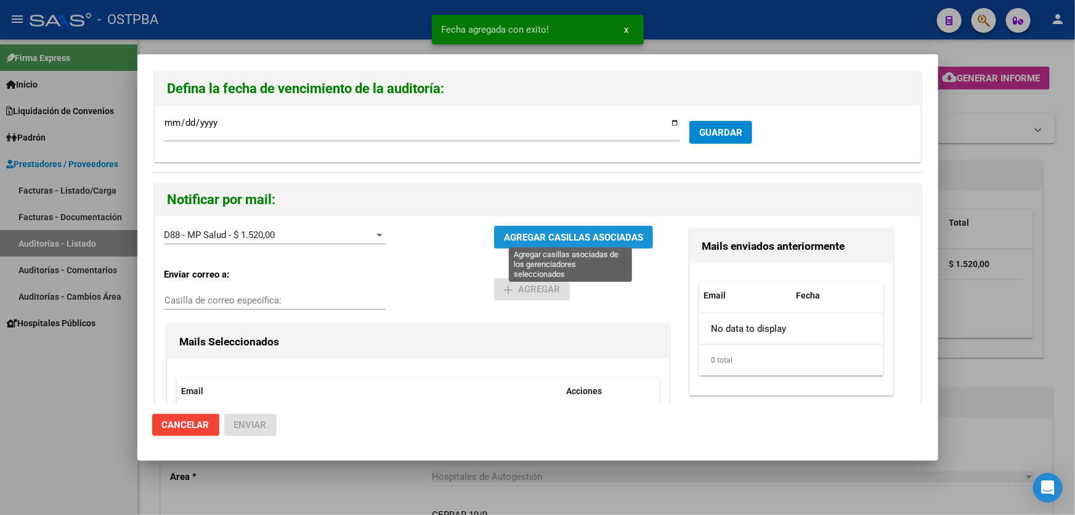
click at [532, 239] on span "AGREGAR CASILLAS ASOCIADAS" at bounding box center [573, 237] width 139 height 11
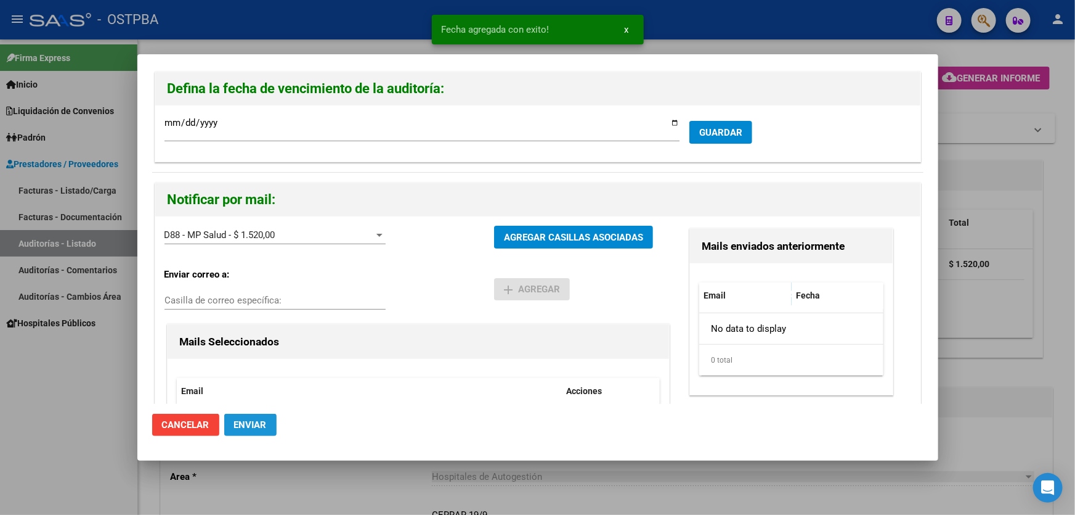
click at [272, 417] on button "Enviar" at bounding box center [250, 425] width 52 height 22
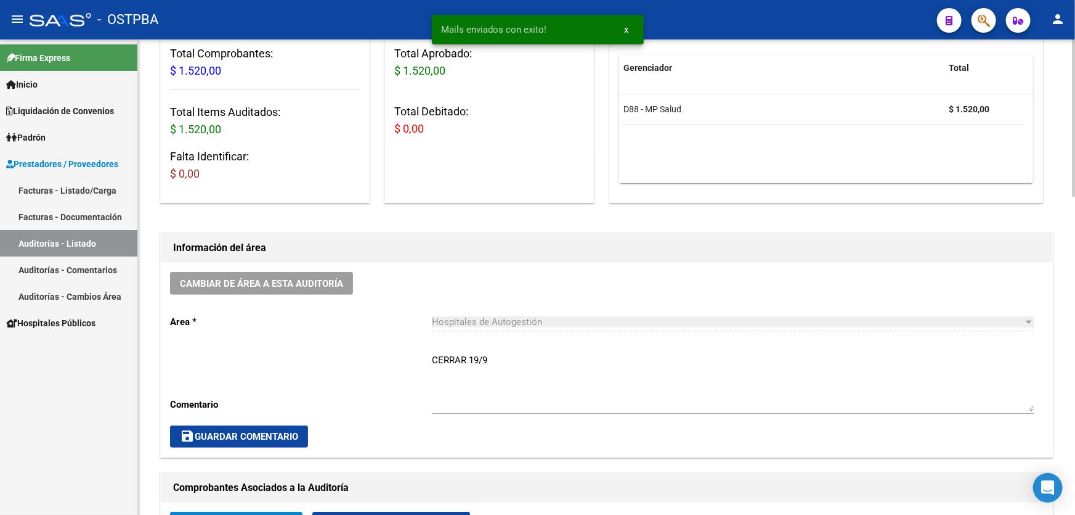
scroll to position [280, 0]
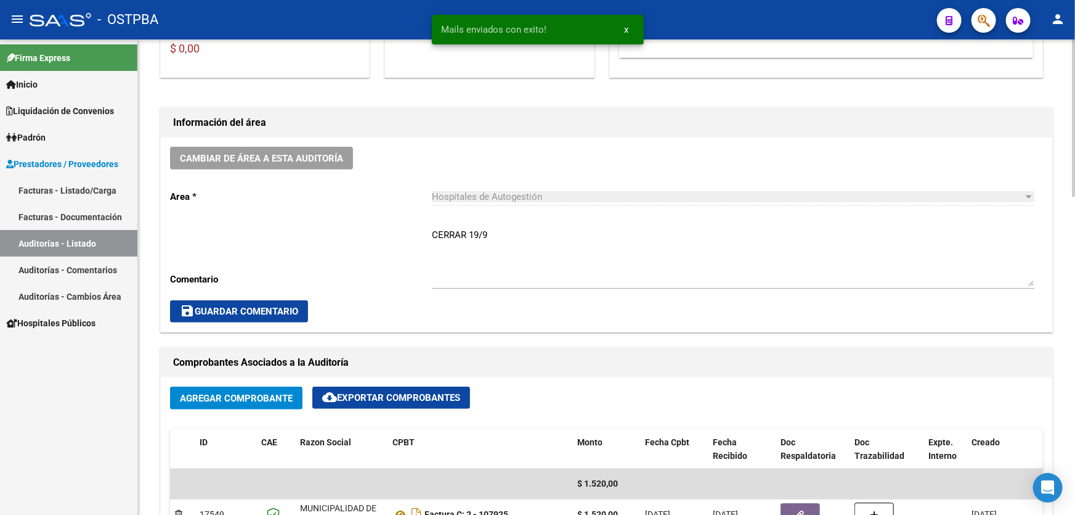
click at [234, 306] on span "save Guardar Comentario" at bounding box center [239, 311] width 118 height 11
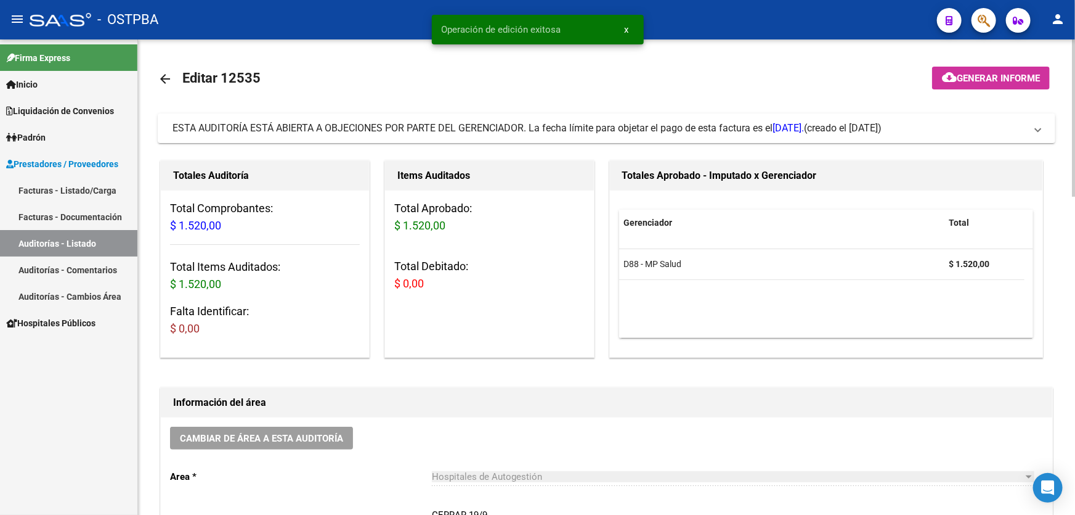
click at [165, 78] on mat-icon "arrow_back" at bounding box center [165, 78] width 15 height 15
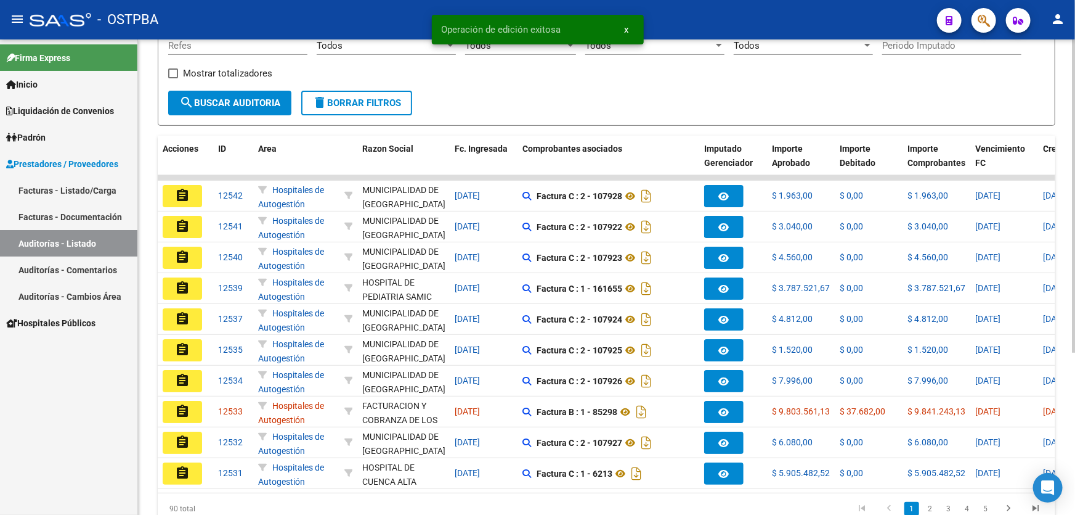
scroll to position [246, 0]
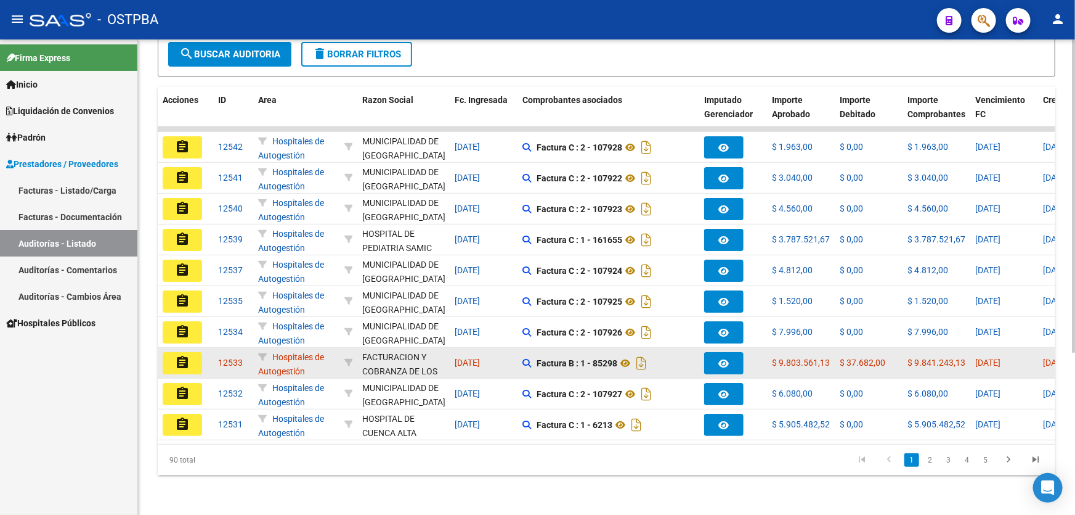
click at [175, 355] on mat-icon "assignment" at bounding box center [182, 362] width 15 height 15
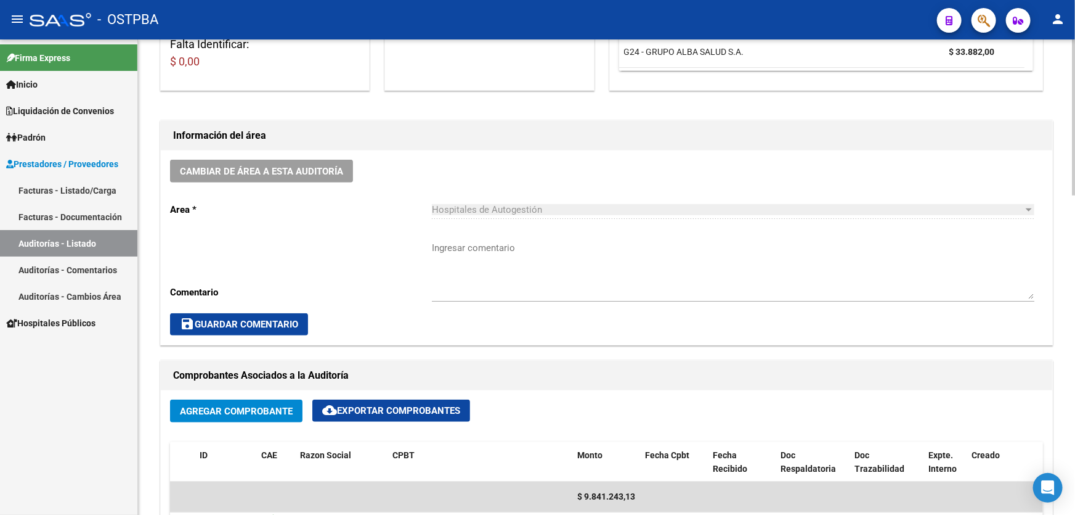
scroll to position [280, 0]
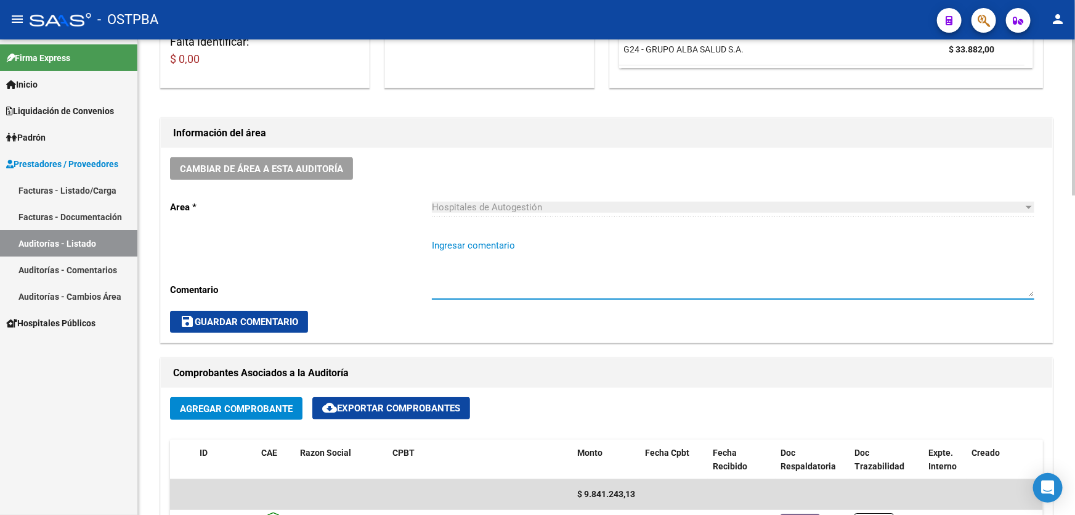
drag, startPoint x: 499, startPoint y: 270, endPoint x: 540, endPoint y: 245, distance: 47.6
click at [540, 245] on textarea "Ingresar comentario" at bounding box center [733, 267] width 603 height 58
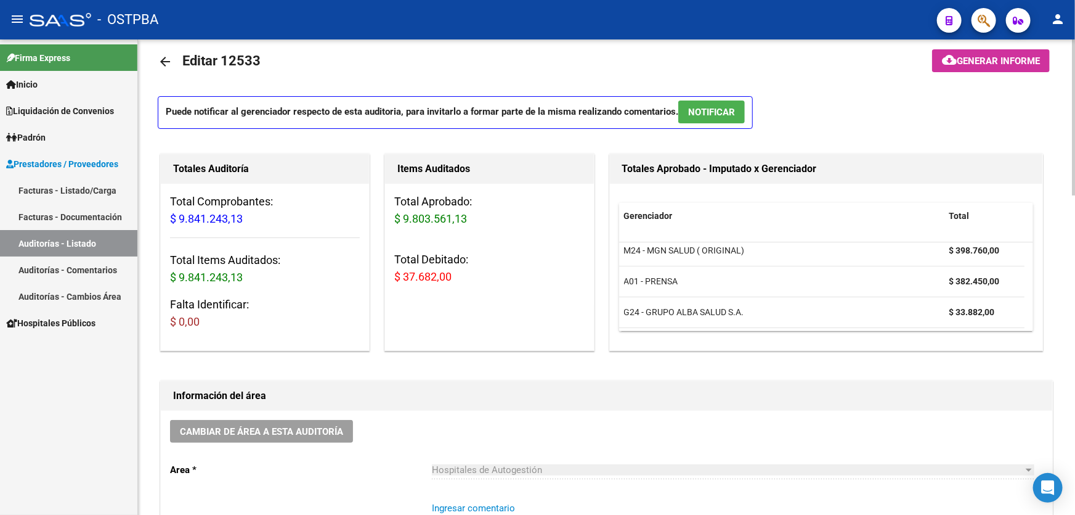
scroll to position [0, 0]
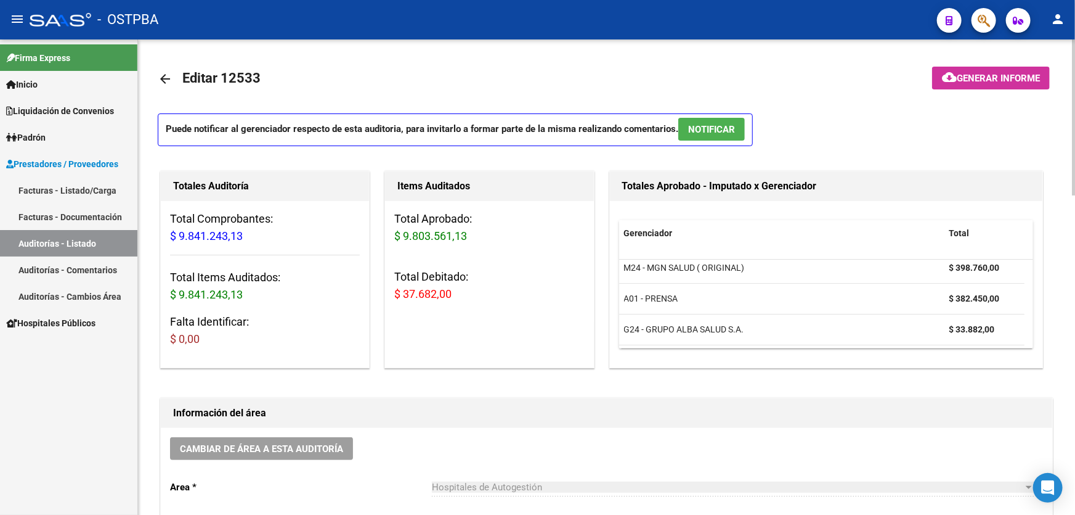
click at [715, 124] on span "NOTIFICAR" at bounding box center [711, 129] width 47 height 11
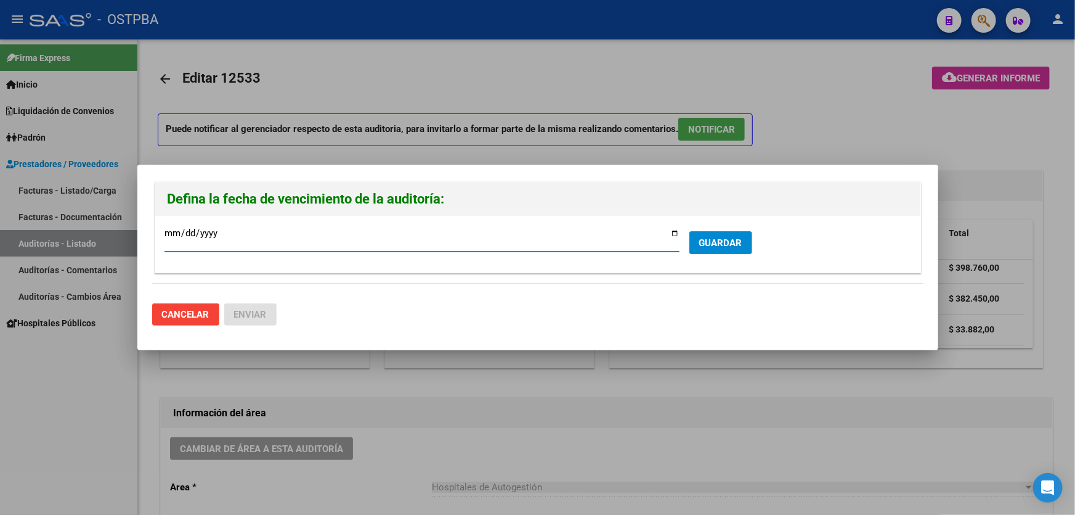
click at [167, 231] on input "2025-09-18" at bounding box center [422, 238] width 515 height 20
click at [203, 313] on span "Cancelar" at bounding box center [185, 314] width 47 height 11
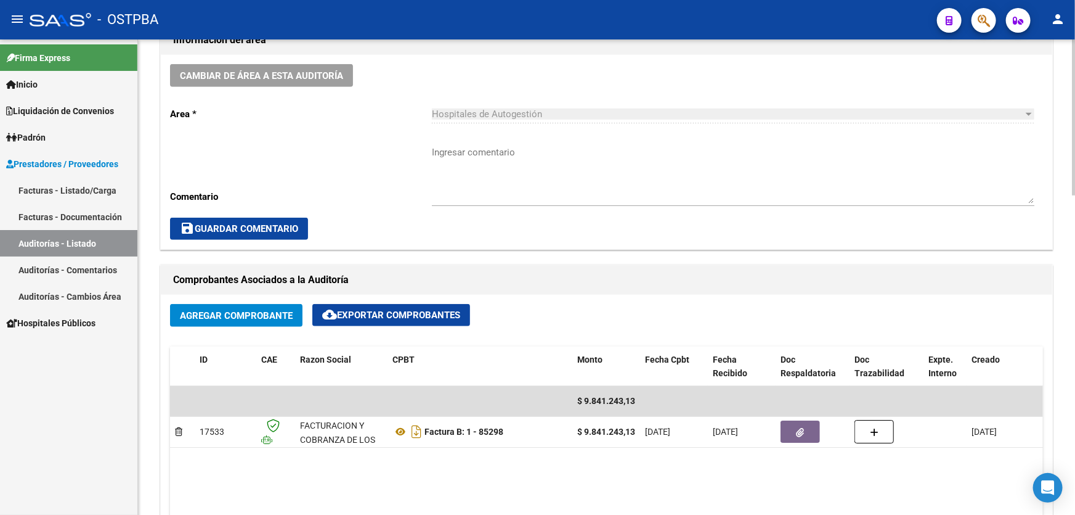
scroll to position [504, 0]
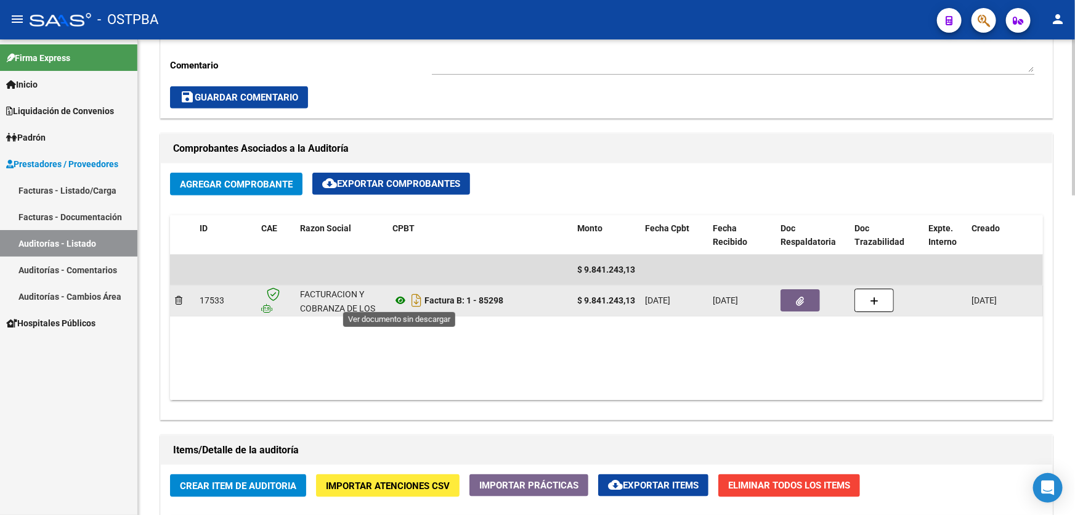
click at [403, 298] on icon at bounding box center [401, 300] width 16 height 15
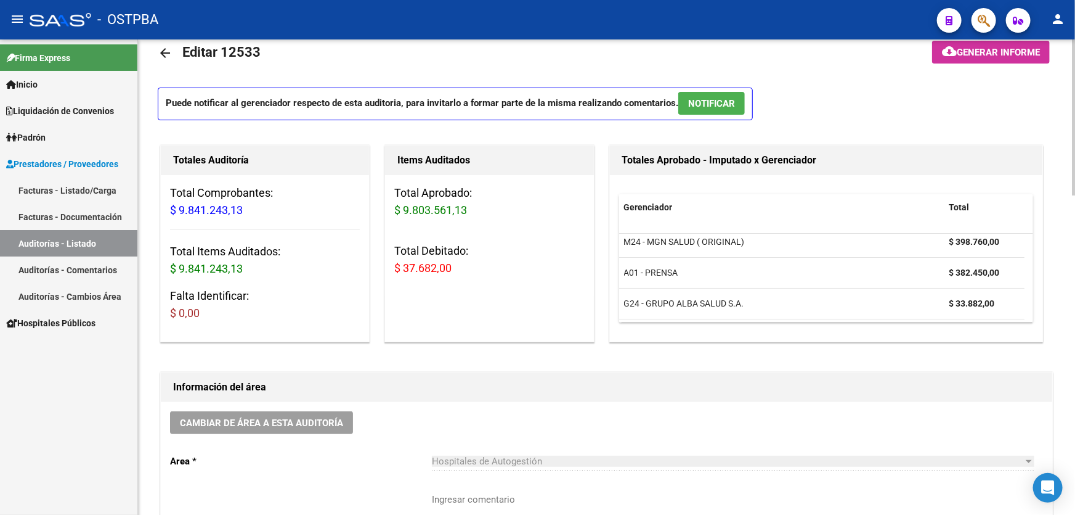
scroll to position [0, 0]
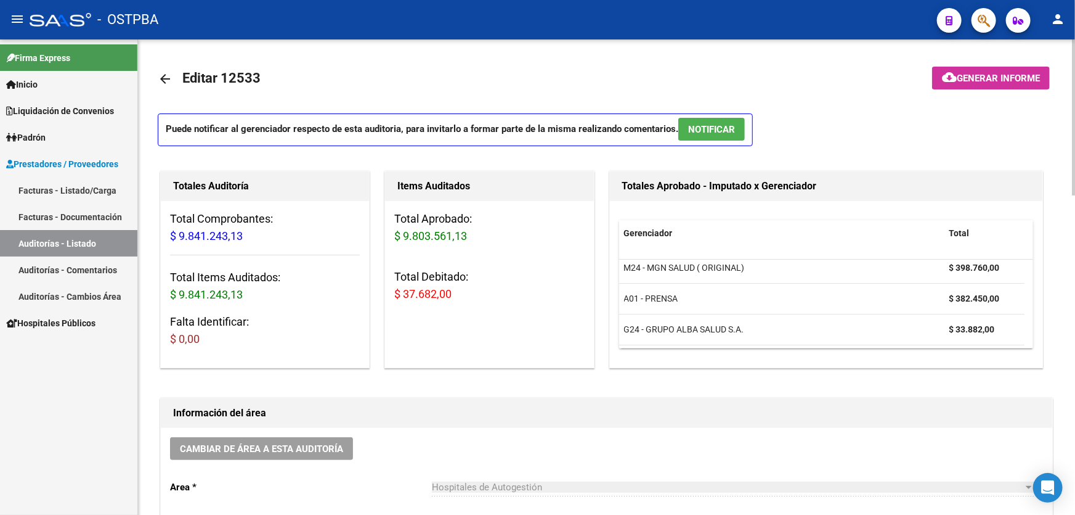
click at [725, 125] on span "NOTIFICAR" at bounding box center [711, 129] width 47 height 11
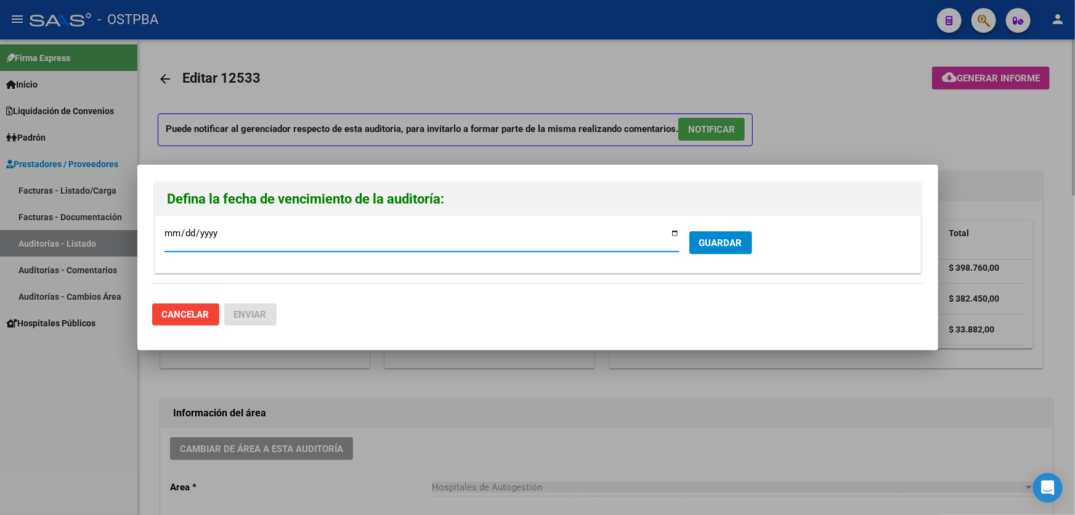
type input "2025-09-24"
click at [717, 243] on span "GUARDAR" at bounding box center [720, 242] width 43 height 11
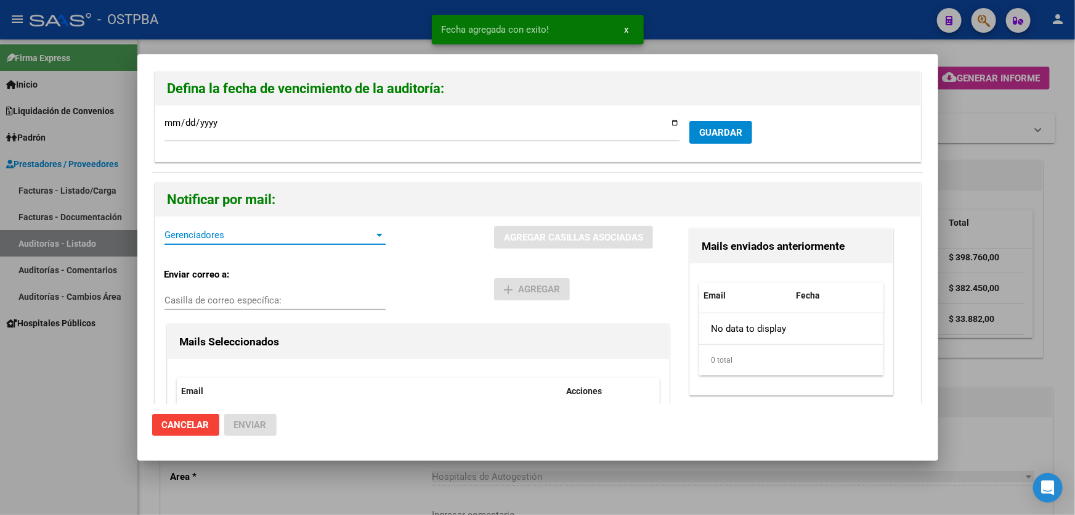
click at [192, 237] on span "Gerenciadores" at bounding box center [270, 234] width 210 height 11
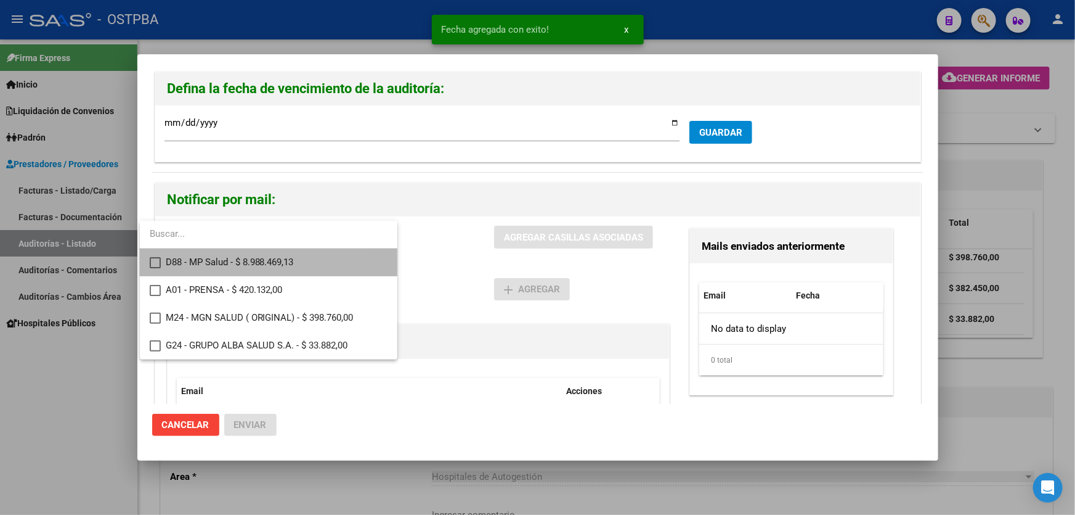
click at [150, 253] on mat-option "D88 - MP Salud - $ 8.988.469,13" at bounding box center [269, 262] width 258 height 28
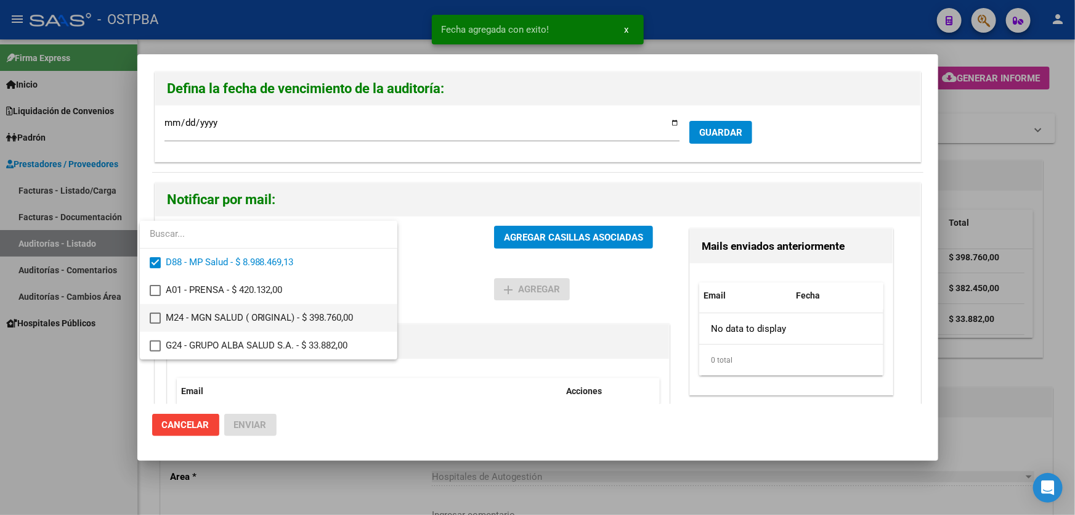
click at [157, 318] on mat-pseudo-checkbox at bounding box center [155, 317] width 11 height 11
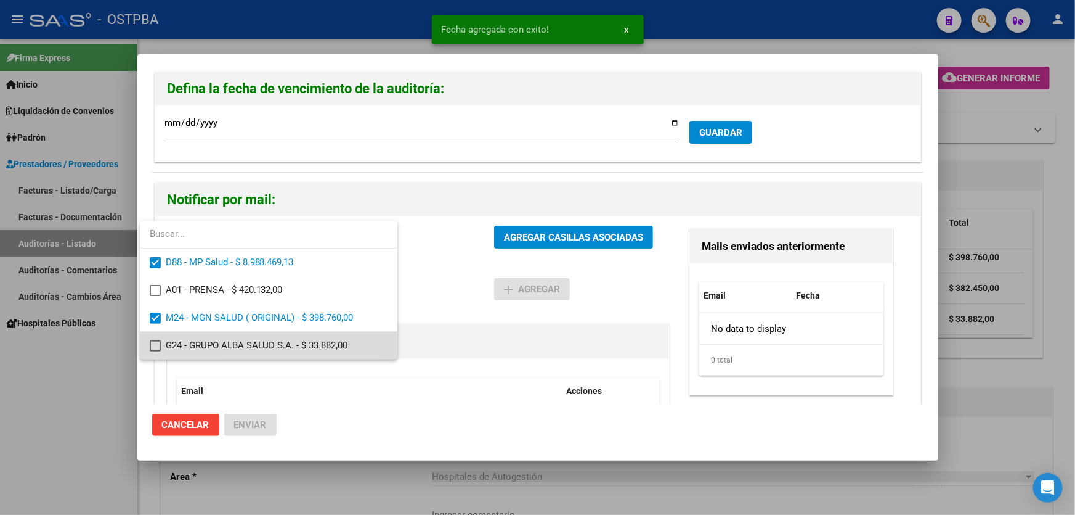
click at [153, 346] on mat-pseudo-checkbox at bounding box center [155, 345] width 11 height 11
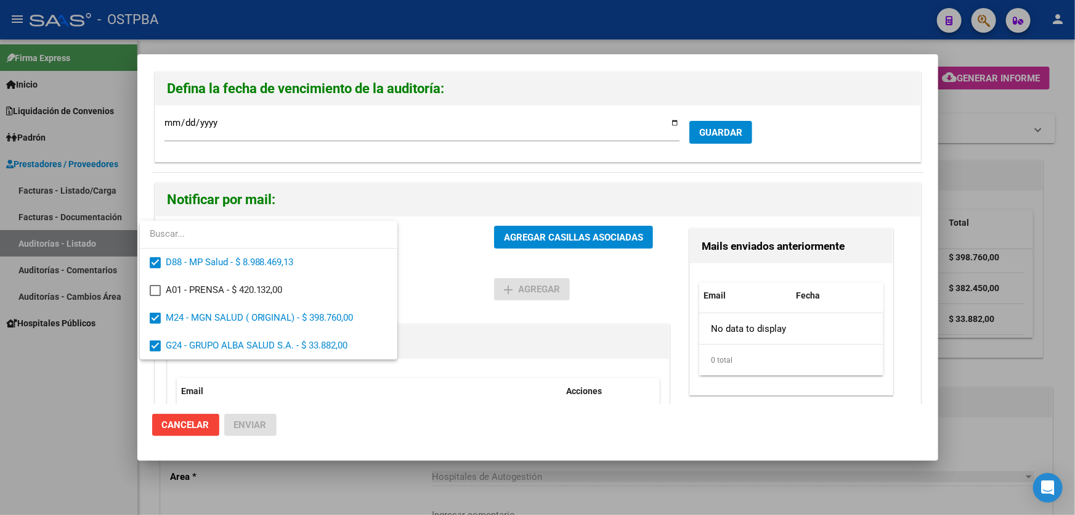
drag, startPoint x: 417, startPoint y: 274, endPoint x: 426, endPoint y: 273, distance: 9.3
click at [419, 274] on div at bounding box center [537, 257] width 1075 height 515
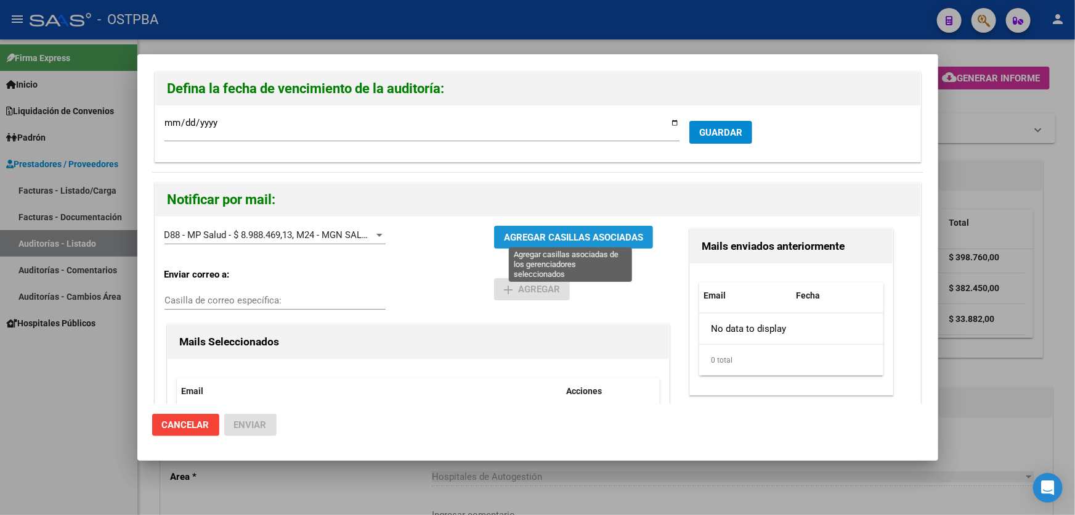
click at [569, 237] on span "AGREGAR CASILLAS ASOCIADAS" at bounding box center [573, 237] width 139 height 11
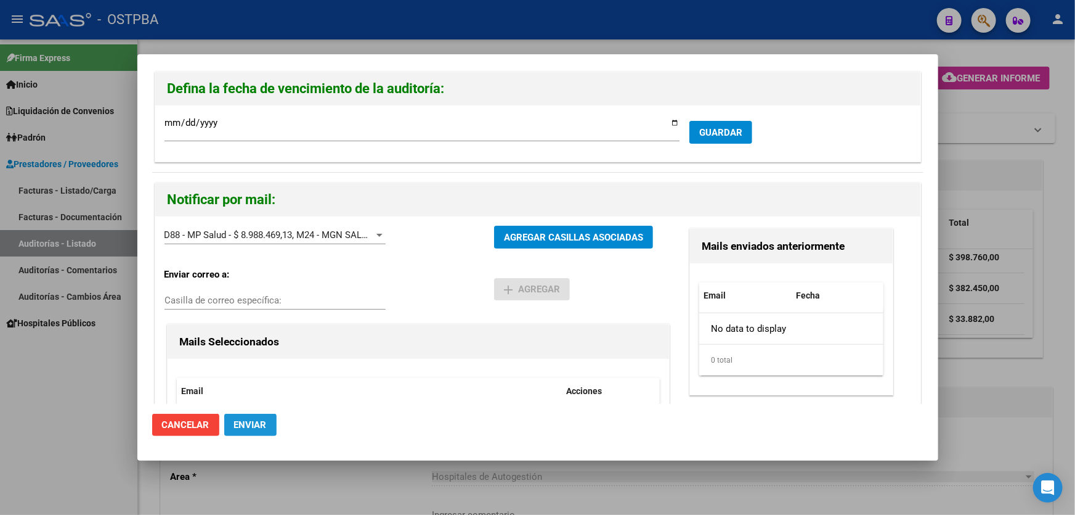
click at [242, 425] on span "Enviar" at bounding box center [250, 424] width 33 height 11
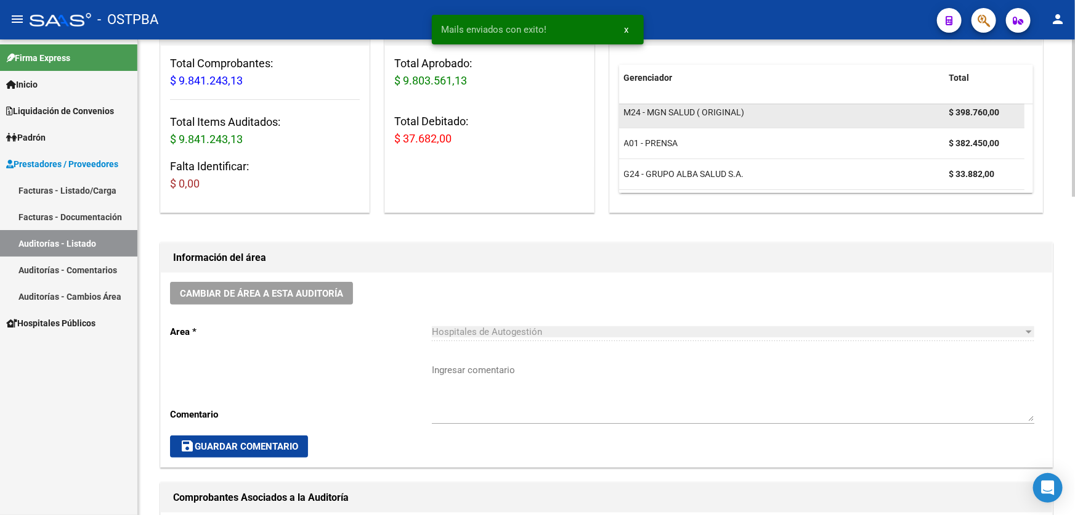
scroll to position [280, 0]
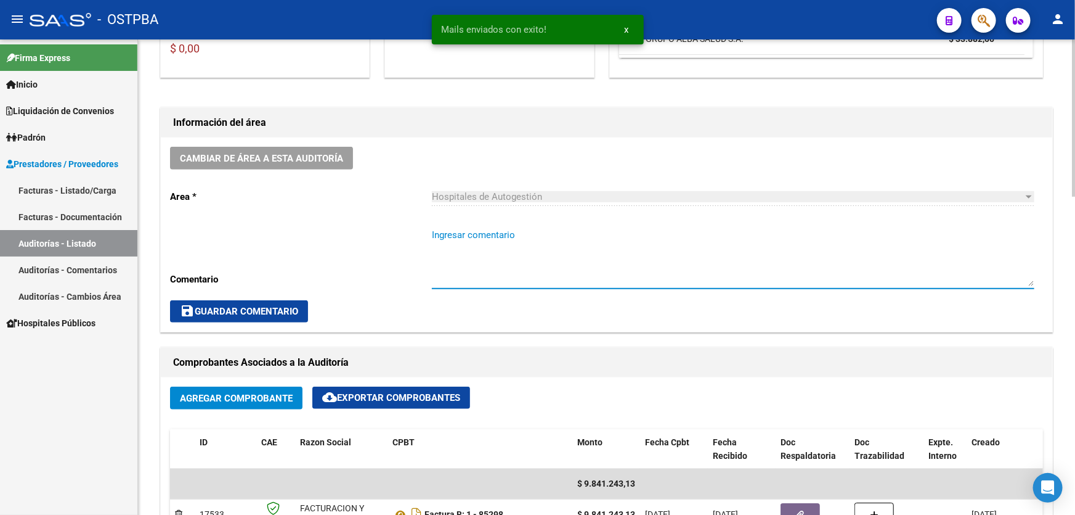
click at [473, 269] on textarea "Ingresar comentario" at bounding box center [733, 257] width 603 height 58
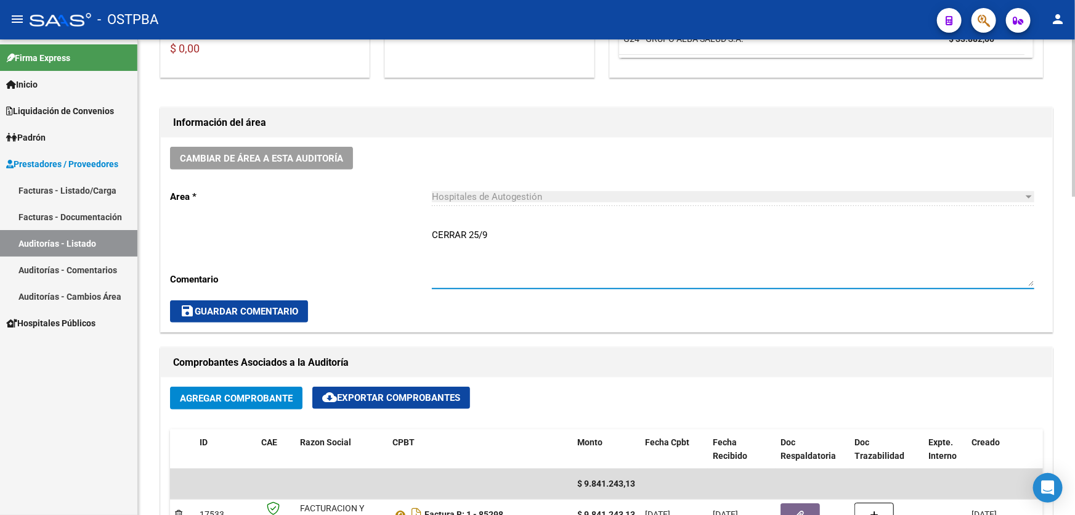
type textarea "CERRAR 25/9"
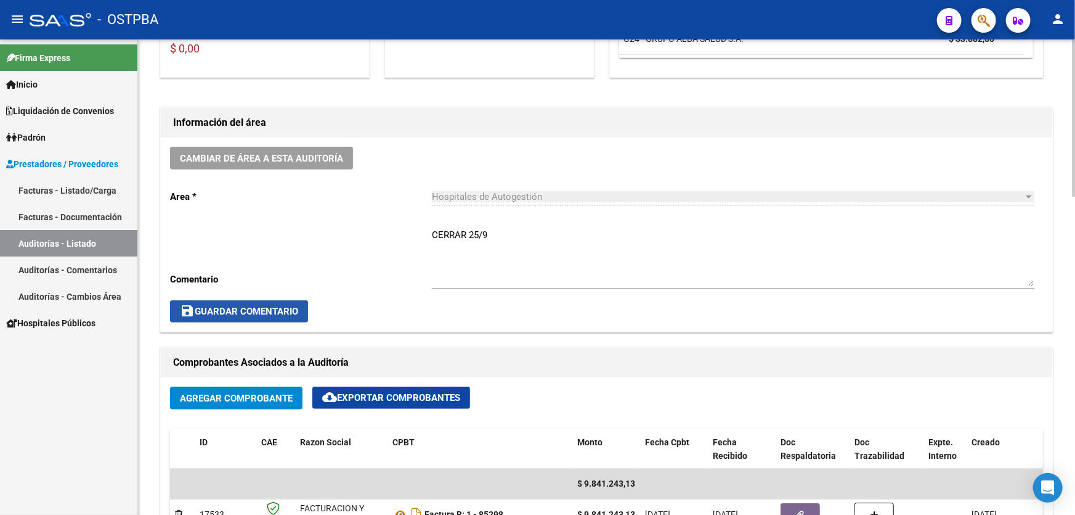
click at [222, 312] on span "save Guardar Comentario" at bounding box center [239, 311] width 118 height 11
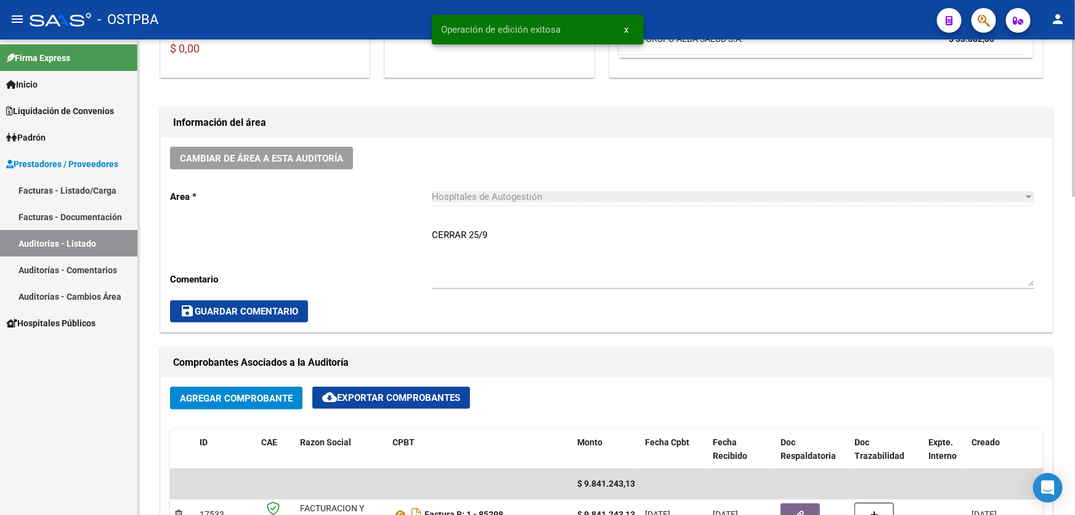
scroll to position [0, 0]
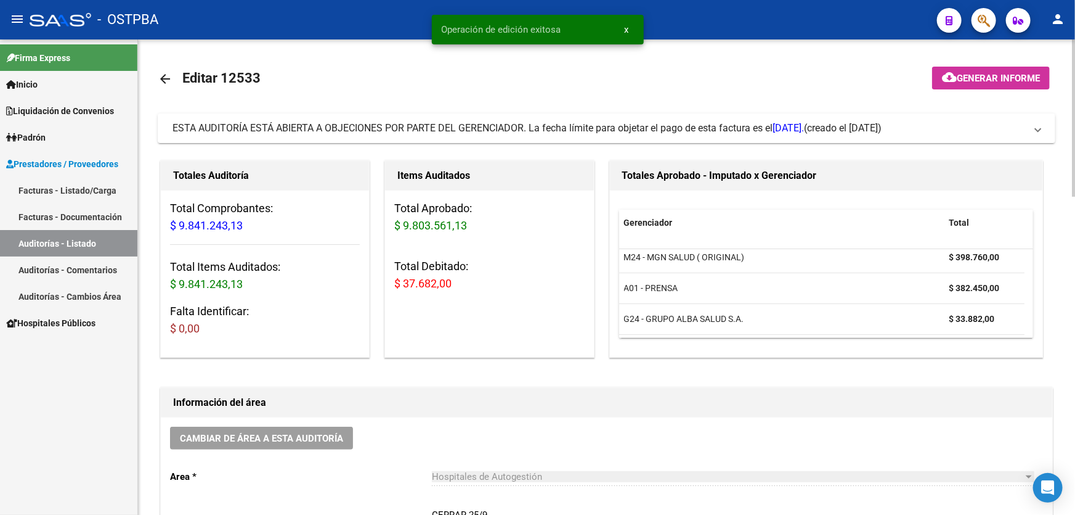
click at [160, 78] on mat-icon "arrow_back" at bounding box center [165, 78] width 15 height 15
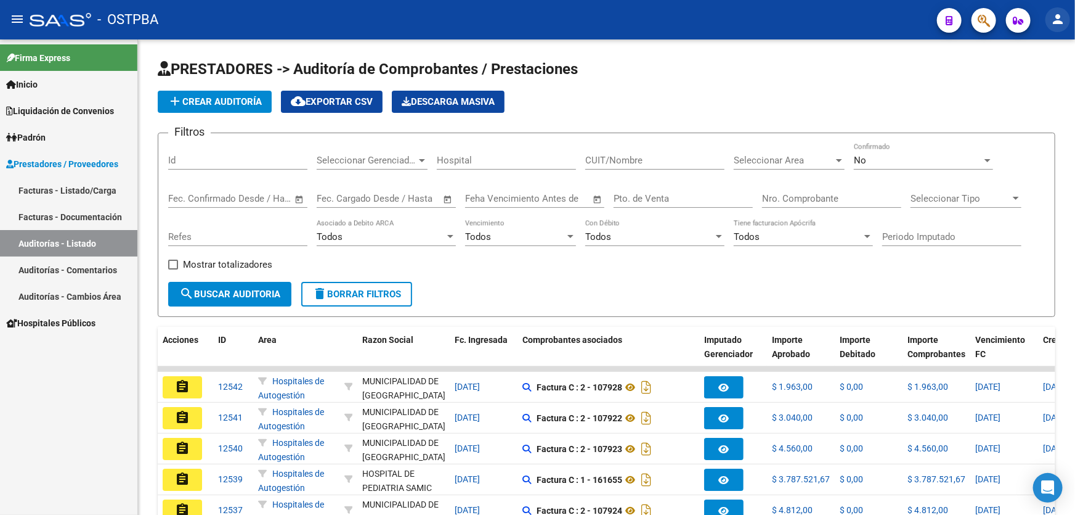
click at [1058, 18] on mat-icon "person" at bounding box center [1058, 19] width 15 height 15
click at [1031, 76] on button "exit_to_app Salir" at bounding box center [1032, 82] width 75 height 30
